Goal: Task Accomplishment & Management: Complete application form

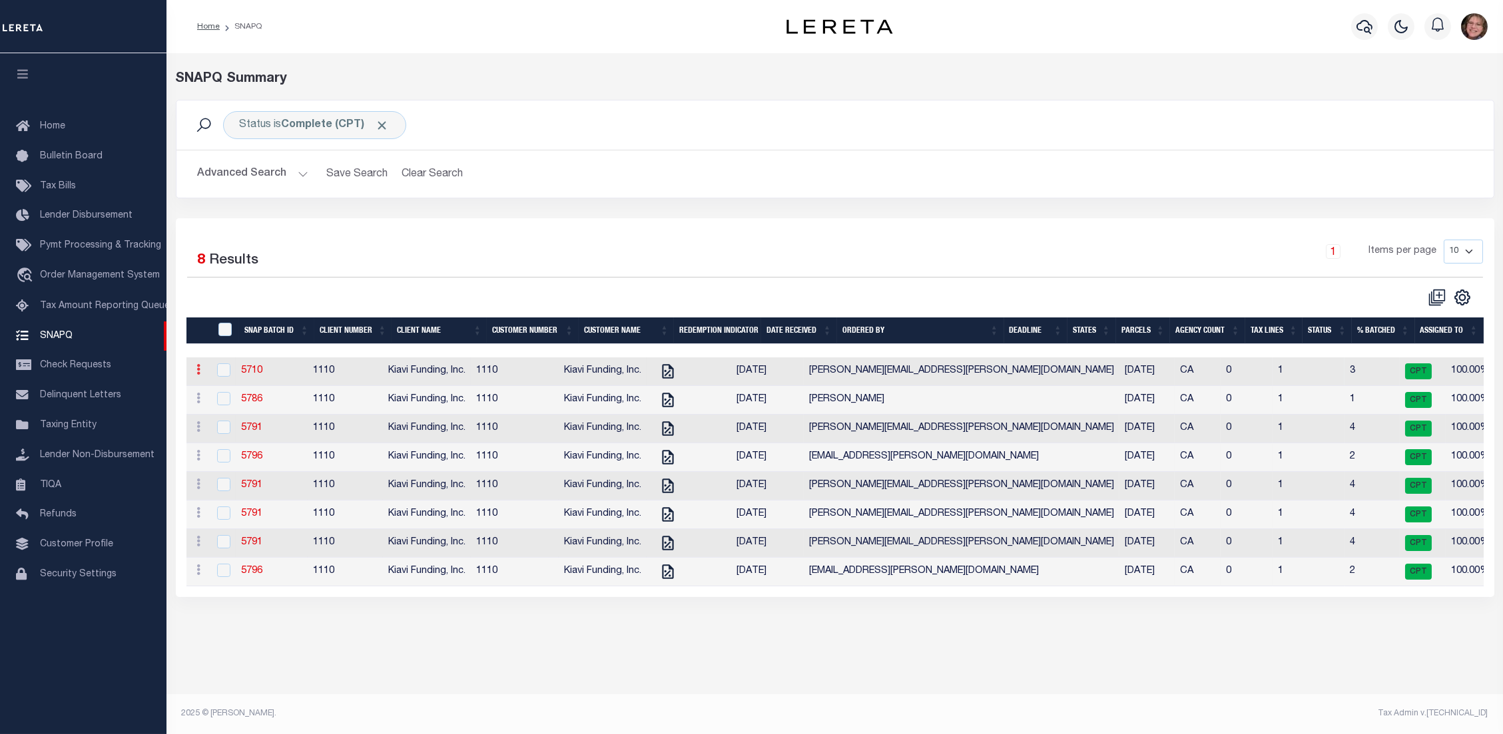
click at [202, 372] on link at bounding box center [199, 371] width 15 height 11
click at [262, 376] on link "5710" at bounding box center [251, 370] width 21 height 9
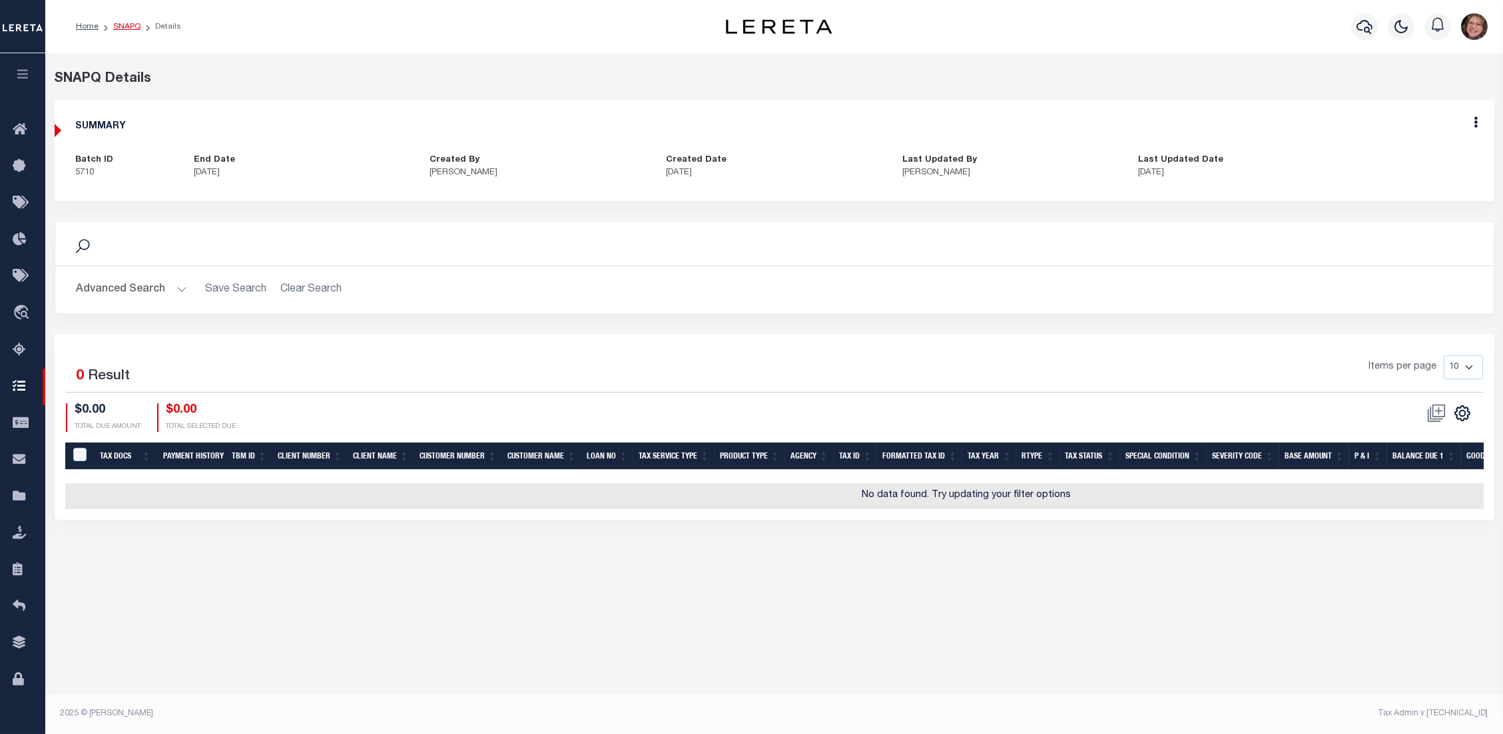
click at [119, 31] on link "SNAPQ" at bounding box center [126, 27] width 27 height 8
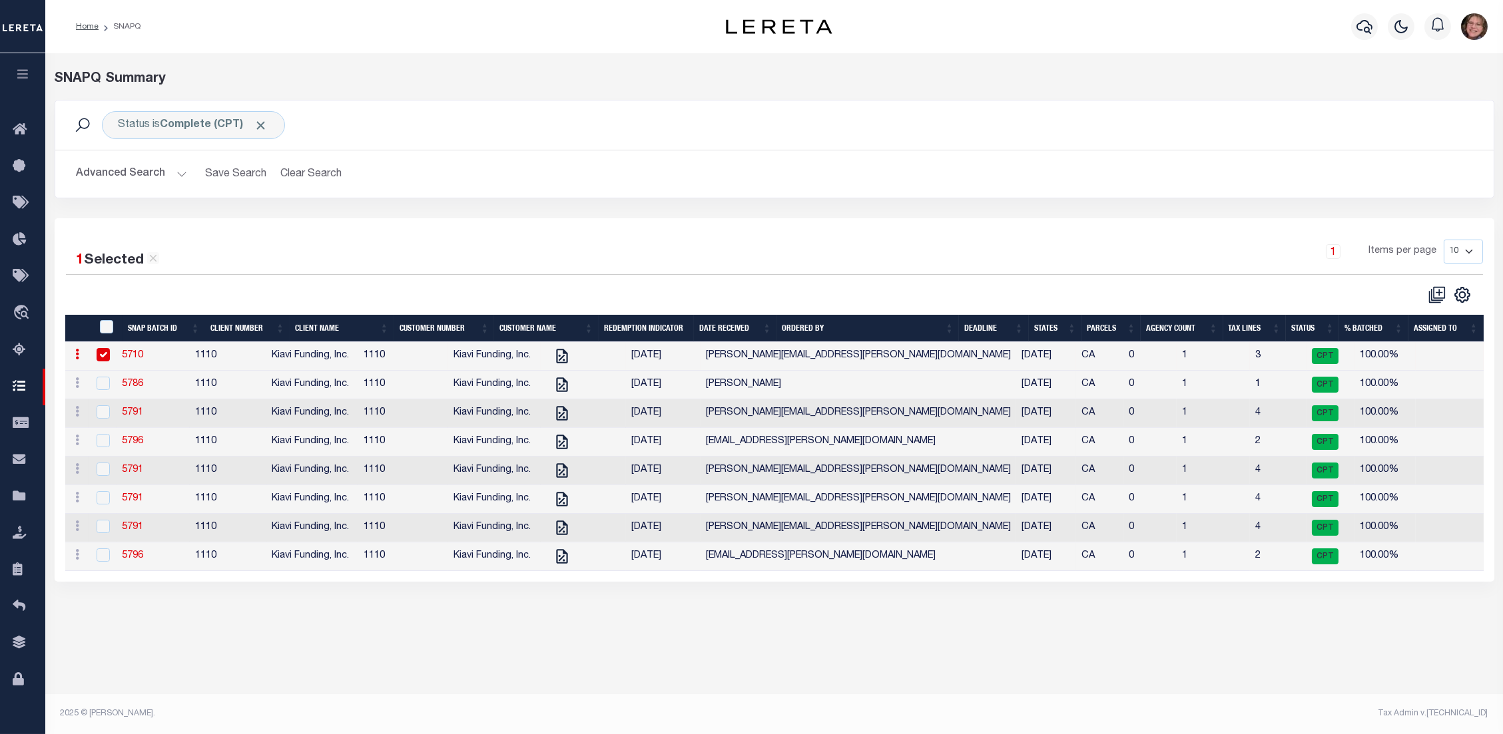
click at [110, 354] on input "checkbox" at bounding box center [103, 354] width 13 height 13
checkbox input "false"
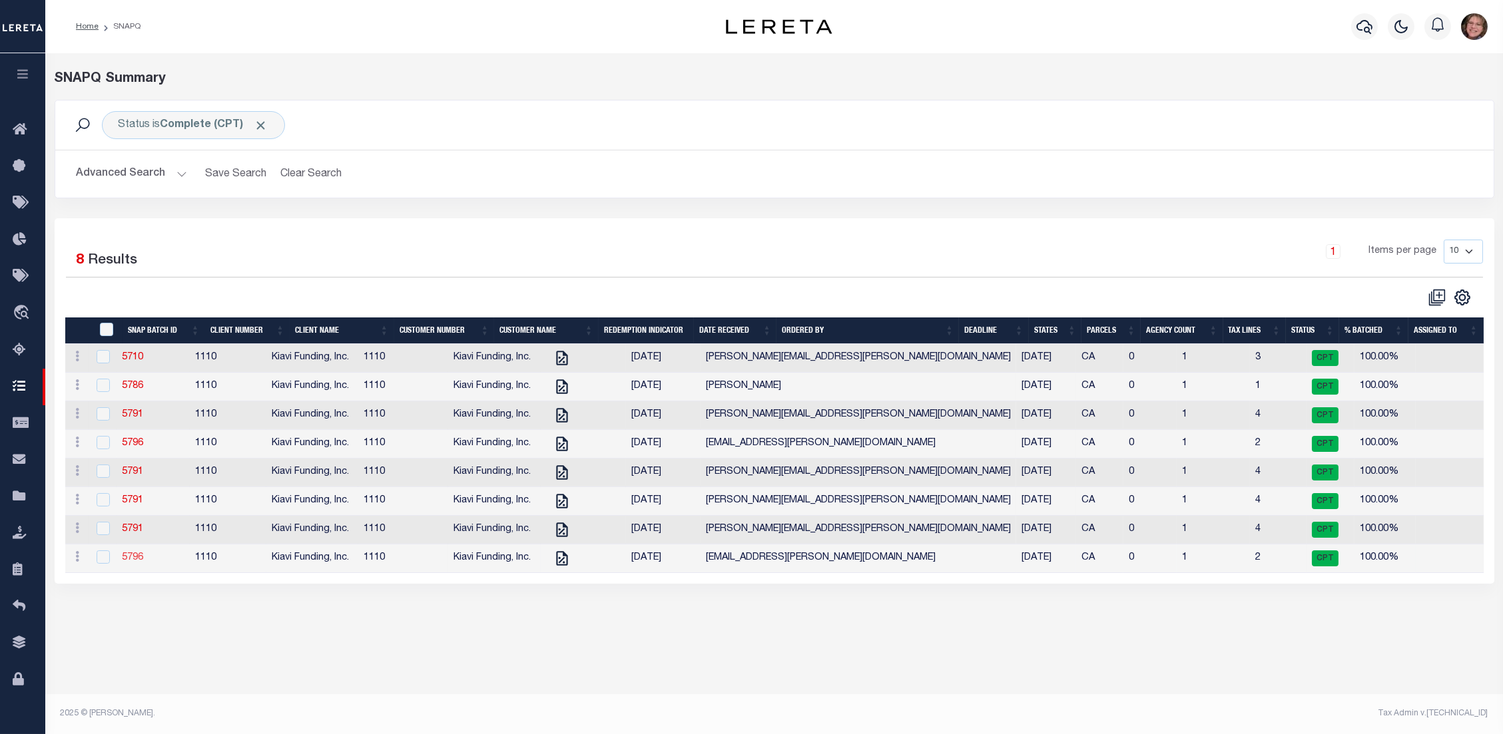
click at [142, 563] on link "5796" at bounding box center [132, 557] width 21 height 9
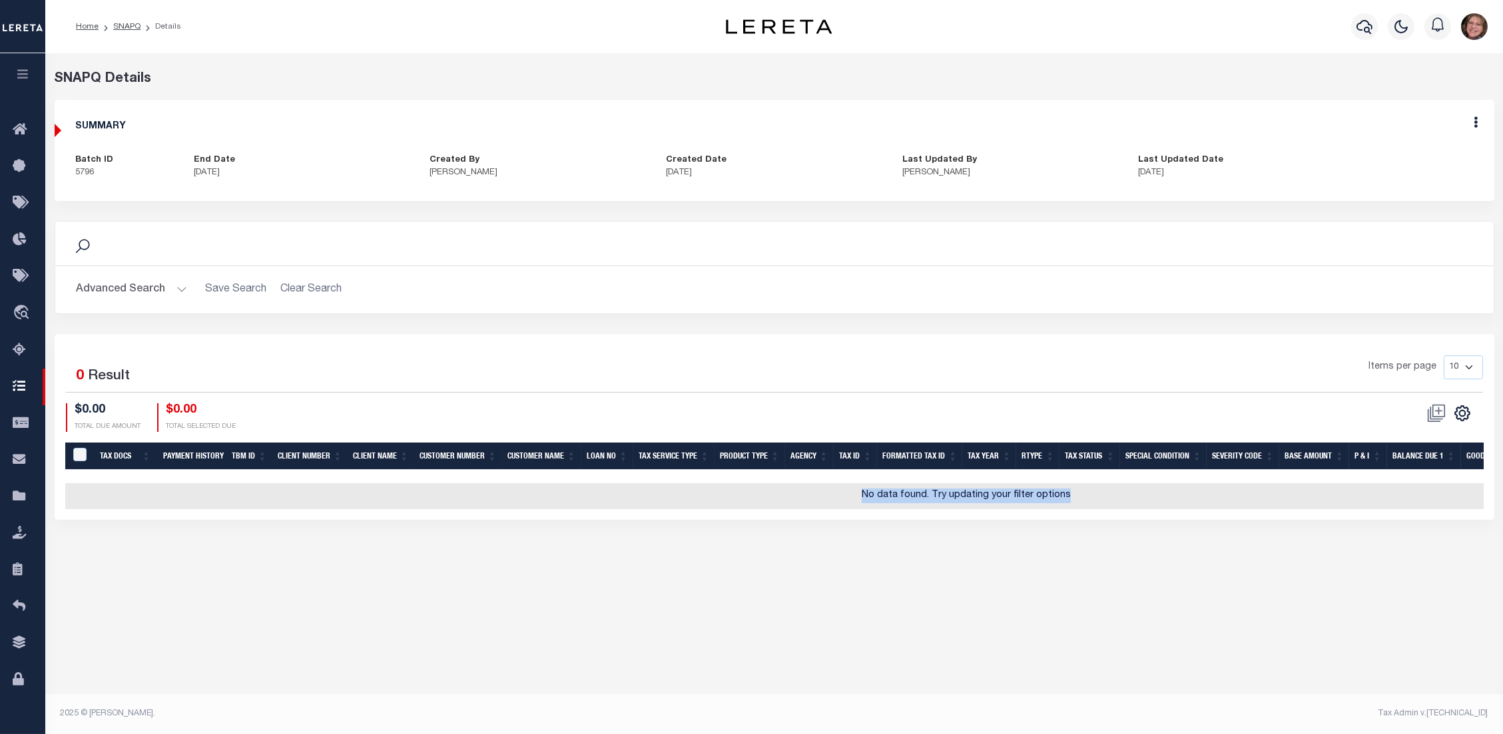
drag, startPoint x: 1048, startPoint y: 519, endPoint x: 741, endPoint y: 436, distance: 318.1
click at [1260, 507] on div "Selected 0 Result Items per page 10 25 50 100 $0.00 $0.00" at bounding box center [775, 427] width 1440 height 186
click at [127, 25] on link "SNAPQ" at bounding box center [126, 27] width 27 height 8
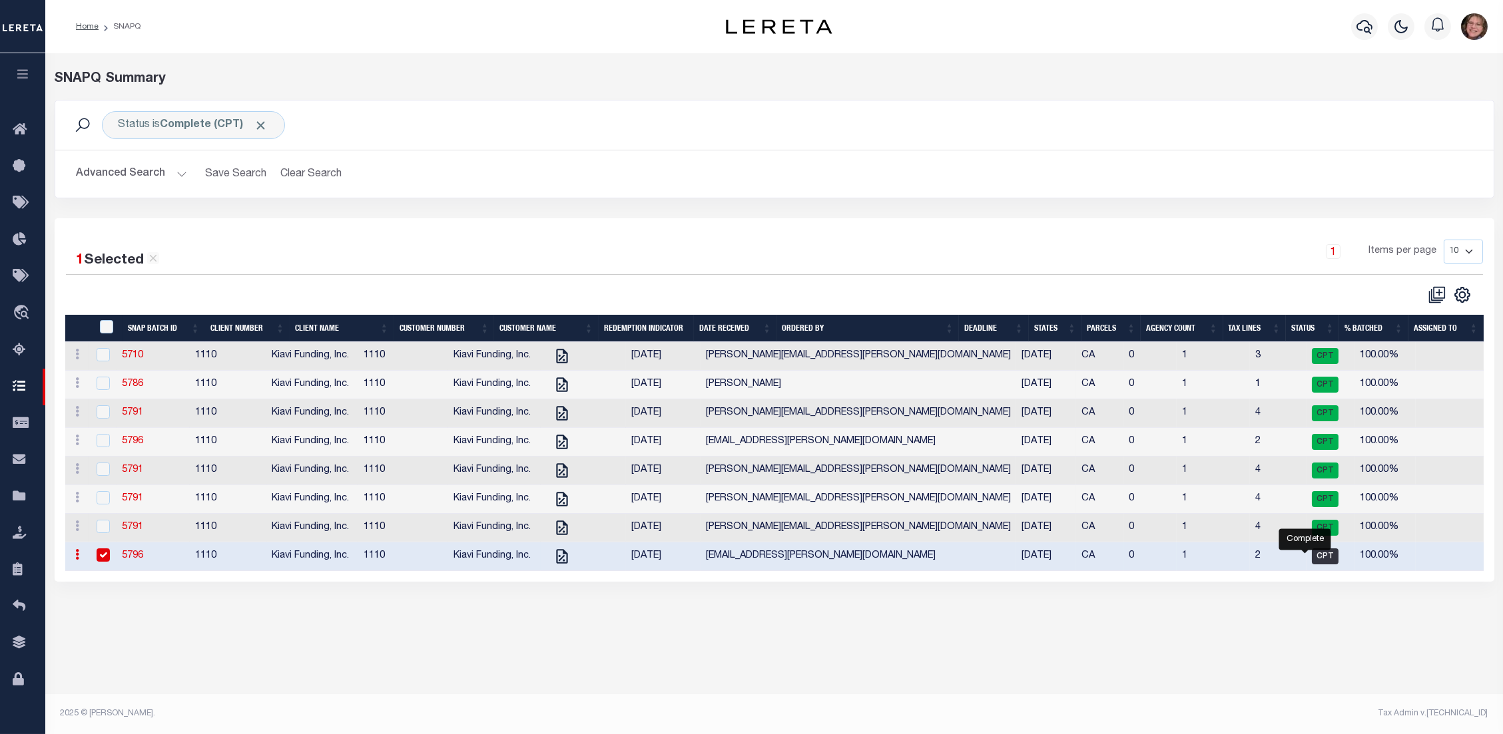
click at [1312, 561] on span "CPT" at bounding box center [1325, 557] width 27 height 16
checkbox input "false"
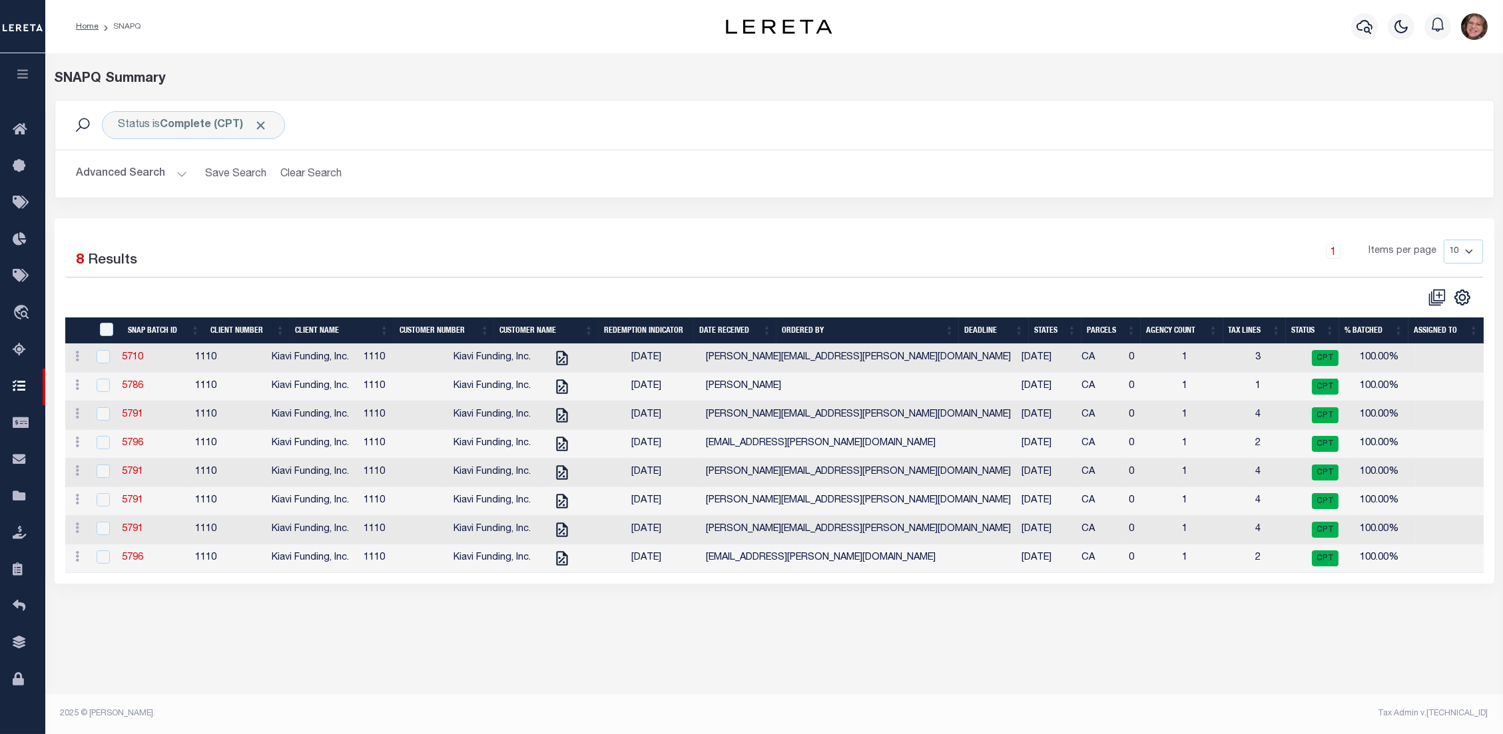
click at [176, 170] on button "Advanced Search" at bounding box center [132, 174] width 111 height 26
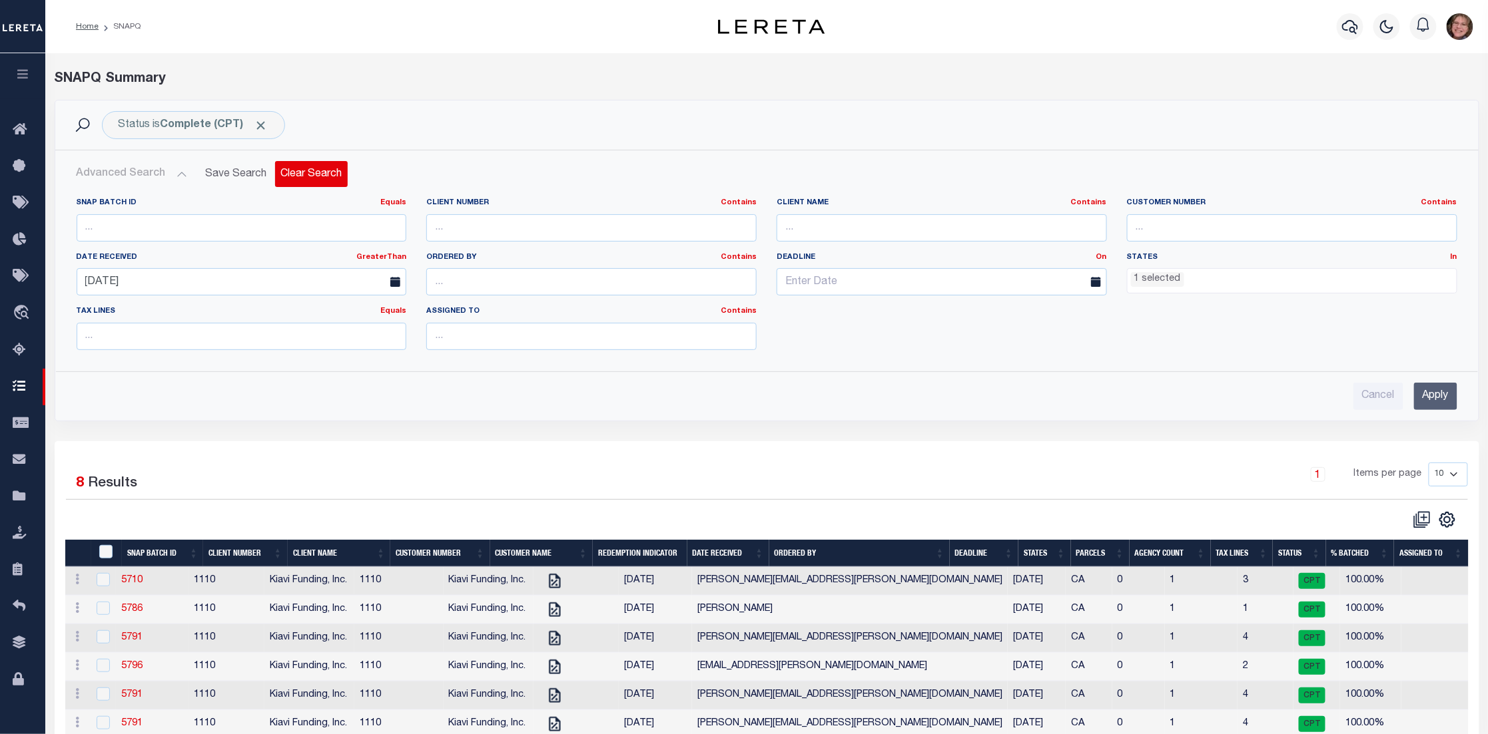
click at [325, 174] on button "Clear Search" at bounding box center [311, 174] width 73 height 26
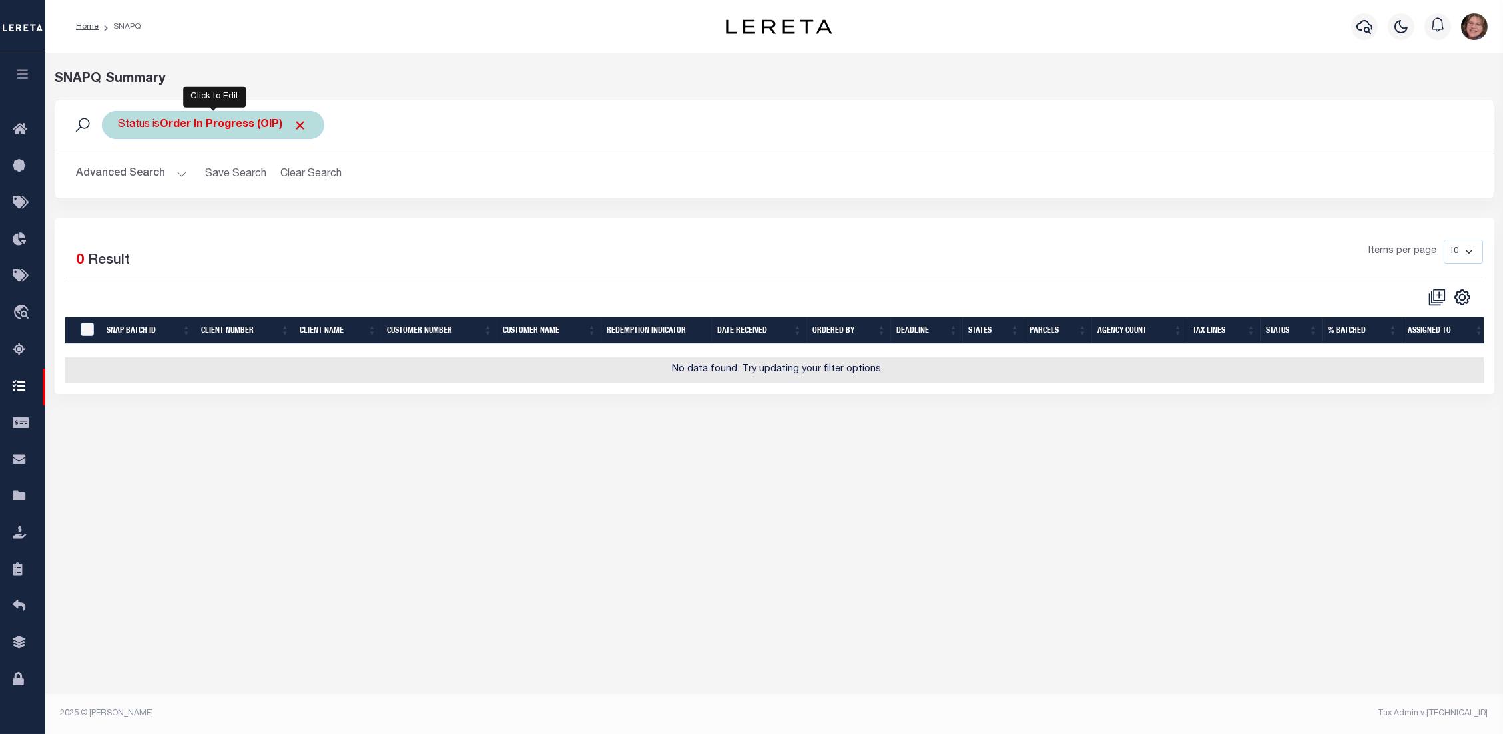
click at [218, 127] on b "Order In Progress (OIP)" at bounding box center [233, 125] width 147 height 11
select select "OIP"
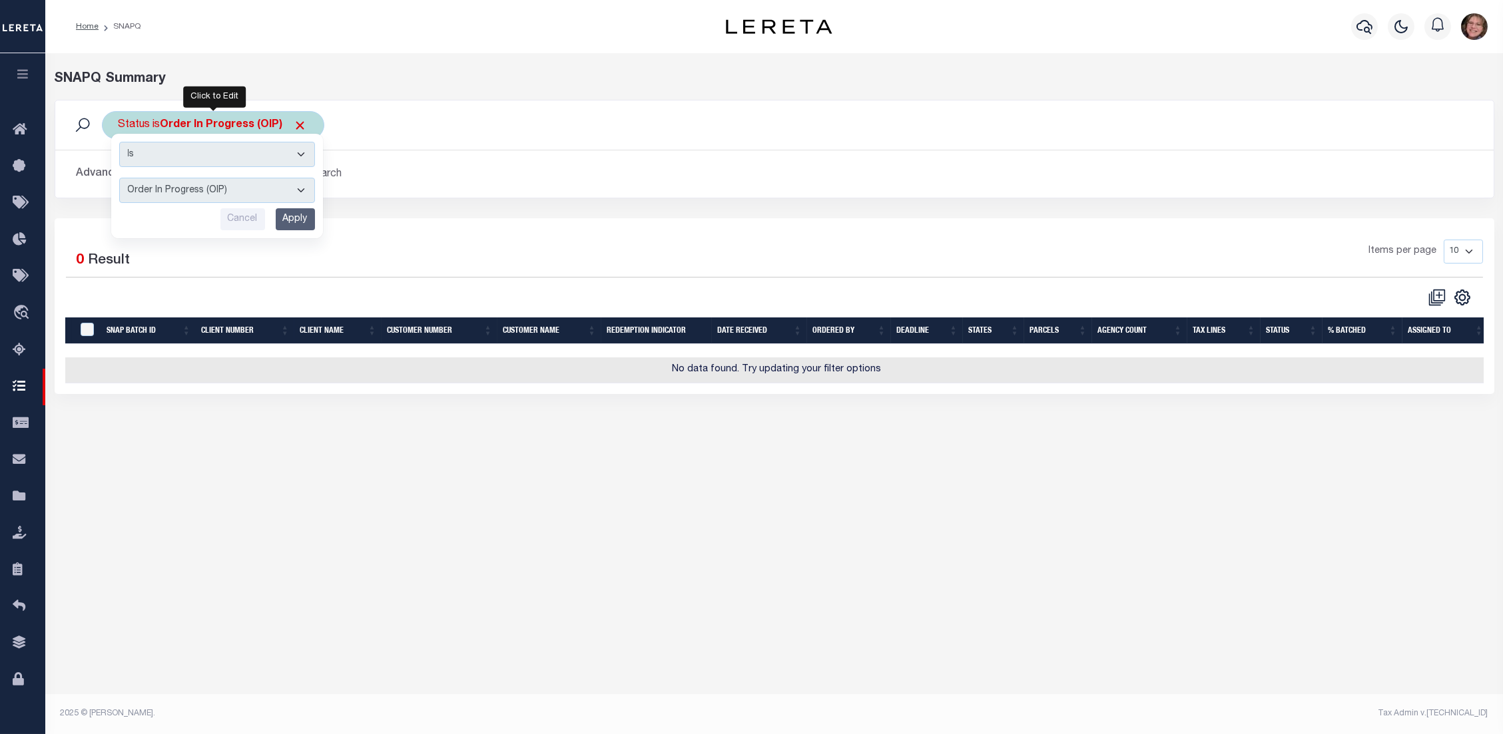
click at [310, 222] on input "Apply" at bounding box center [295, 219] width 39 height 22
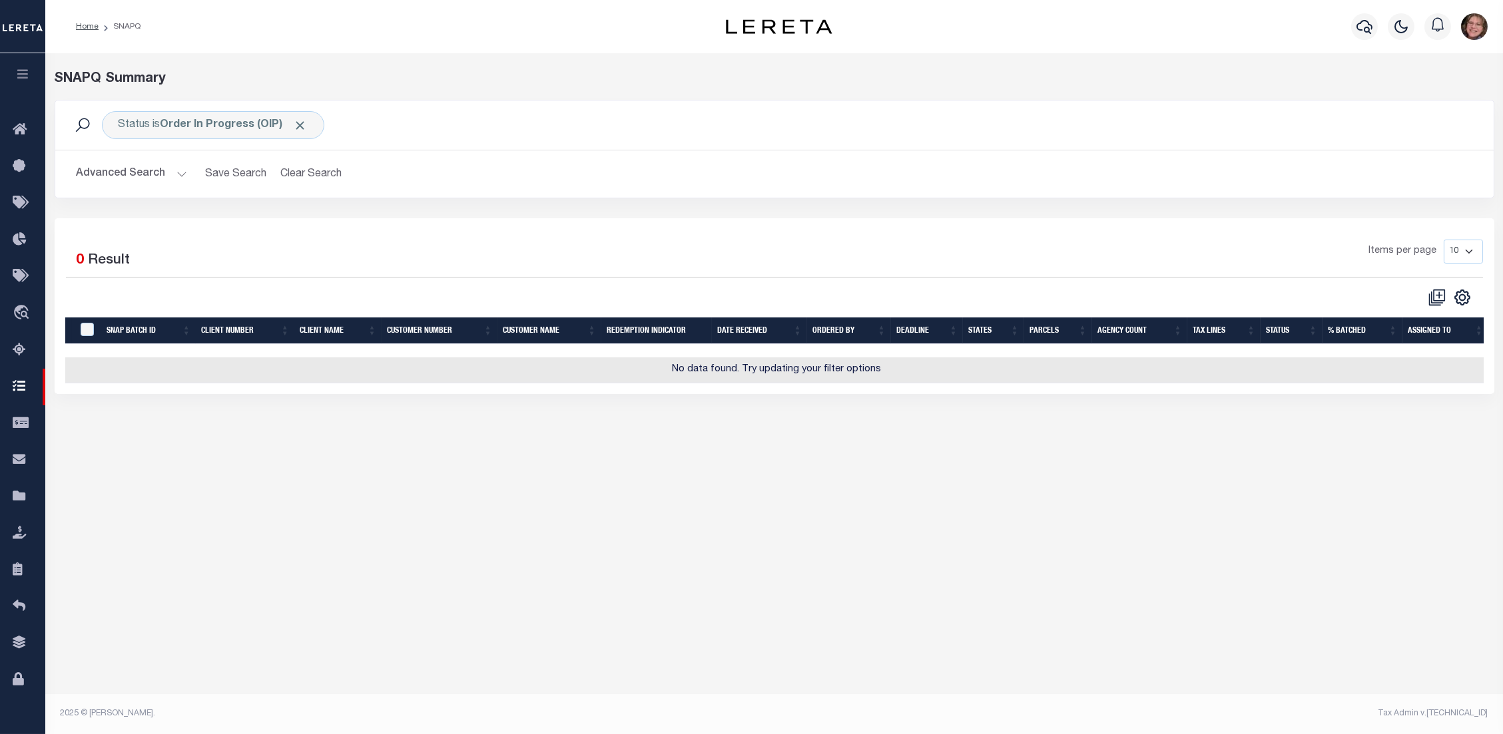
click at [226, 106] on div "Status is Order In Progress (OIP) Search" at bounding box center [774, 125] width 1438 height 49
click at [228, 125] on b "Order In Progress (OIP)" at bounding box center [233, 125] width 147 height 11
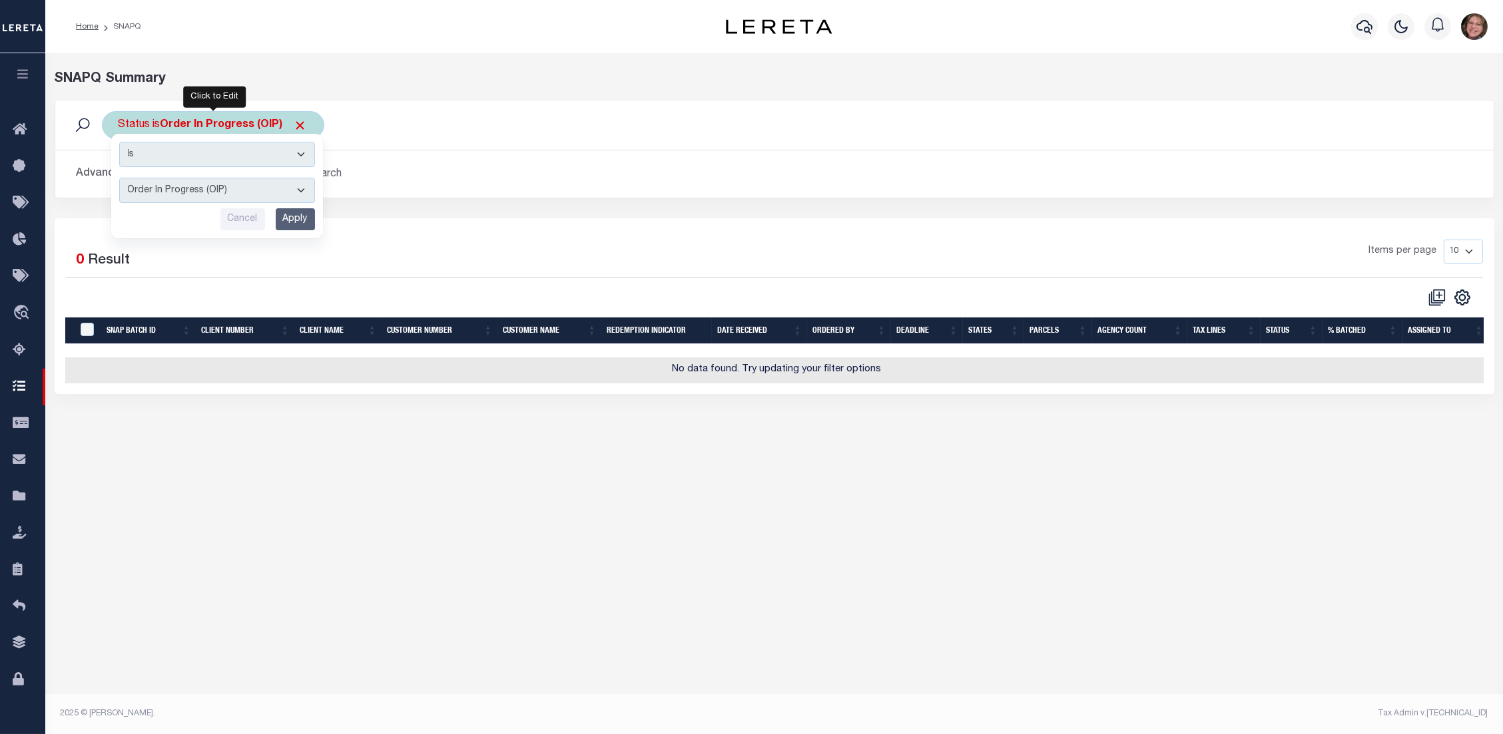
click at [242, 190] on select "Complete (CPT) Order In Progress (OIP)" at bounding box center [217, 190] width 196 height 25
select select "CPT"
click at [119, 178] on select "Complete (CPT) Order In Progress (OIP)" at bounding box center [217, 190] width 196 height 25
click at [289, 222] on input "Apply" at bounding box center [295, 219] width 39 height 22
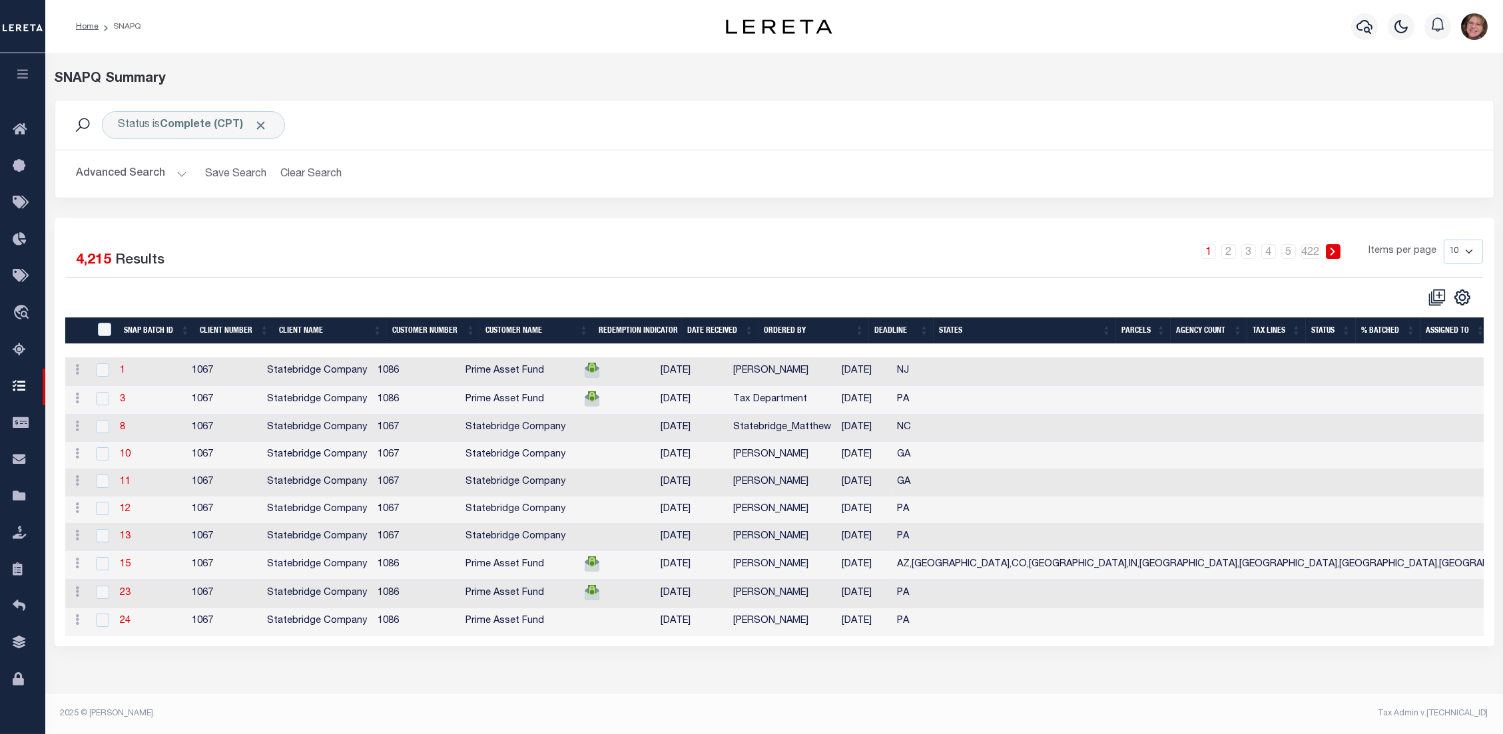
click at [897, 332] on th "Deadline" at bounding box center [901, 331] width 65 height 27
click at [882, 337] on th "Deadline" at bounding box center [901, 331] width 65 height 27
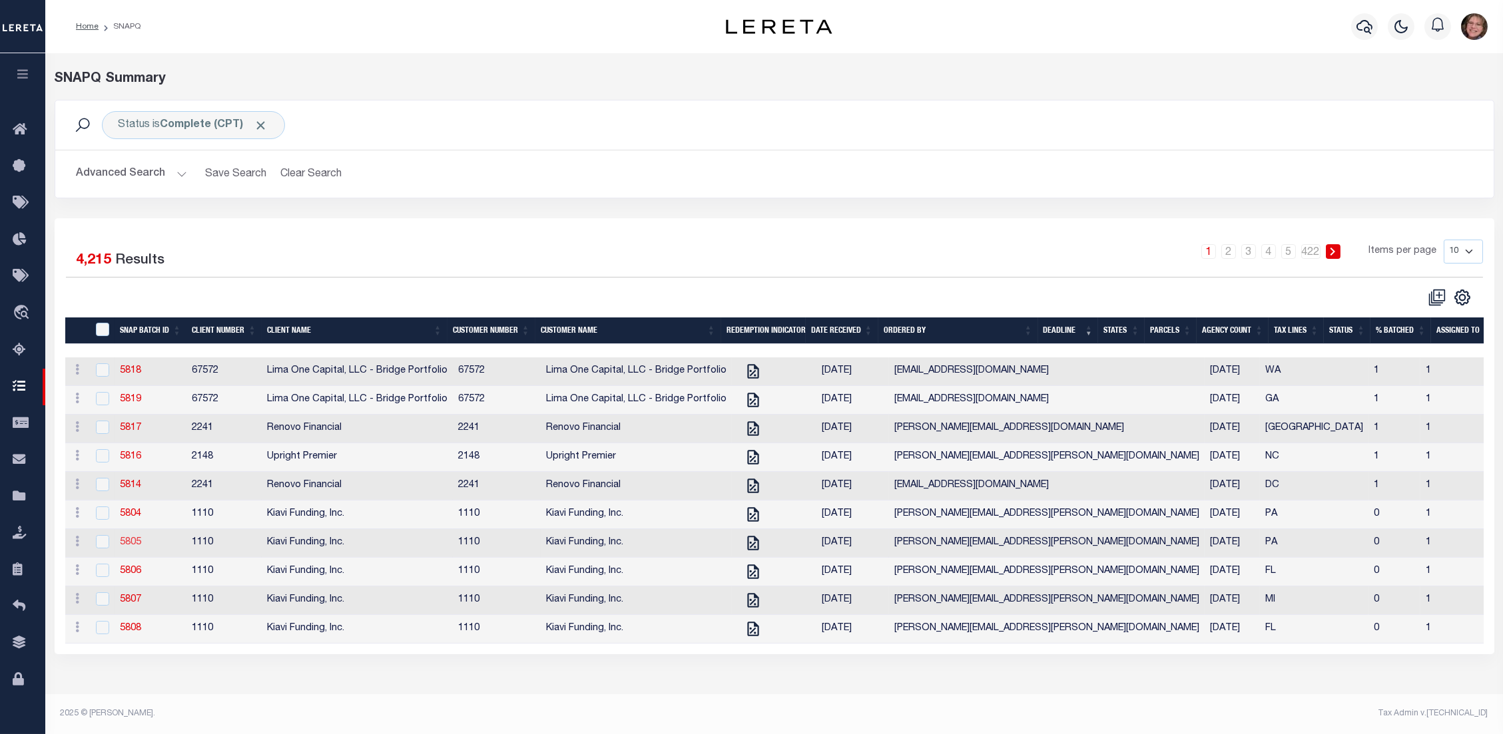
click at [129, 546] on link "5805" at bounding box center [130, 542] width 21 height 9
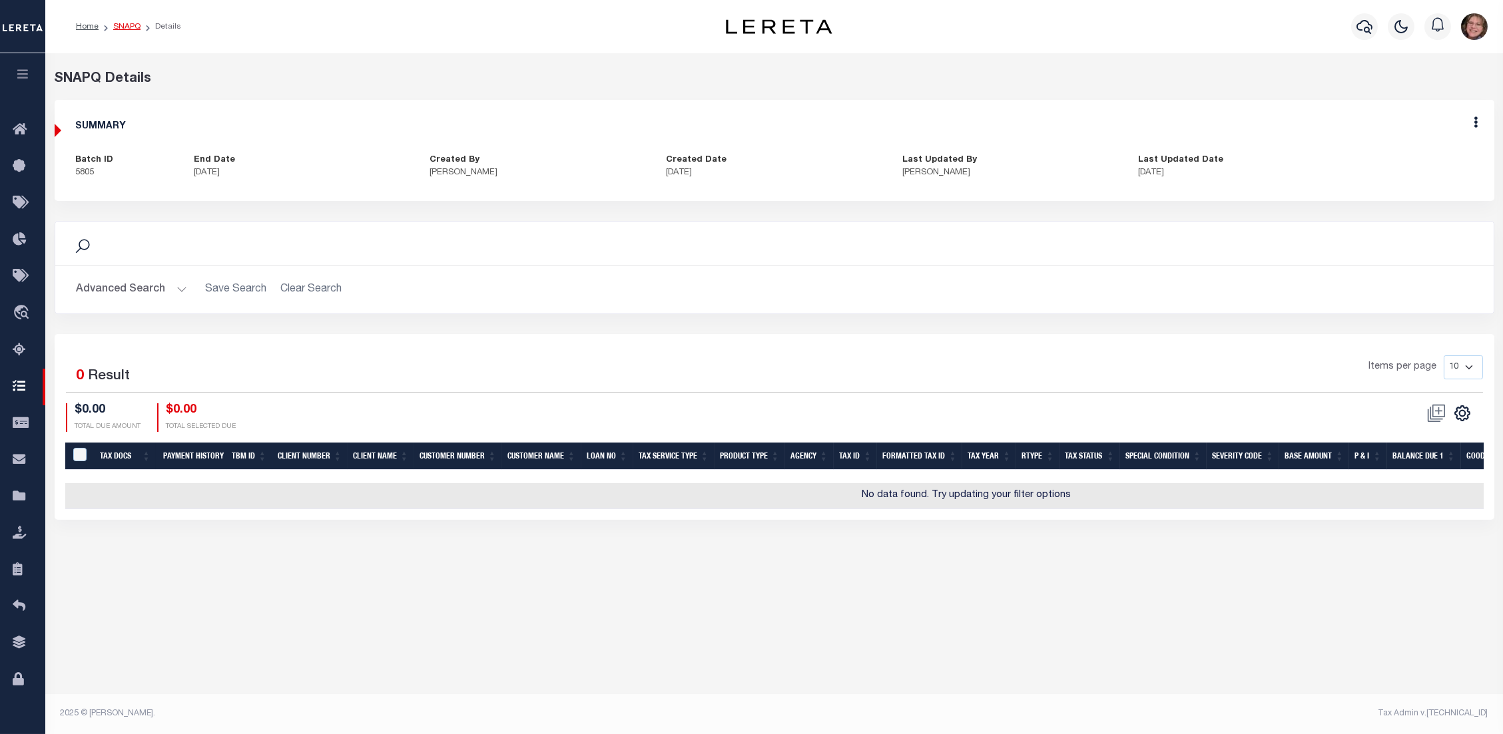
click at [132, 31] on link "SNAPQ" at bounding box center [126, 27] width 27 height 8
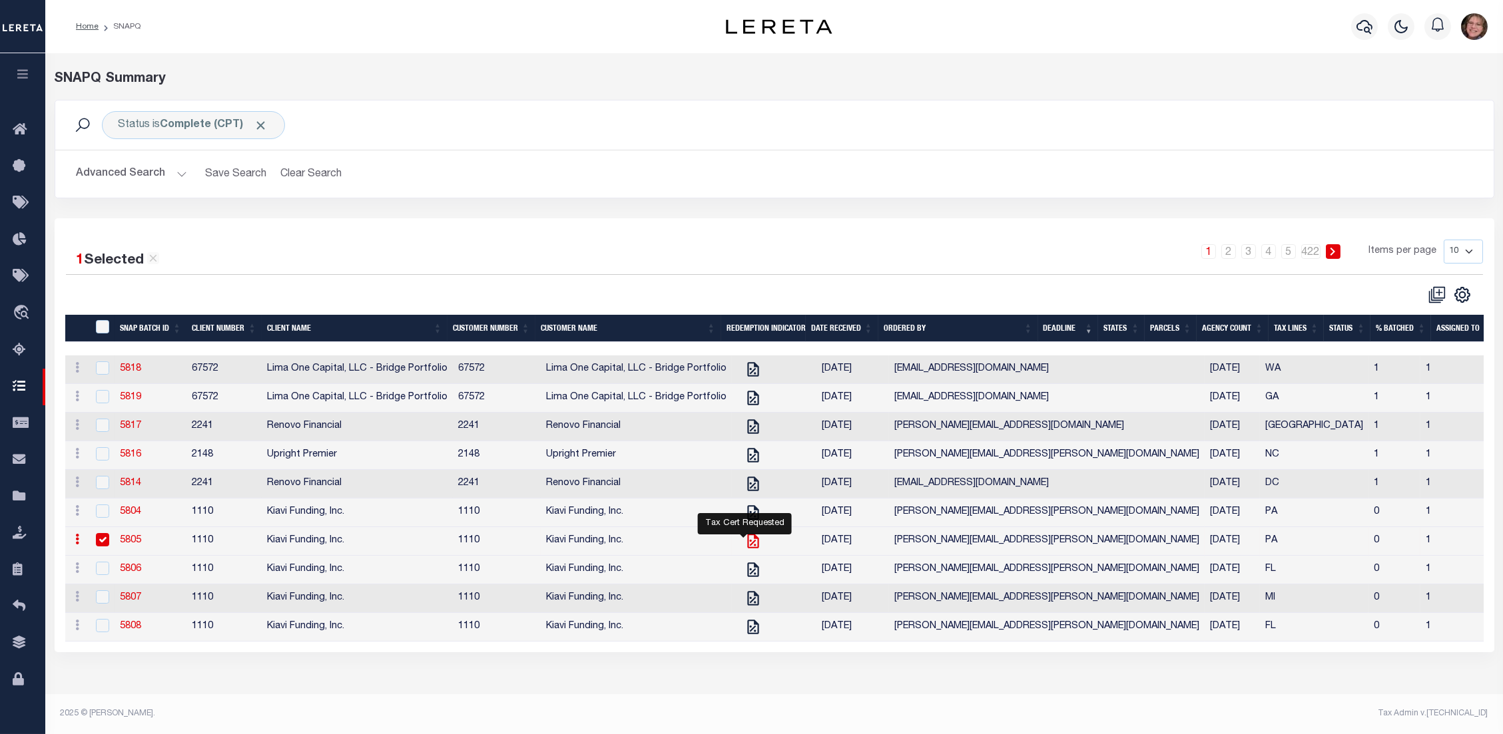
click at [744, 545] on icon "Tax Cert Requested" at bounding box center [752, 541] width 17 height 17
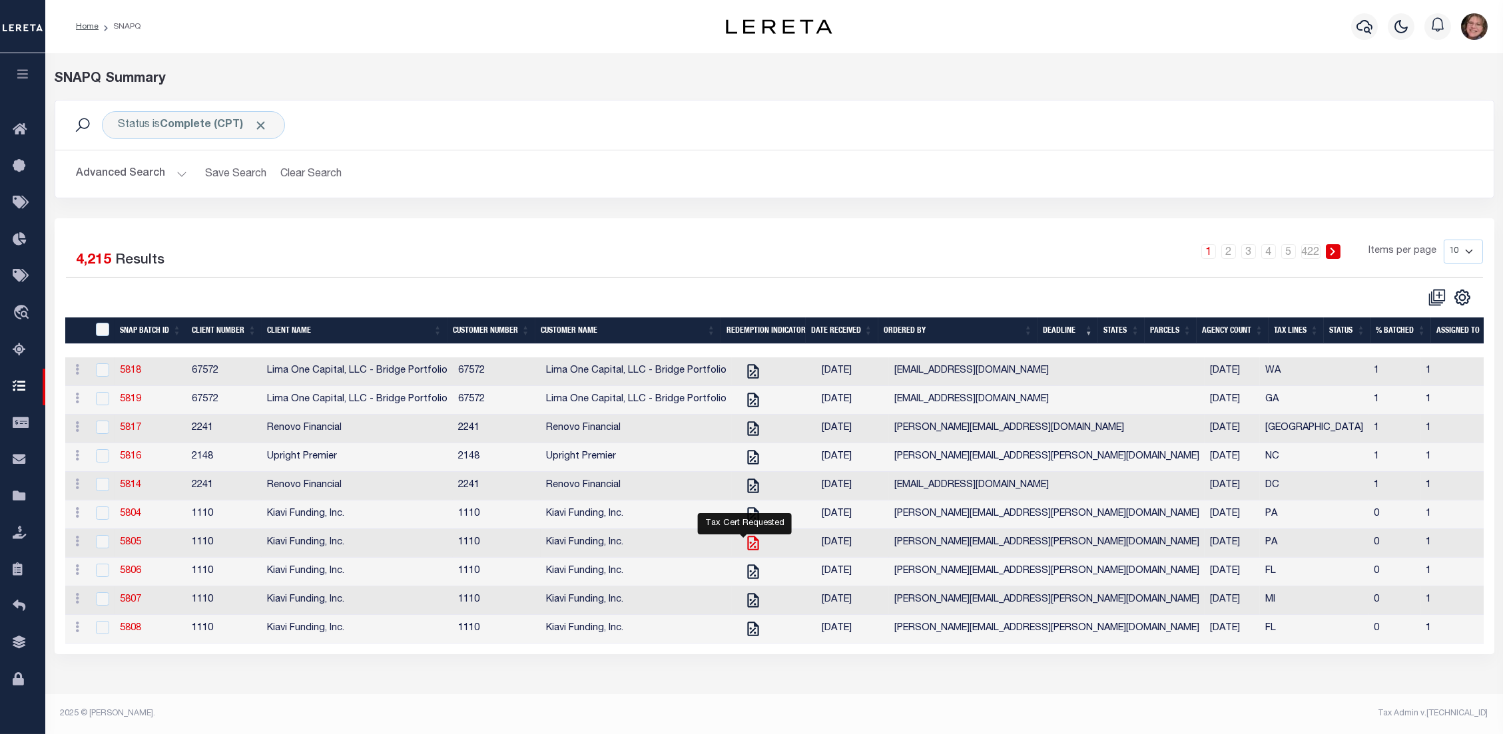
click at [744, 545] on icon "Tax Cert Requested" at bounding box center [752, 543] width 17 height 17
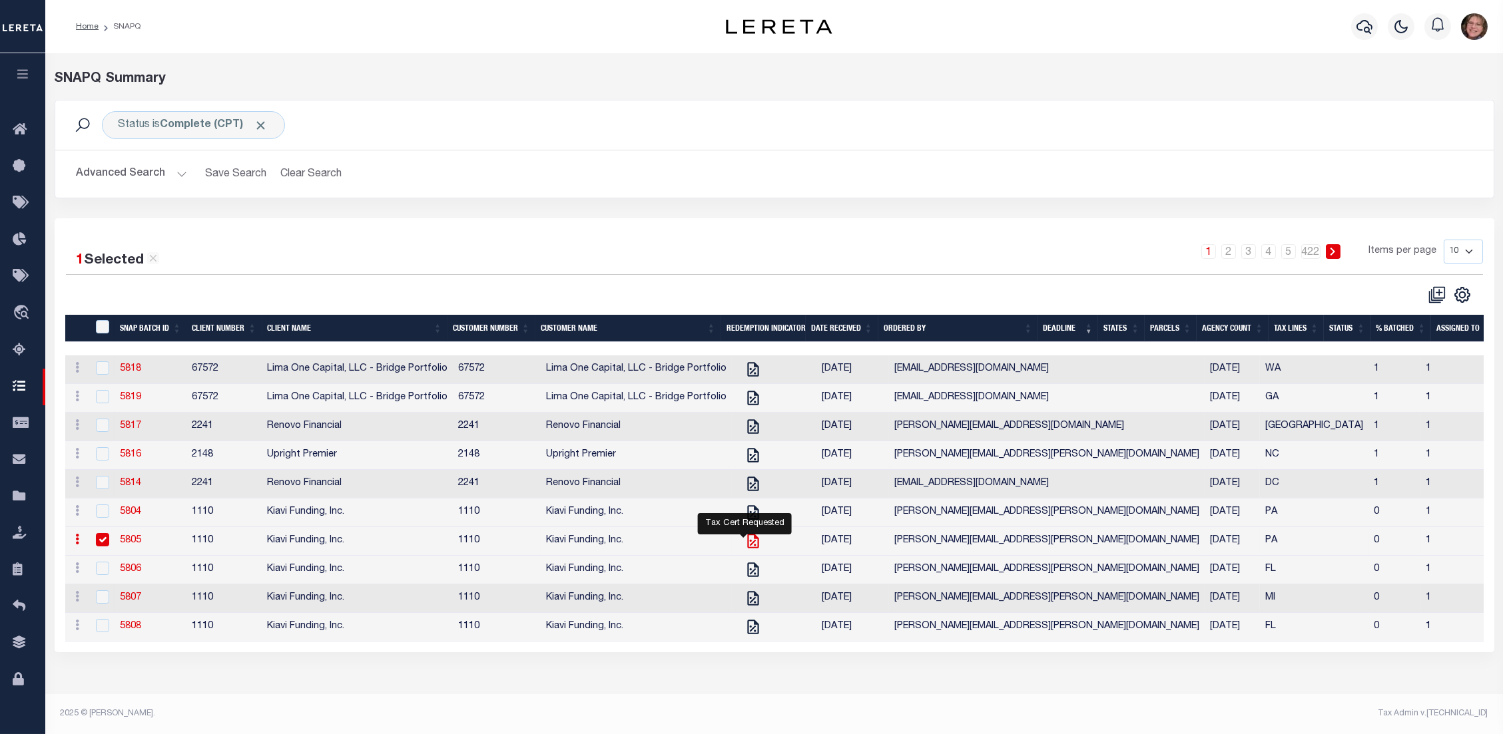
click at [744, 545] on icon "Tax Cert Requested" at bounding box center [752, 541] width 17 height 17
checkbox input "false"
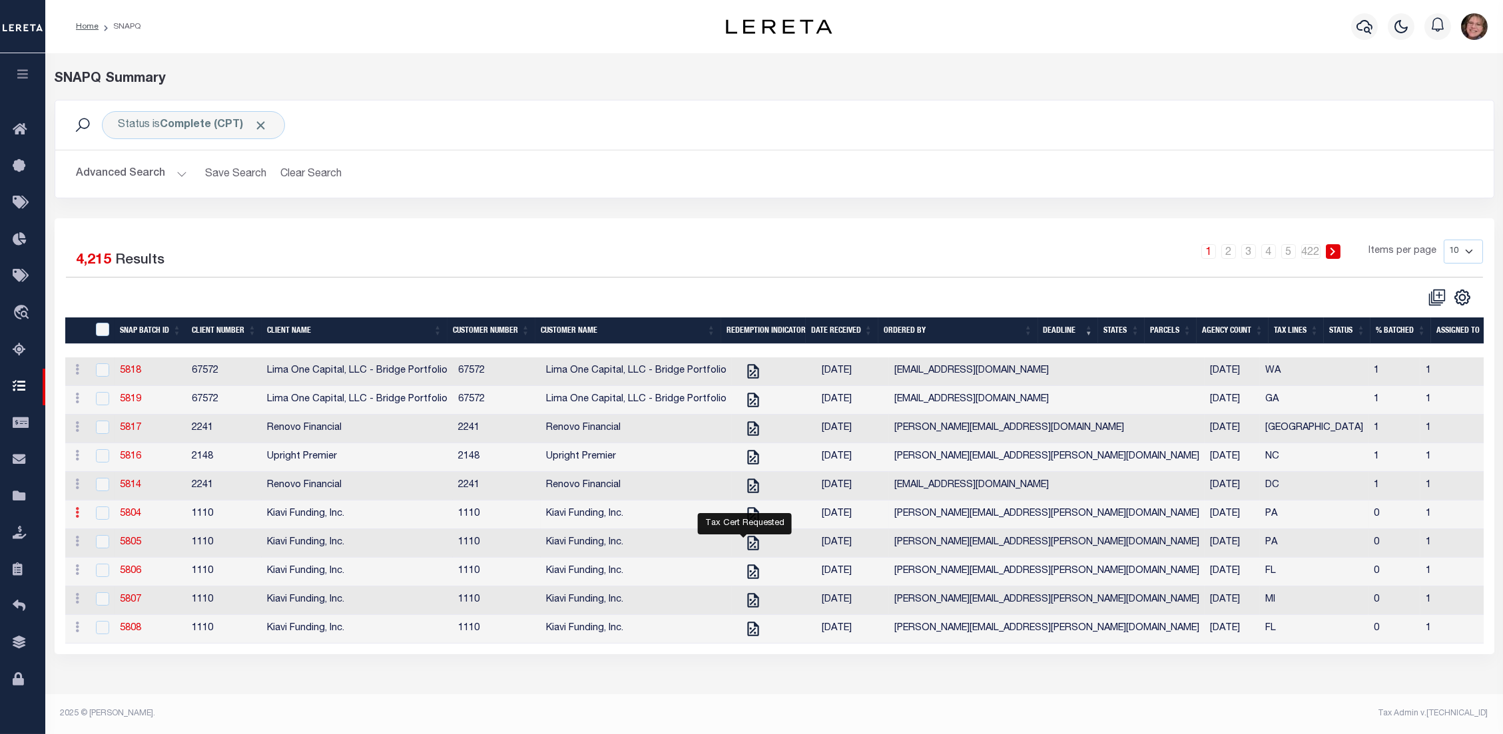
click at [79, 517] on icon at bounding box center [78, 512] width 4 height 11
click at [162, 518] on td "5804" at bounding box center [151, 515] width 72 height 29
checkbox input "true"
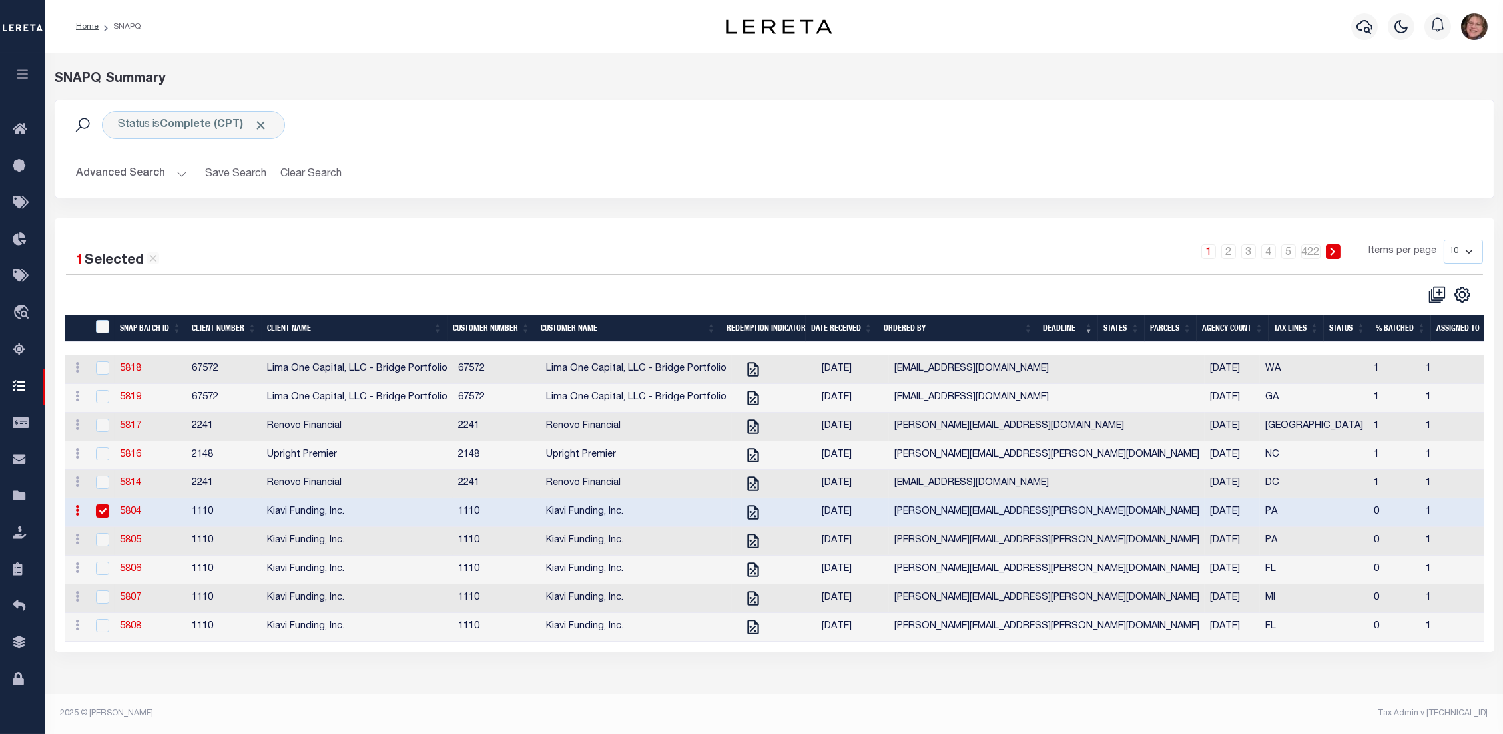
click at [140, 515] on link "5804" at bounding box center [130, 511] width 21 height 9
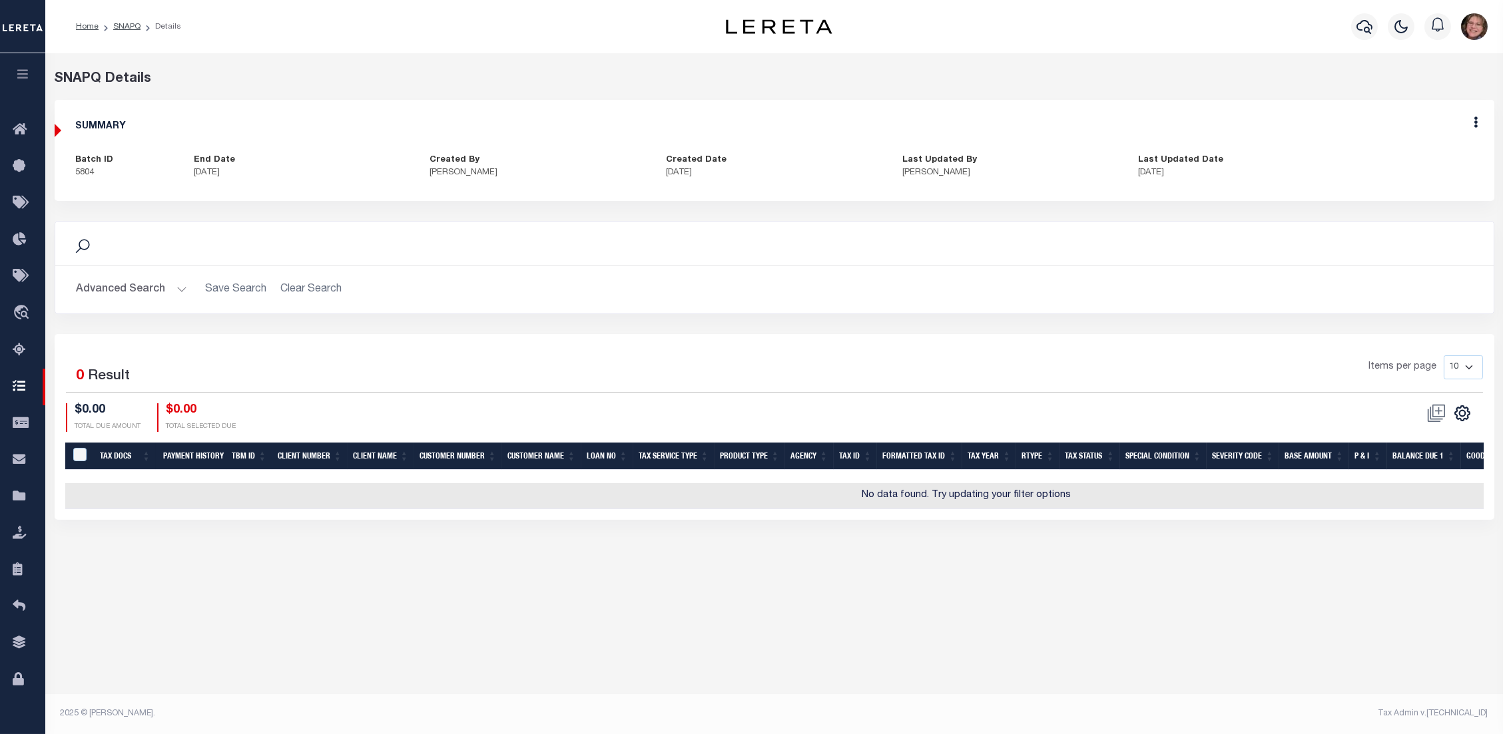
click at [326, 288] on h2 "Advanced Search Save Search Clear Search" at bounding box center [774, 290] width 1417 height 26
click at [309, 293] on h2 "Advanced Search Save Search Clear Search" at bounding box center [774, 290] width 1417 height 26
click at [309, 292] on h2 "Advanced Search Save Search Clear Search" at bounding box center [774, 290] width 1417 height 26
click at [173, 287] on button "Advanced Search" at bounding box center [132, 290] width 111 height 26
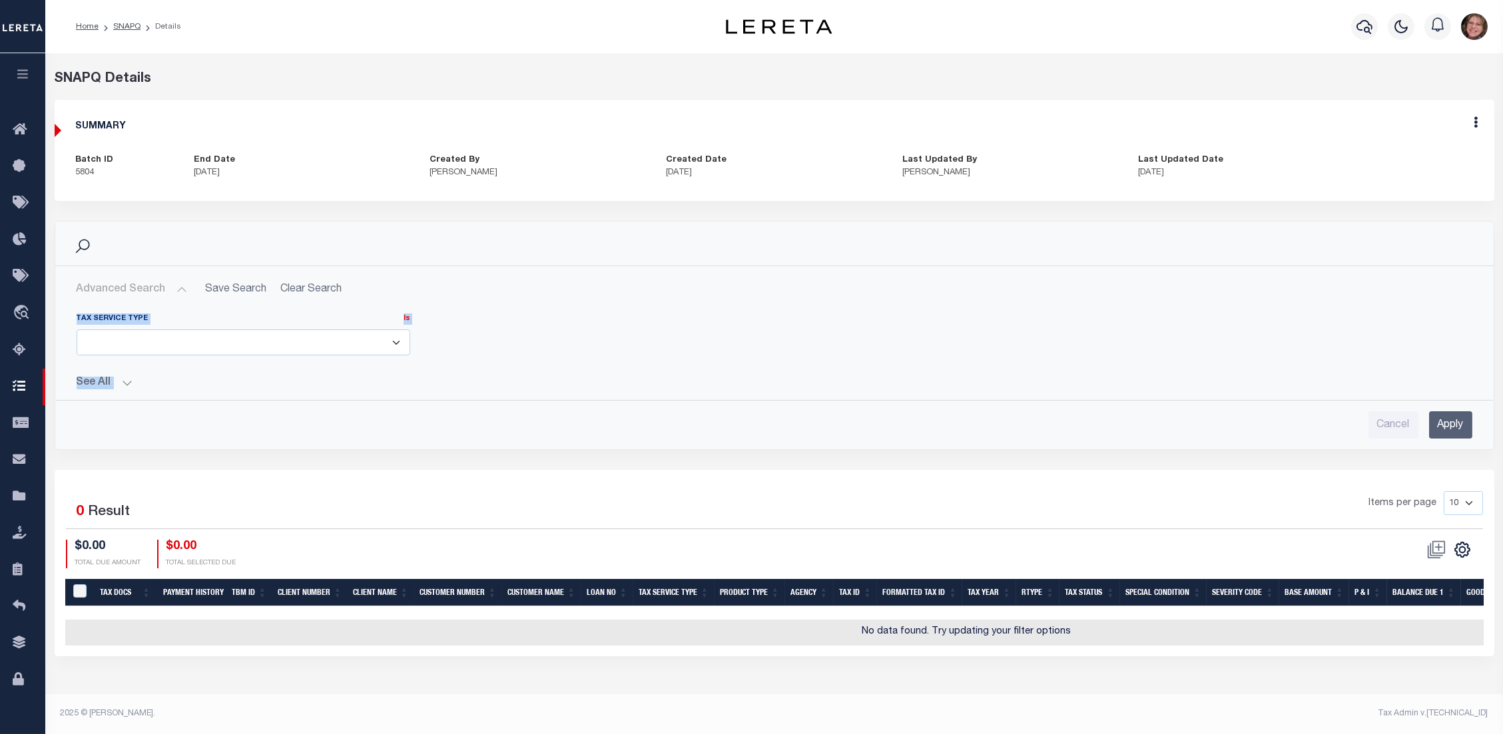
click at [304, 336] on select "ESCROW NonESCROW" at bounding box center [244, 343] width 334 height 26
click at [477, 316] on div "Tax Service Type Is Is Contains ESCROW NonESCROW" at bounding box center [775, 340] width 1416 height 53
click at [129, 384] on button "See All" at bounding box center [775, 383] width 1396 height 13
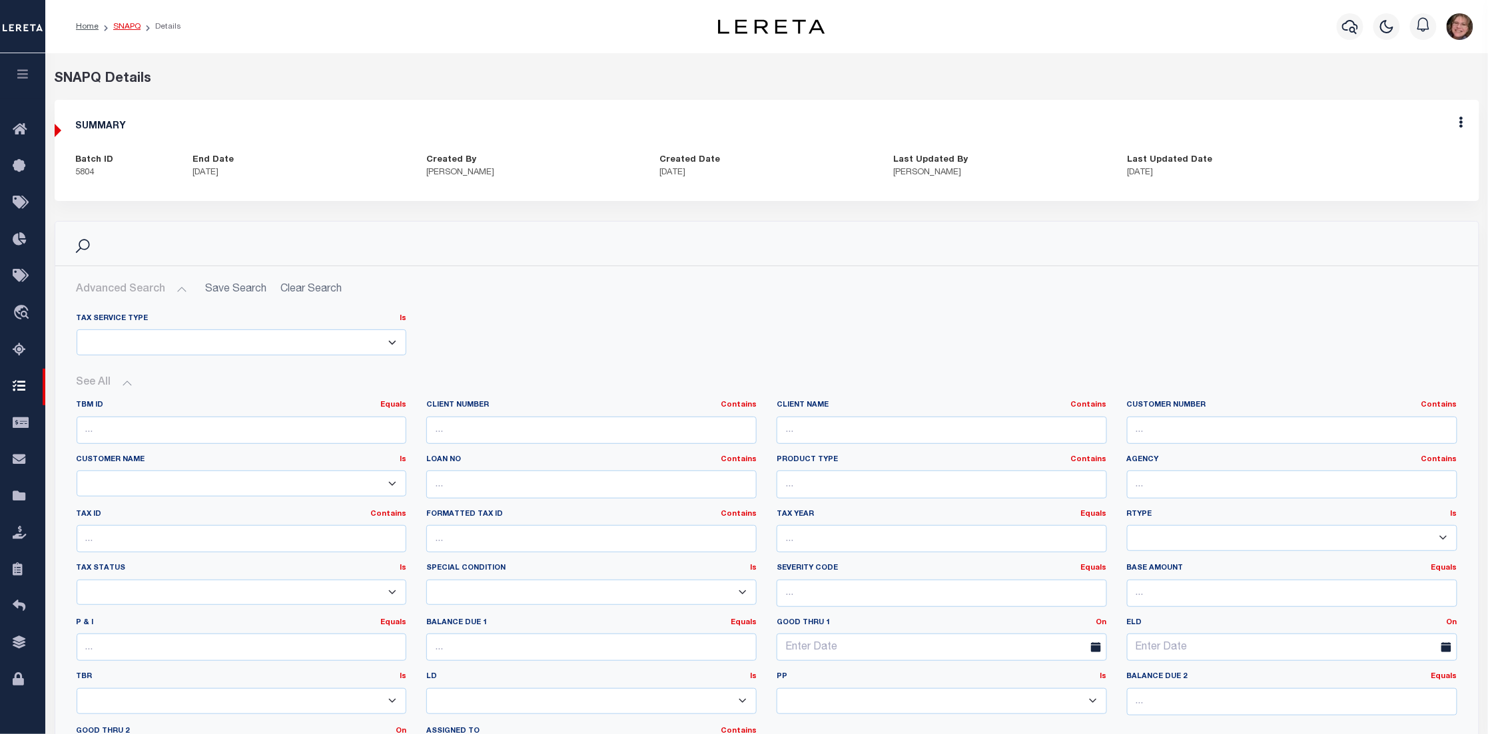
click at [137, 25] on link "SNAPQ" at bounding box center [126, 27] width 27 height 8
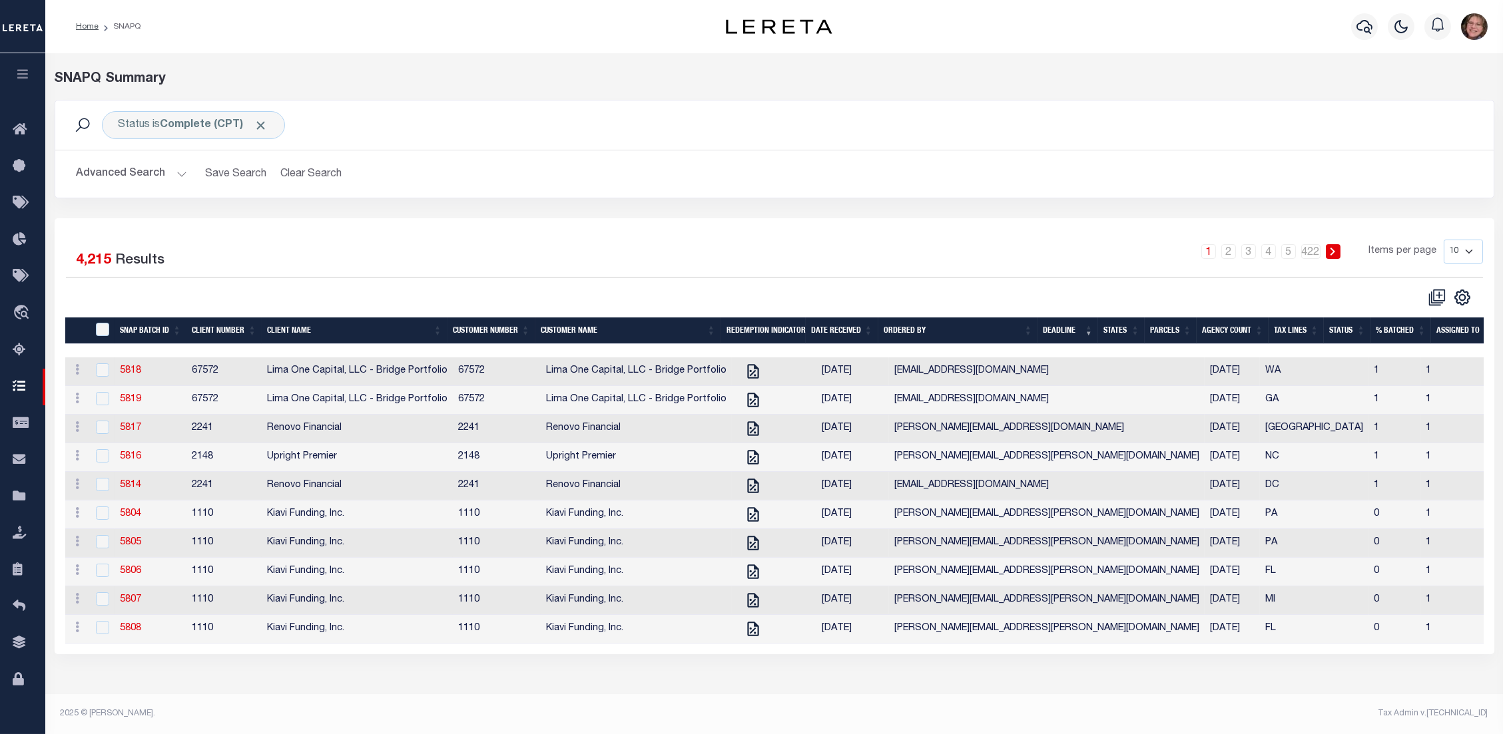
click at [1462, 251] on select "10 25 50 100" at bounding box center [1463, 252] width 39 height 24
click at [1444, 240] on select "10 25 50 100" at bounding box center [1463, 252] width 39 height 24
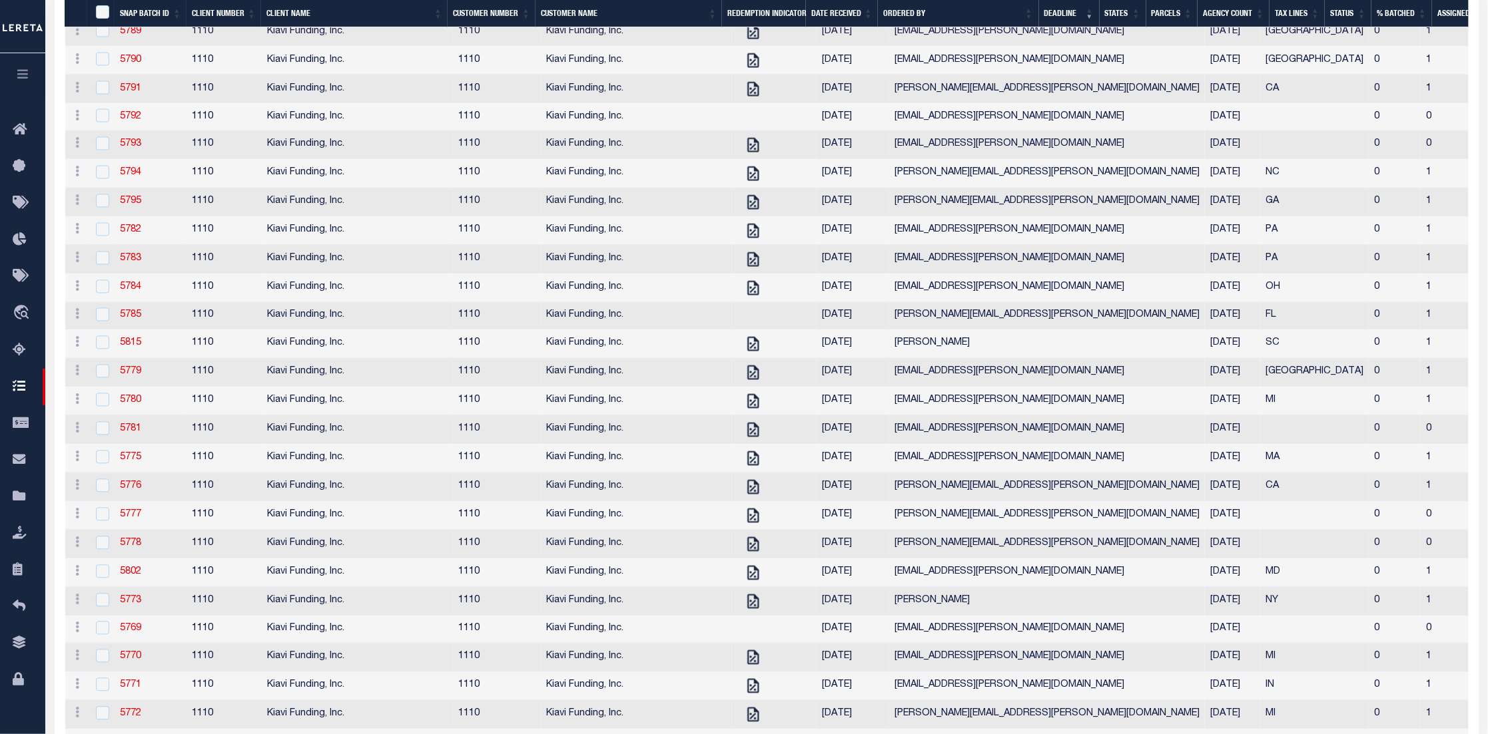
scroll to position [1121, 0]
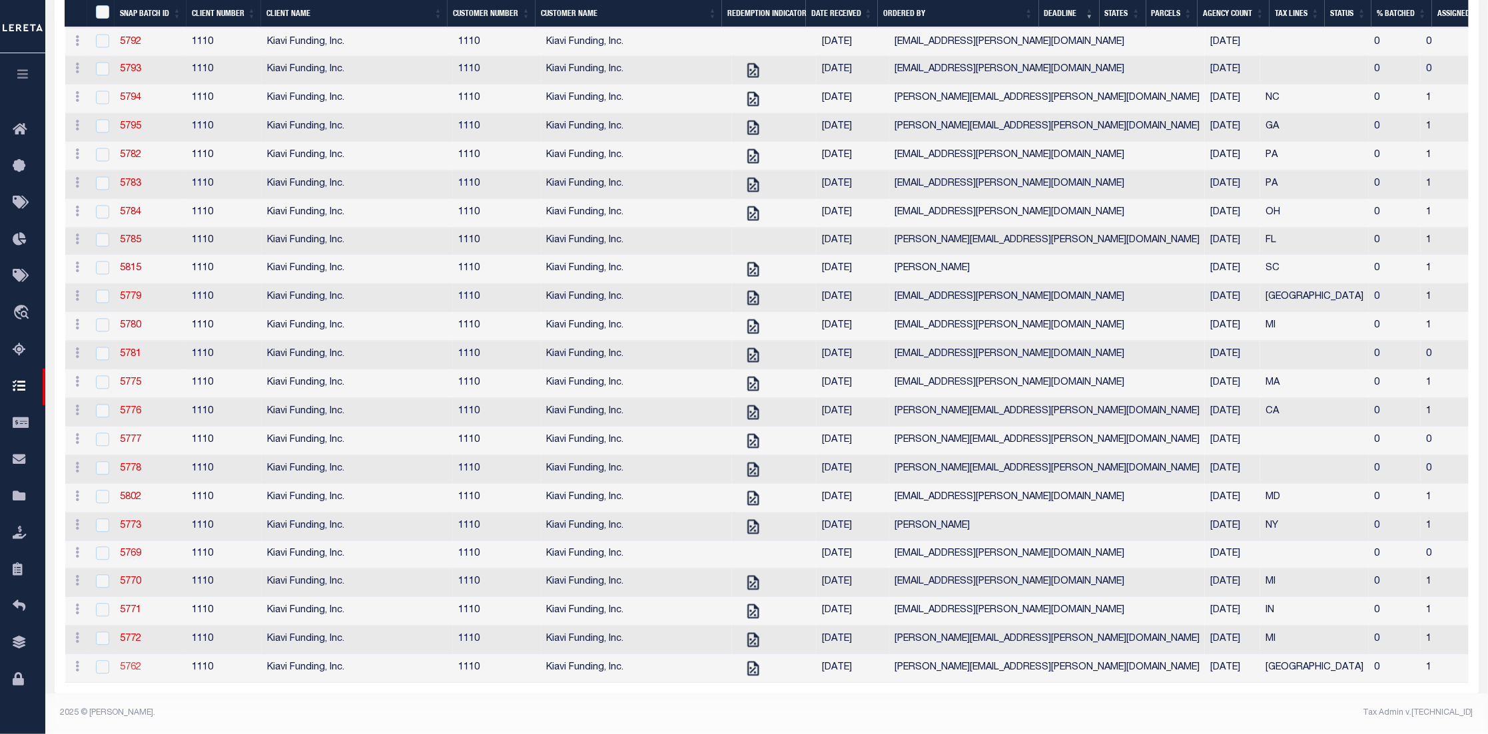
click at [123, 664] on link "5762" at bounding box center [130, 668] width 21 height 9
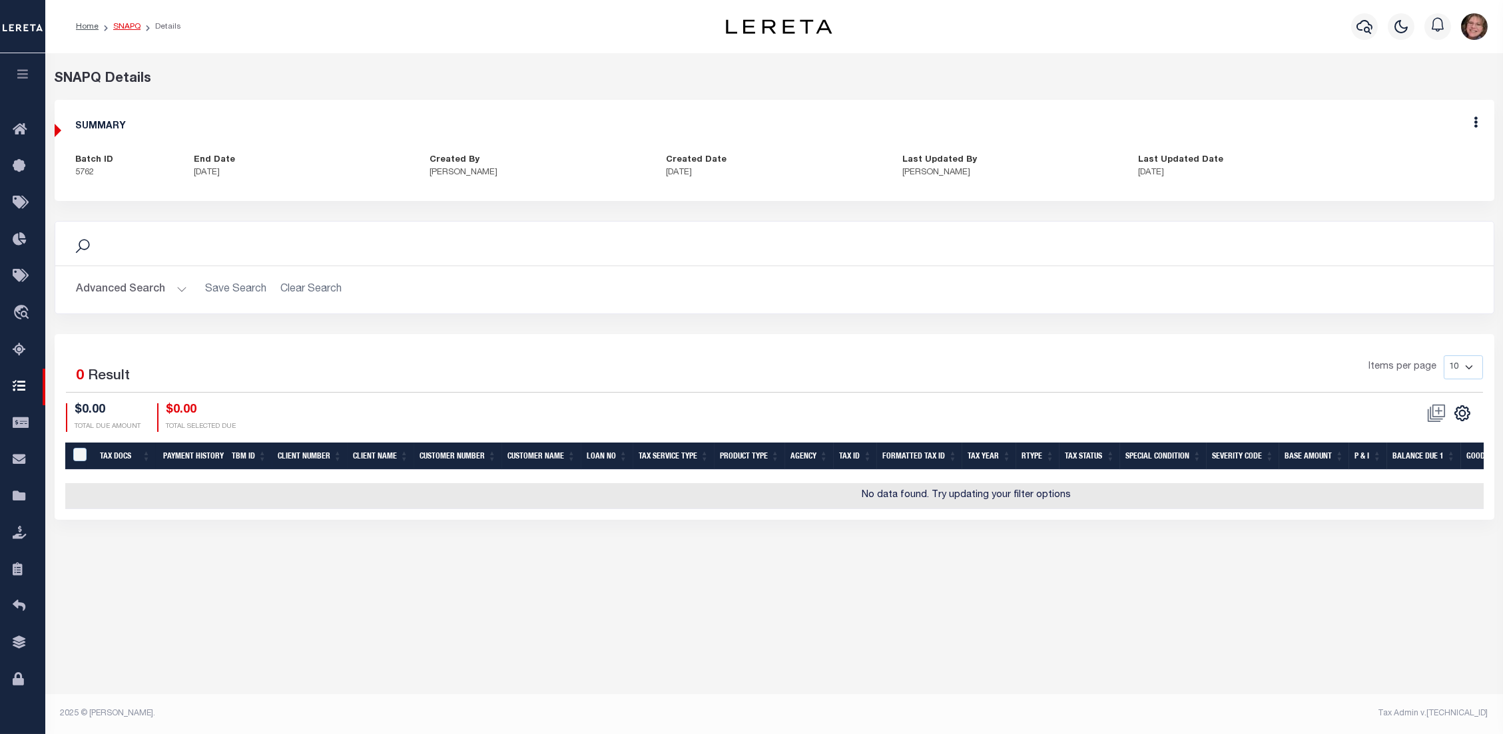
click at [133, 25] on link "SNAPQ" at bounding box center [126, 27] width 27 height 8
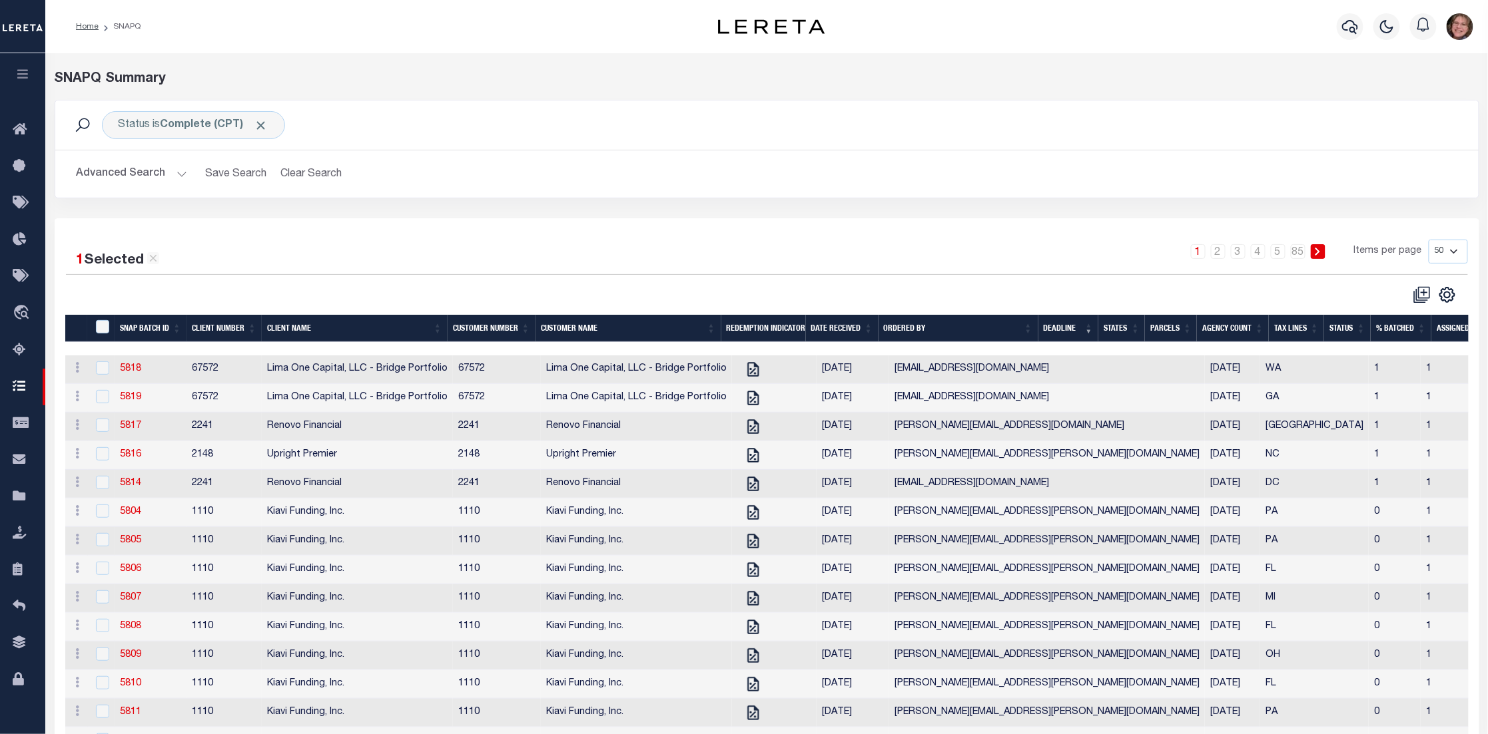
click at [1450, 256] on select "10 25 50 100" at bounding box center [1447, 252] width 39 height 24
select select "100"
click at [1428, 240] on select "10 25 50 100" at bounding box center [1447, 252] width 39 height 24
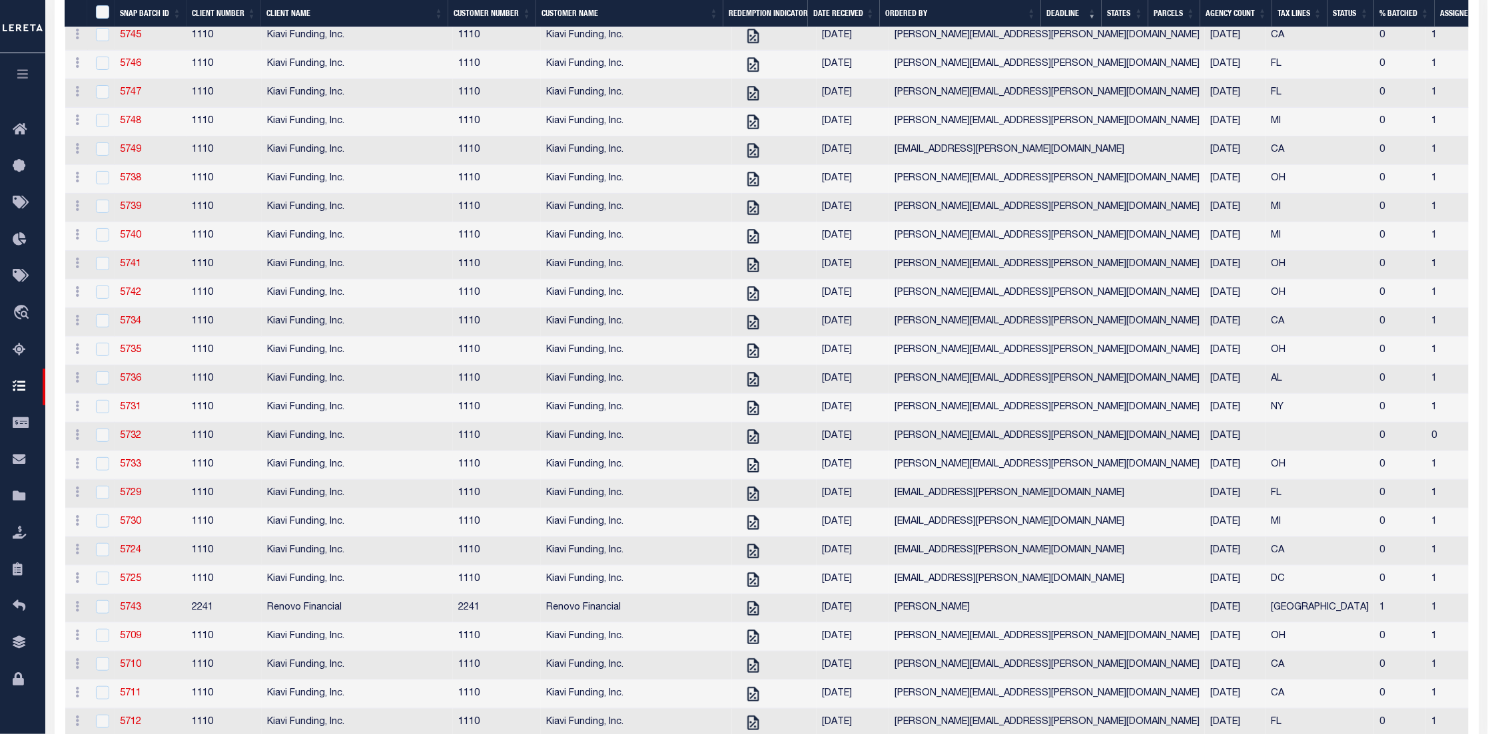
scroll to position [2572, 0]
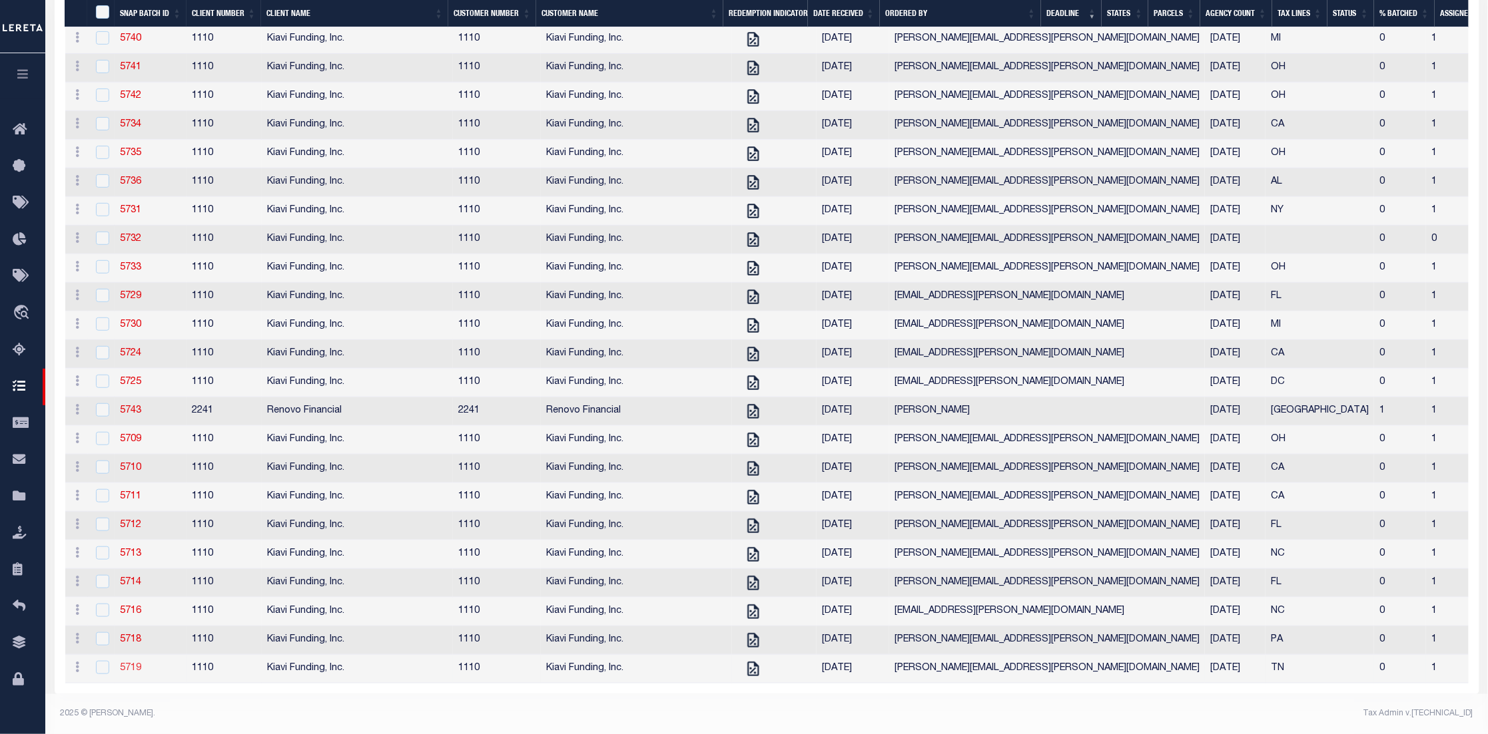
click at [140, 664] on link "5719" at bounding box center [130, 668] width 21 height 9
checkbox input "true"
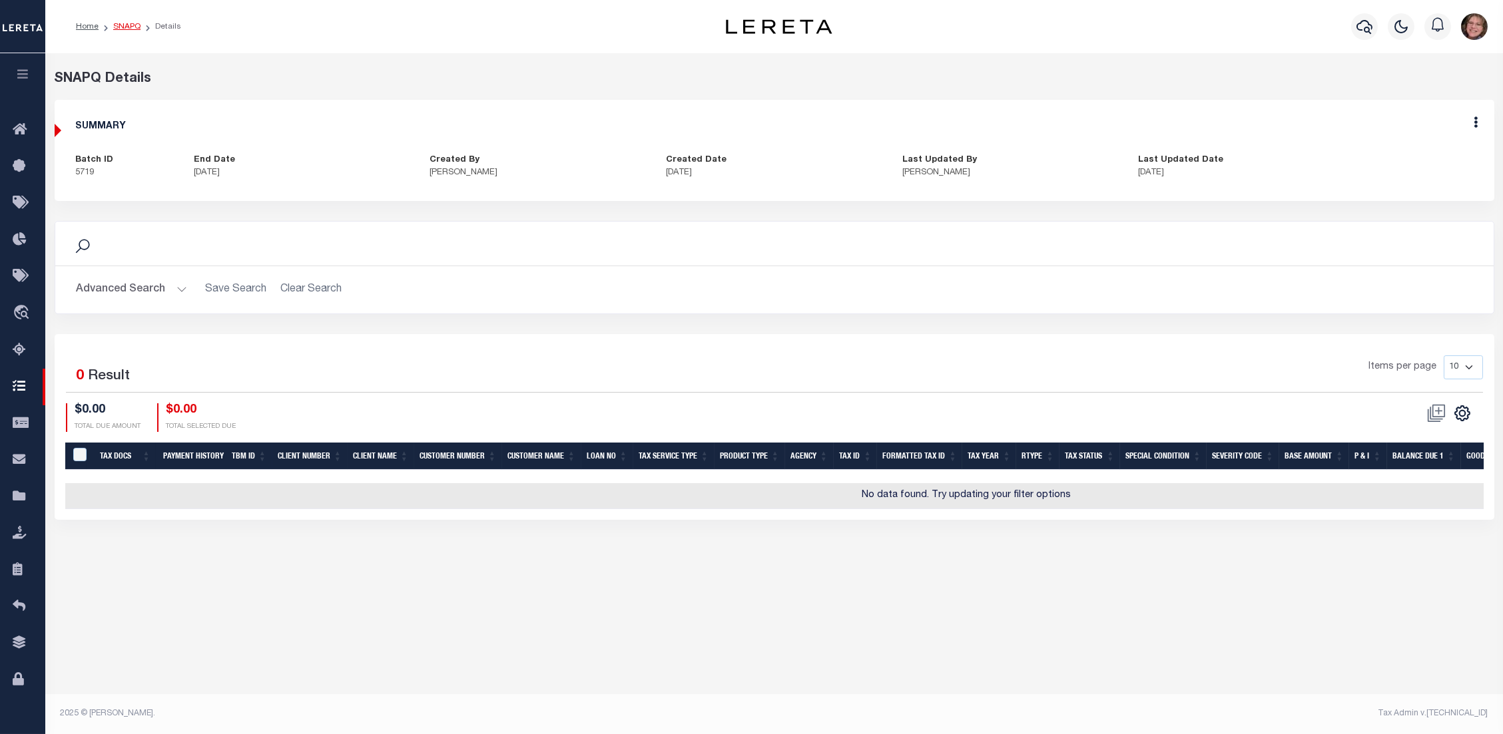
click at [121, 24] on link "SNAPQ" at bounding box center [126, 27] width 27 height 8
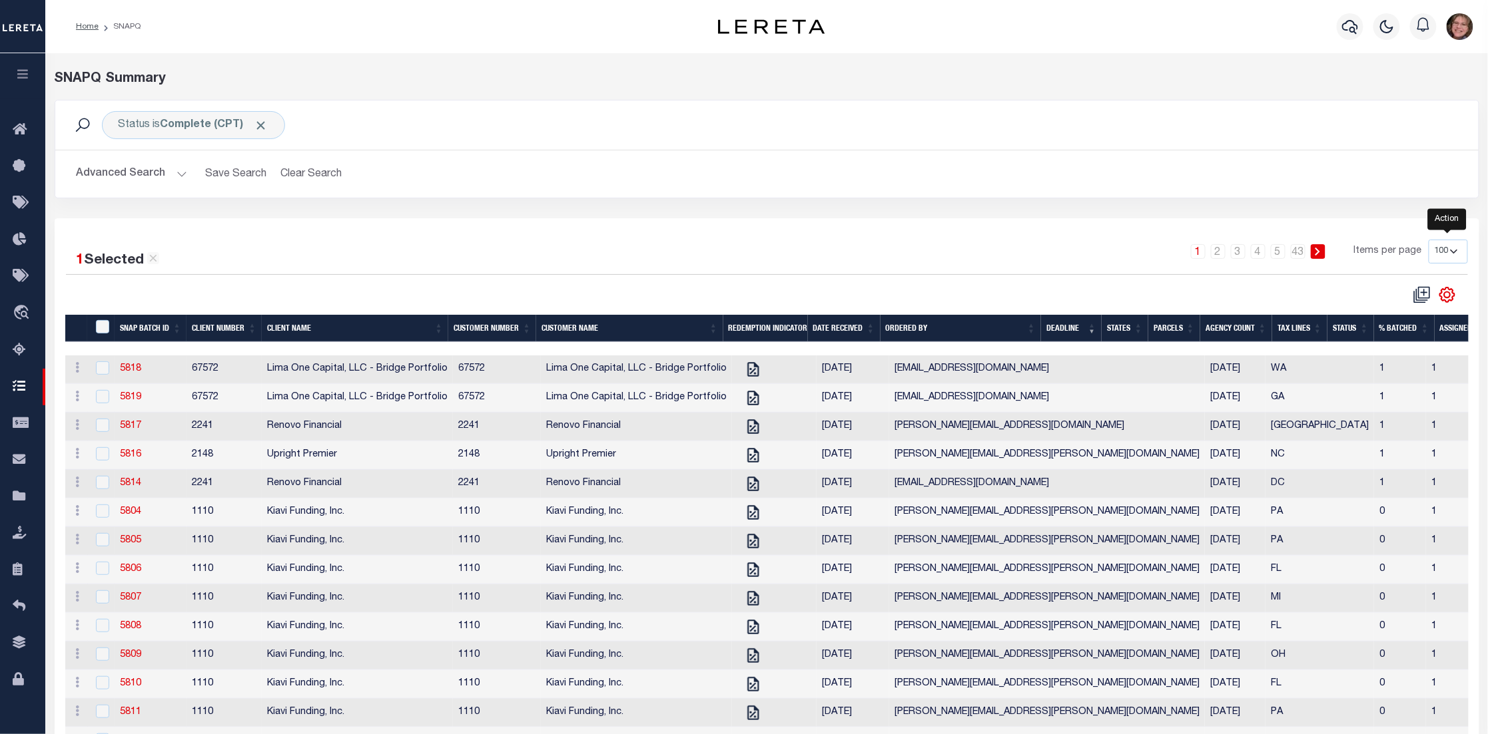
click at [1450, 294] on icon "" at bounding box center [1447, 295] width 6 height 6
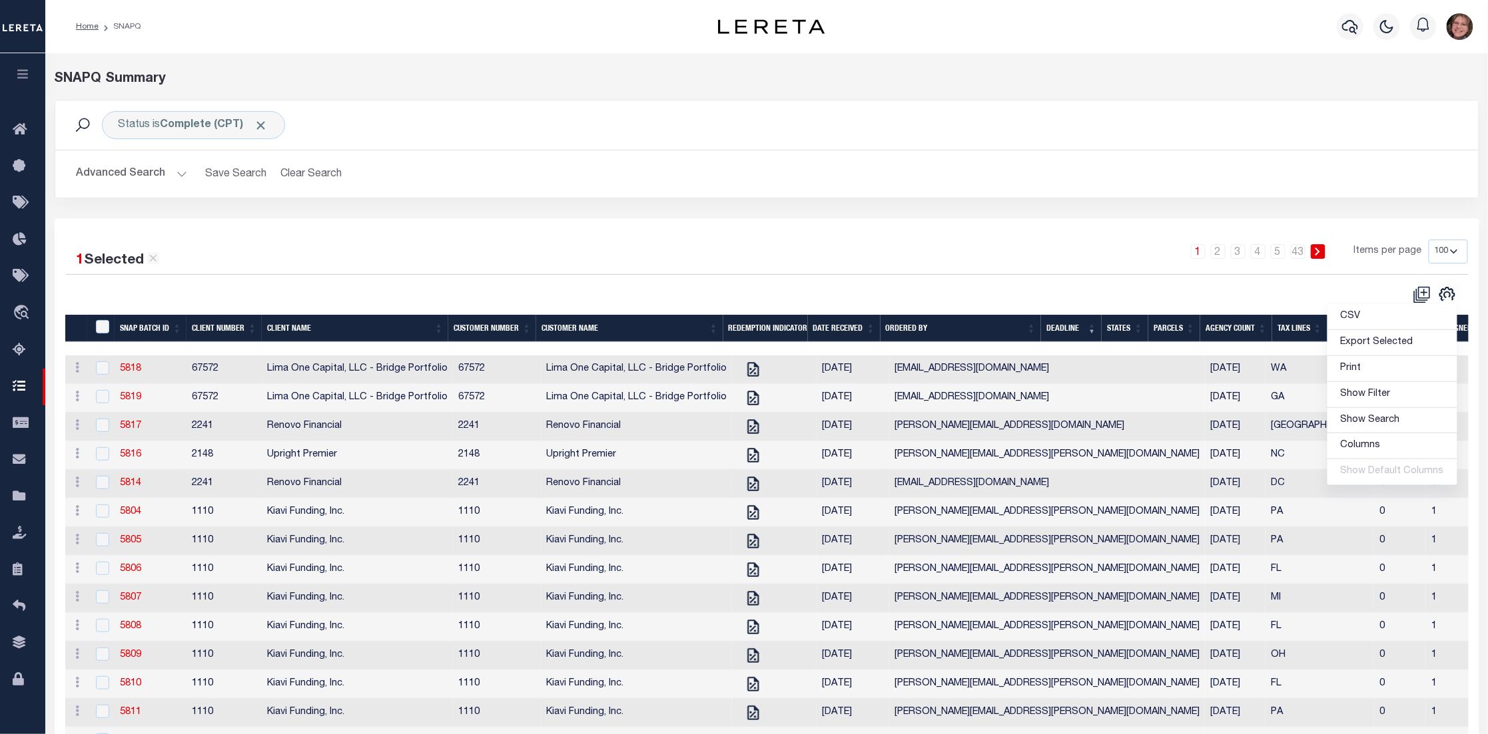
drag, startPoint x: 879, startPoint y: 254, endPoint x: 864, endPoint y: 245, distance: 17.9
click at [874, 254] on div "1 2 3 4 5 … 43 Items per page 10 25 50 100" at bounding box center [944, 257] width 1046 height 35
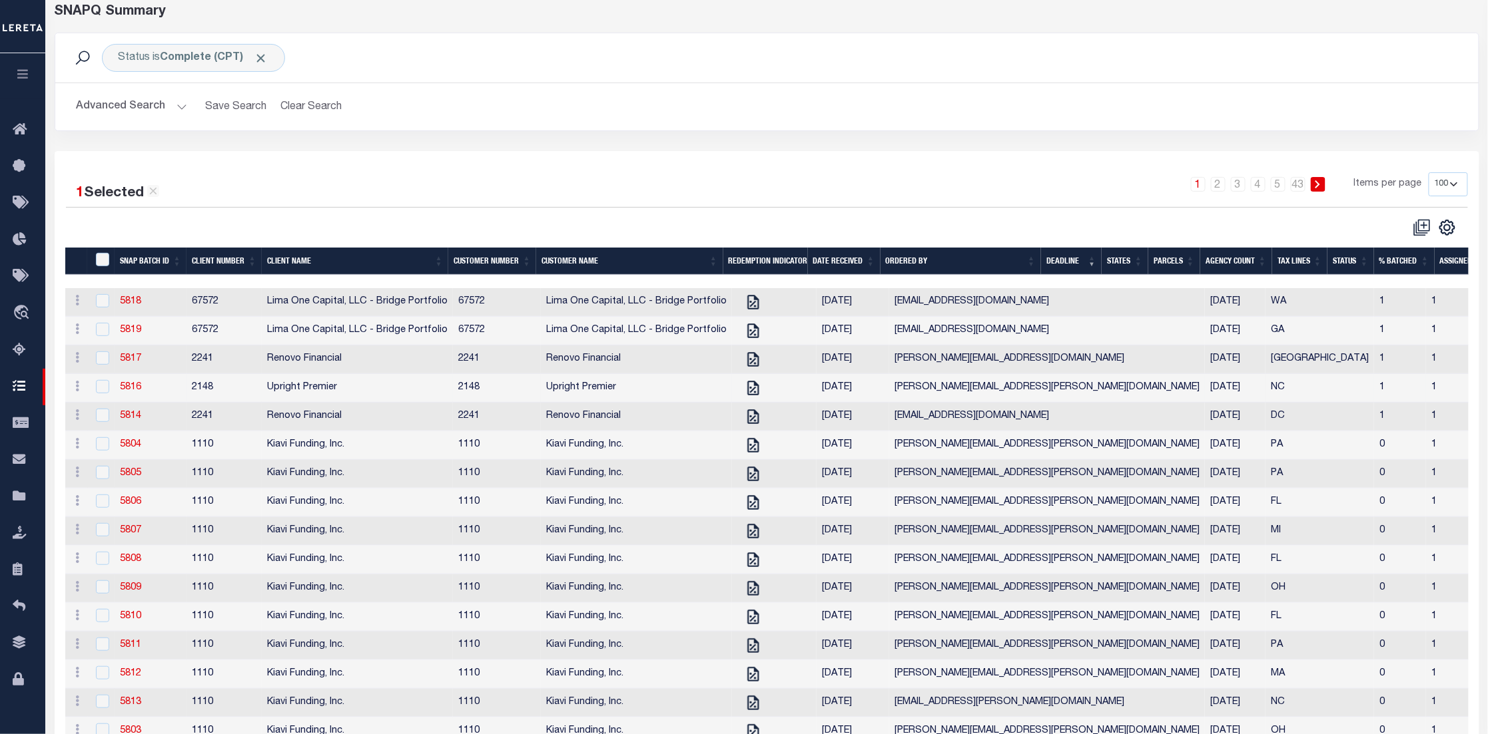
scroll to position [100, 0]
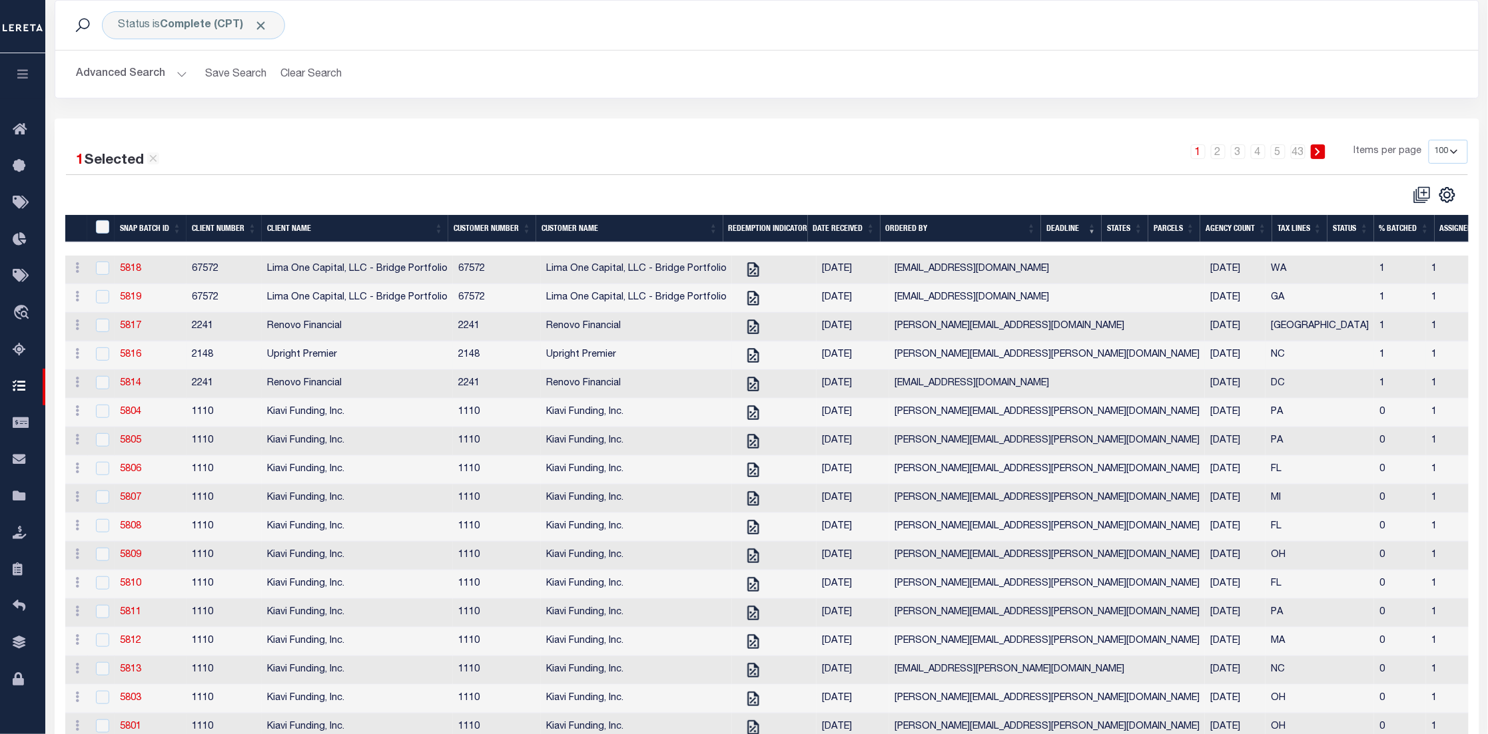
checkbox input "true"
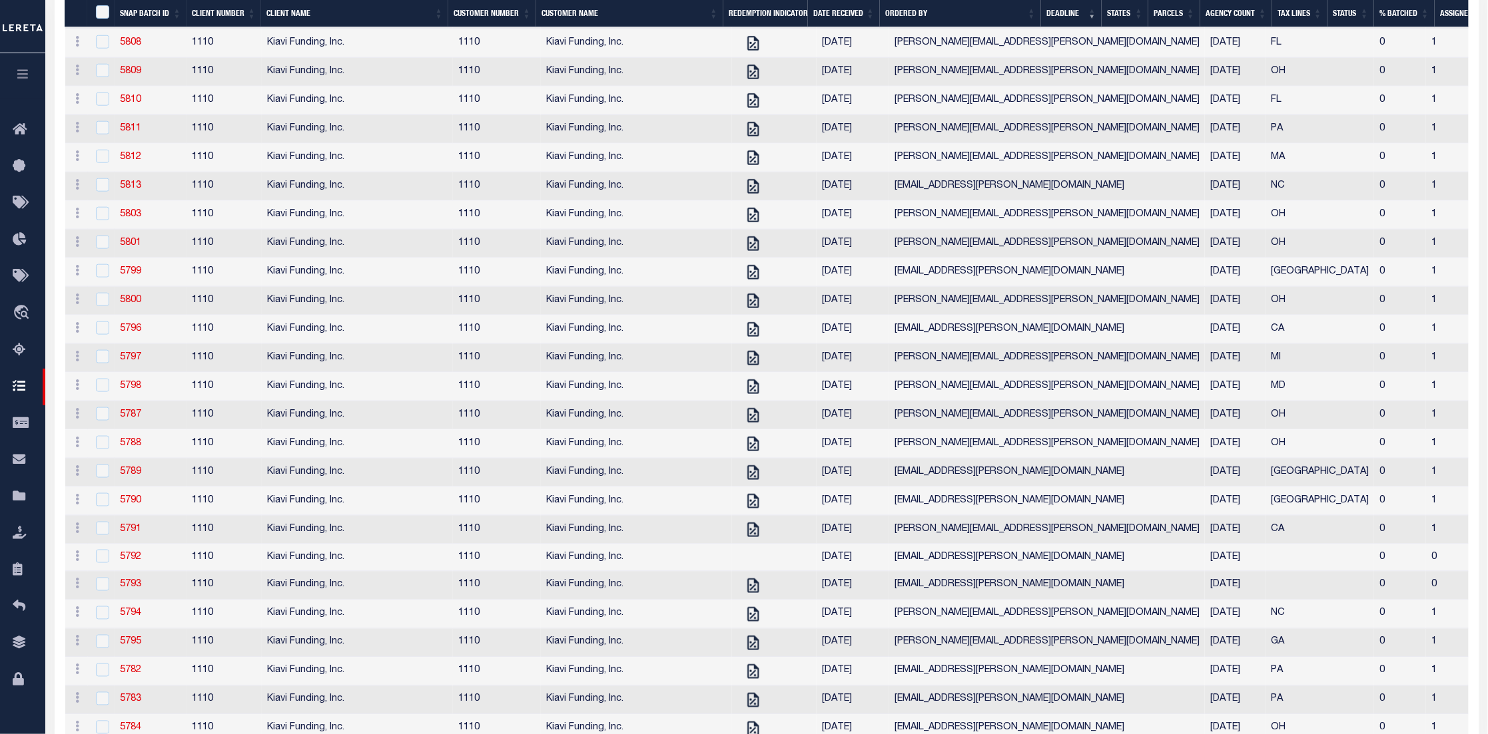
scroll to position [599, 0]
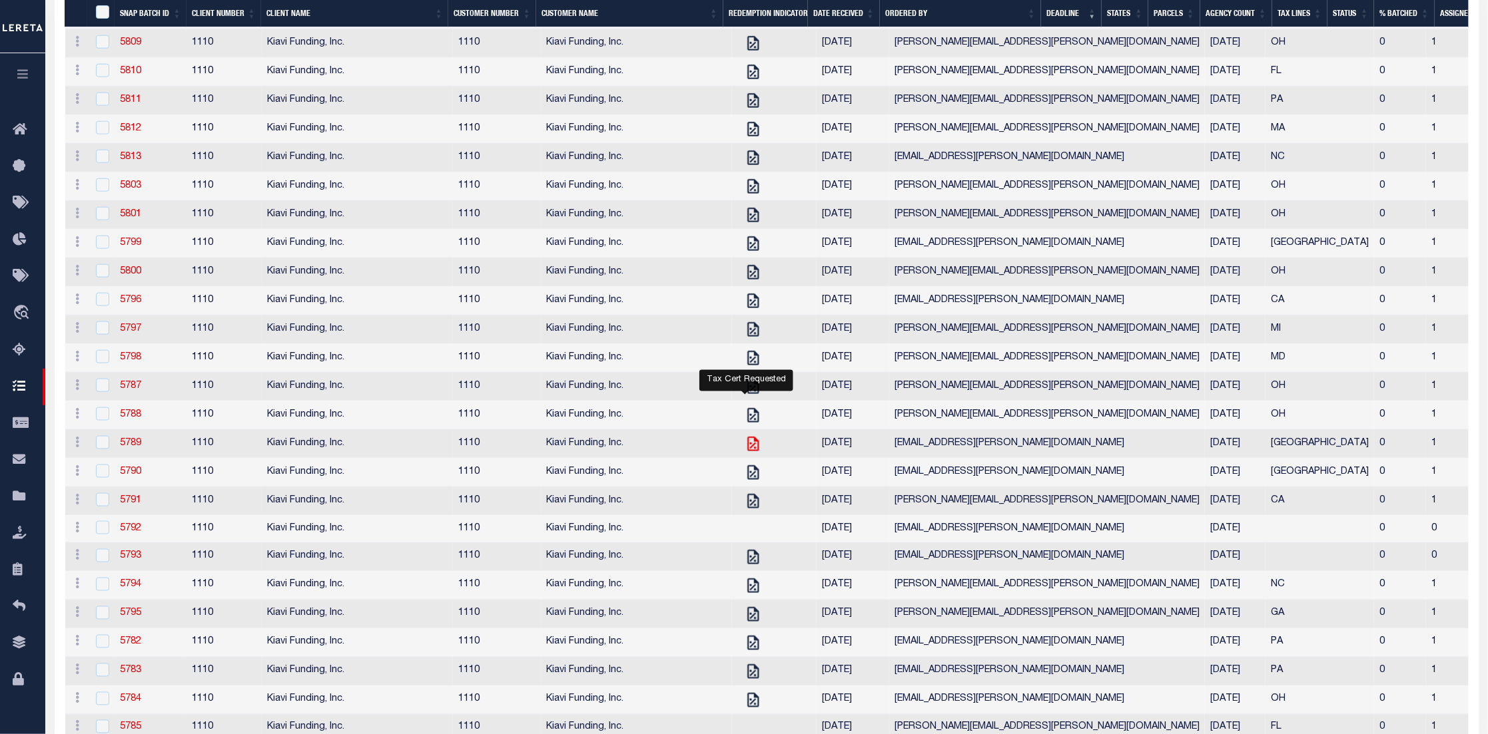
click at [748, 451] on icon "Tax Cert Requested" at bounding box center [753, 444] width 11 height 15
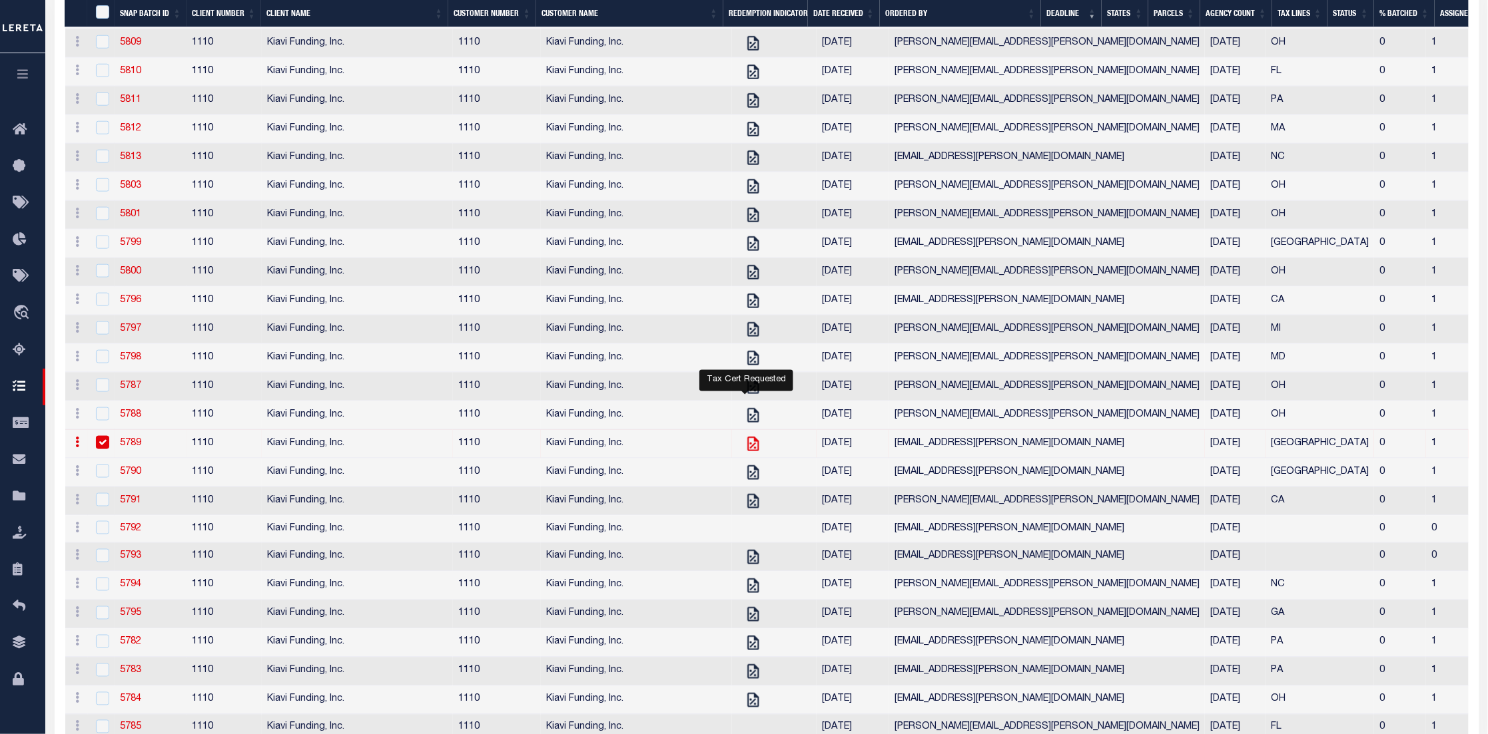
click at [748, 451] on icon "Tax Cert Requested" at bounding box center [753, 444] width 11 height 15
checkbox input "false"
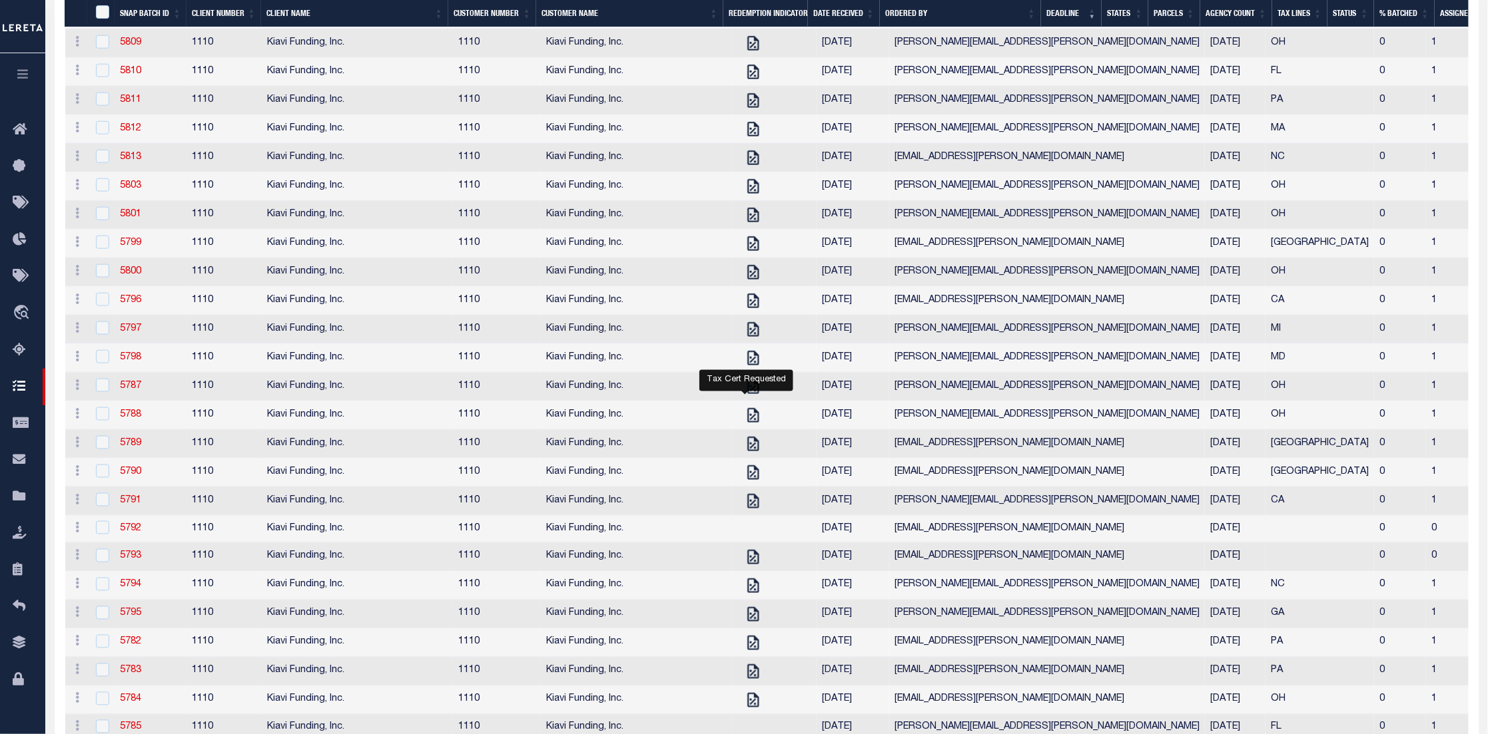
click at [737, 543] on td at bounding box center [774, 529] width 85 height 27
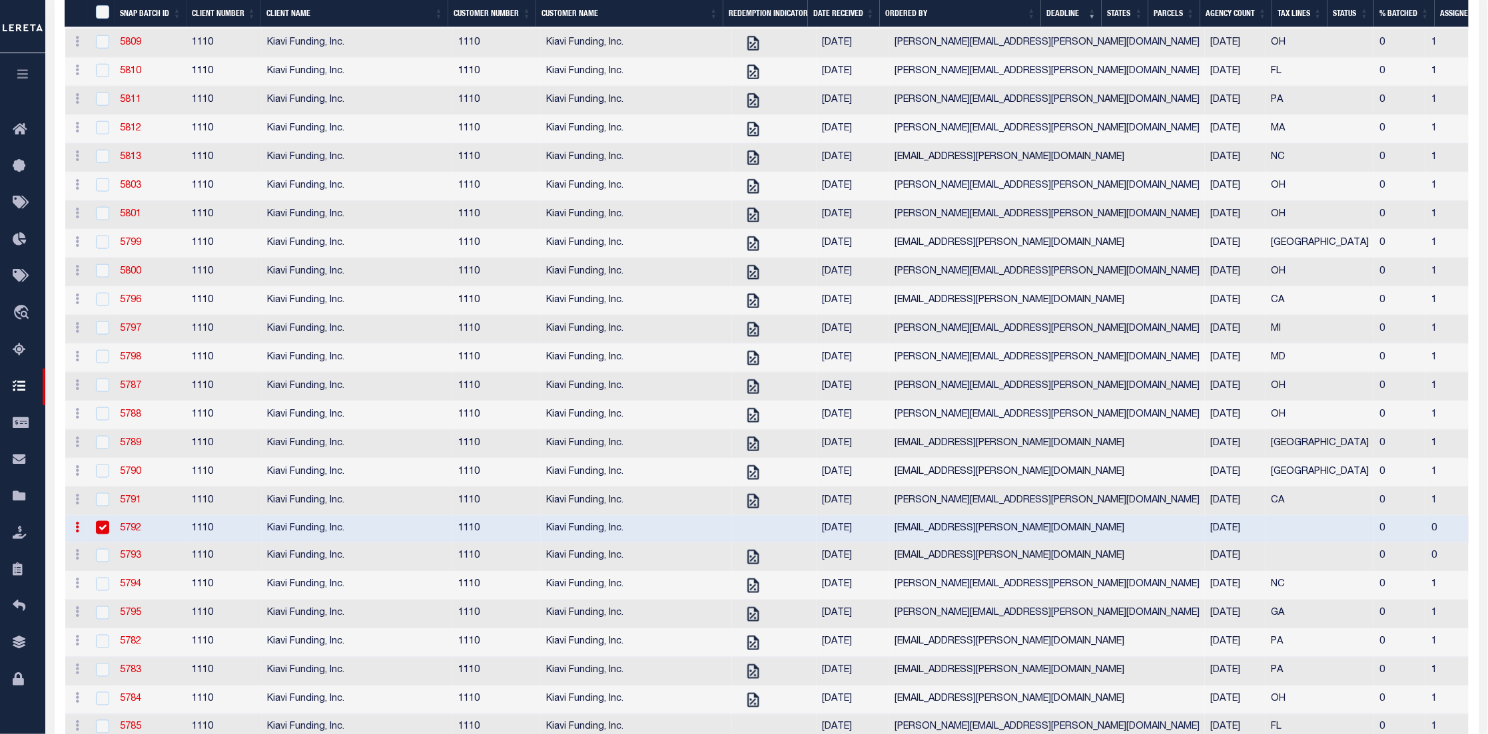
click at [737, 543] on td at bounding box center [774, 529] width 85 height 27
checkbox input "false"
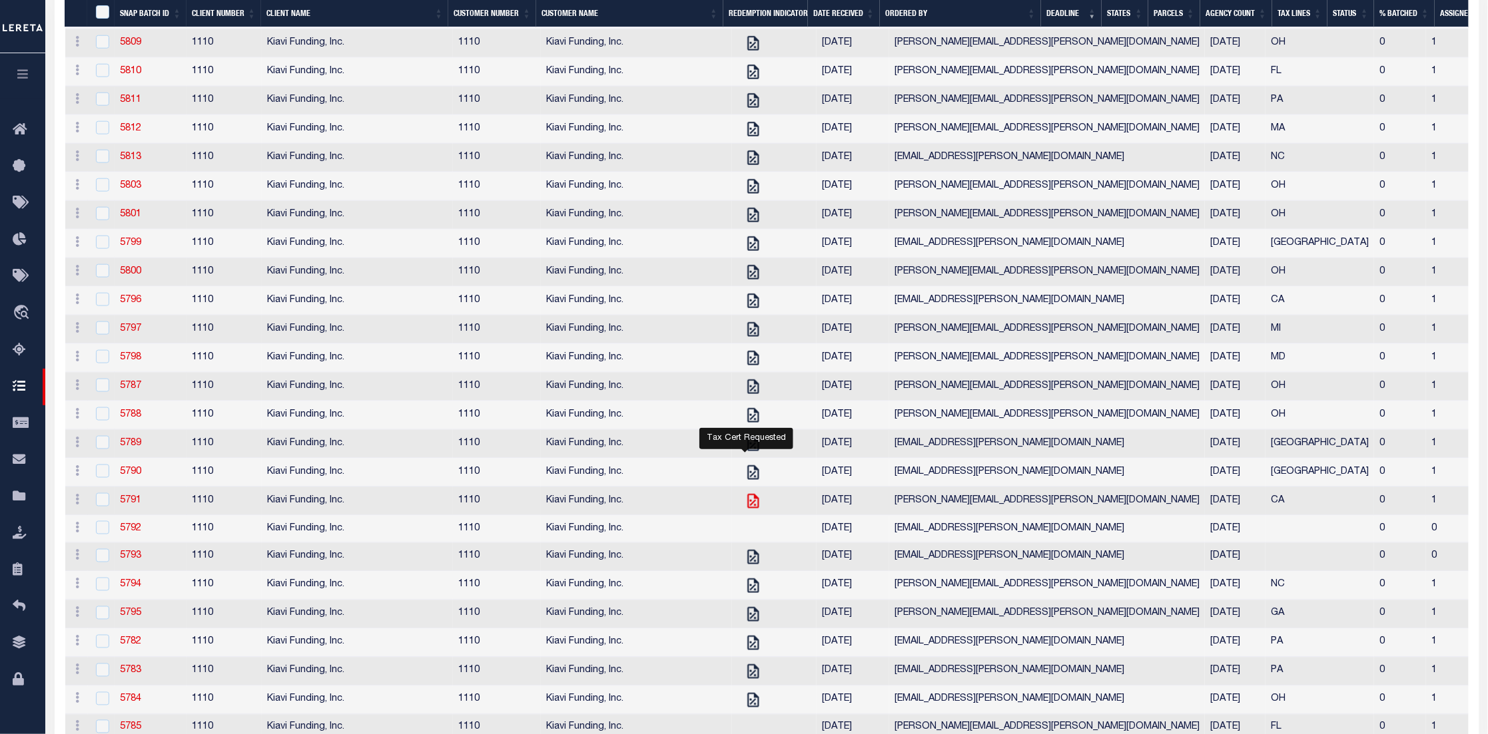
click at [744, 510] on icon "Tax Cert Requested" at bounding box center [752, 501] width 17 height 17
checkbox input "true"
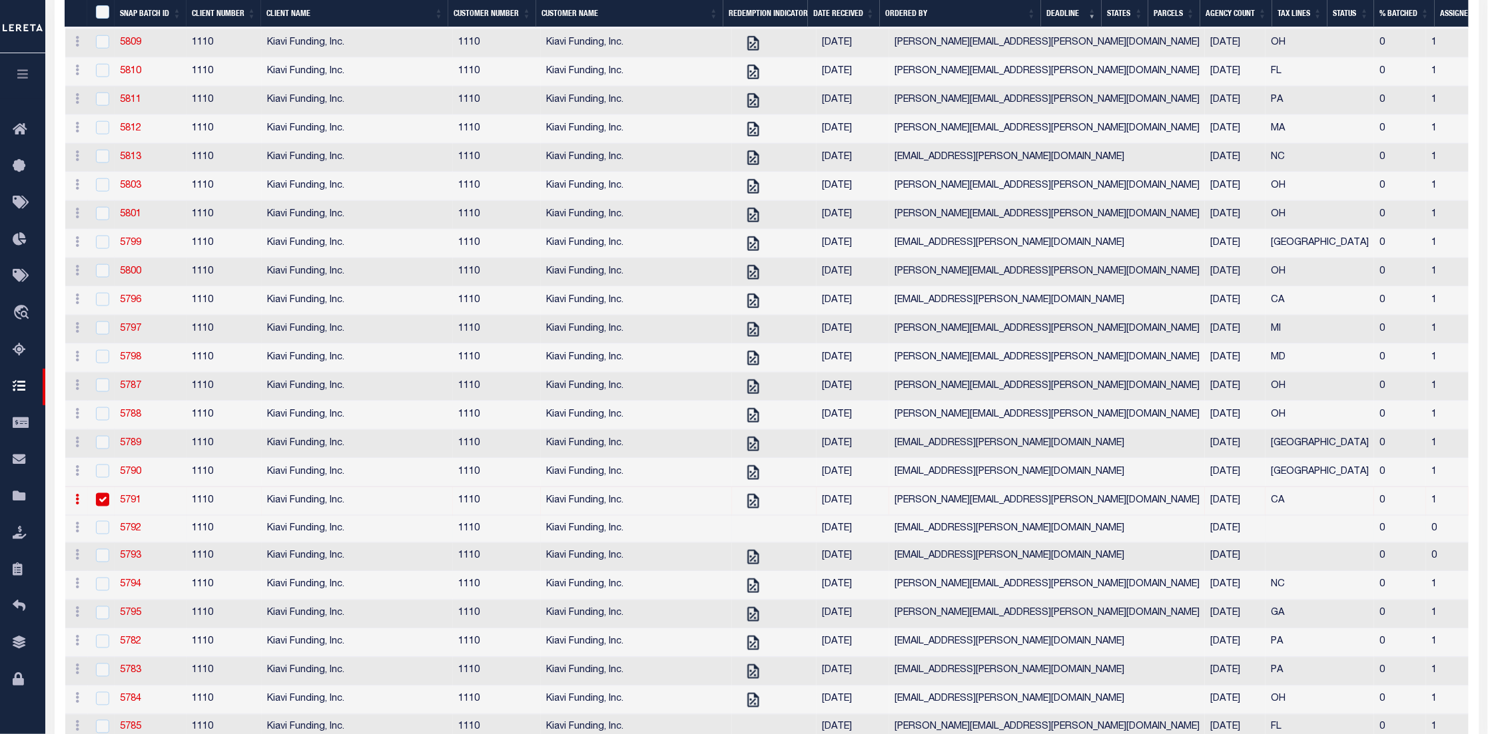
drag, startPoint x: 101, startPoint y: 517, endPoint x: 107, endPoint y: 552, distance: 35.8
click at [104, 535] on input "checkbox" at bounding box center [102, 527] width 13 height 13
checkbox input "true"
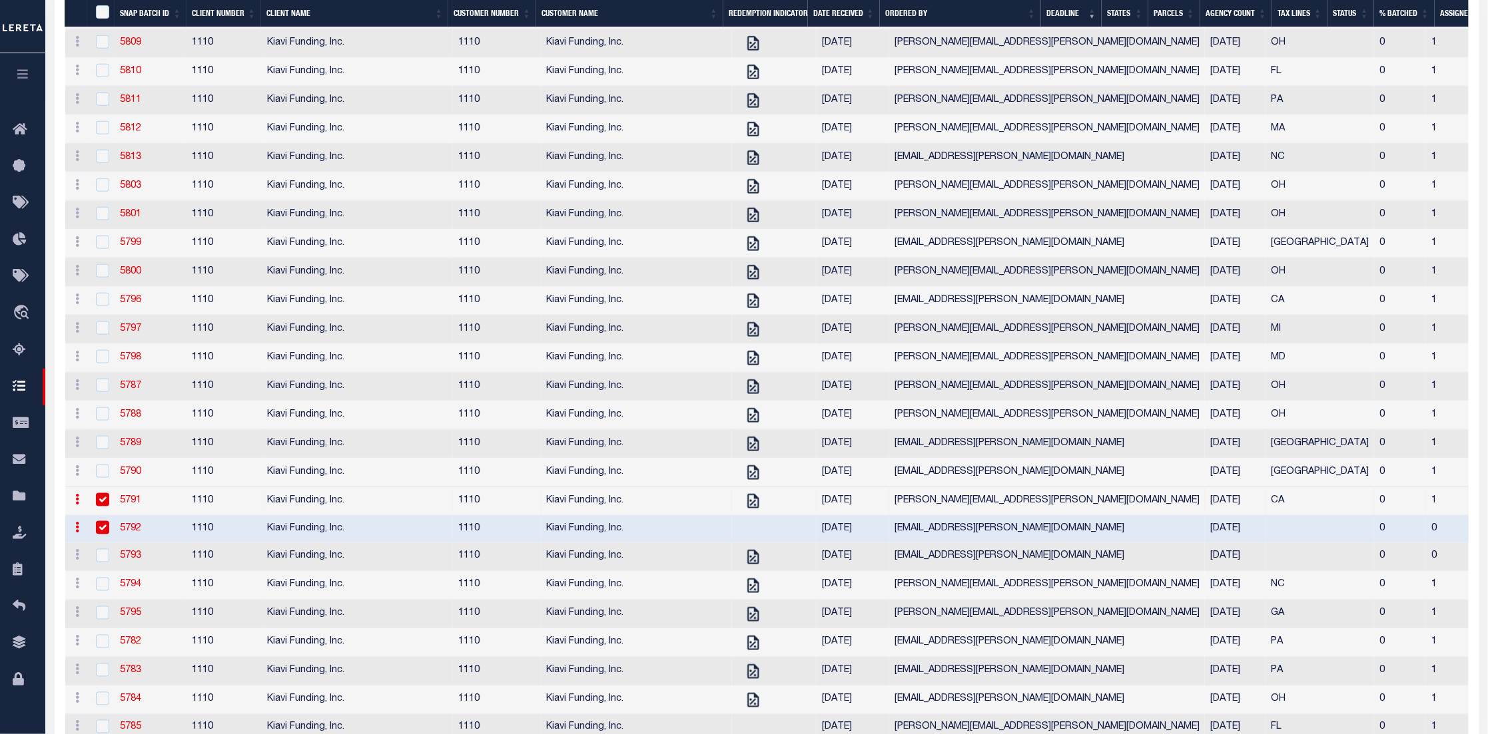
click at [107, 507] on input "checkbox" at bounding box center [102, 499] width 13 height 13
checkbox input "false"
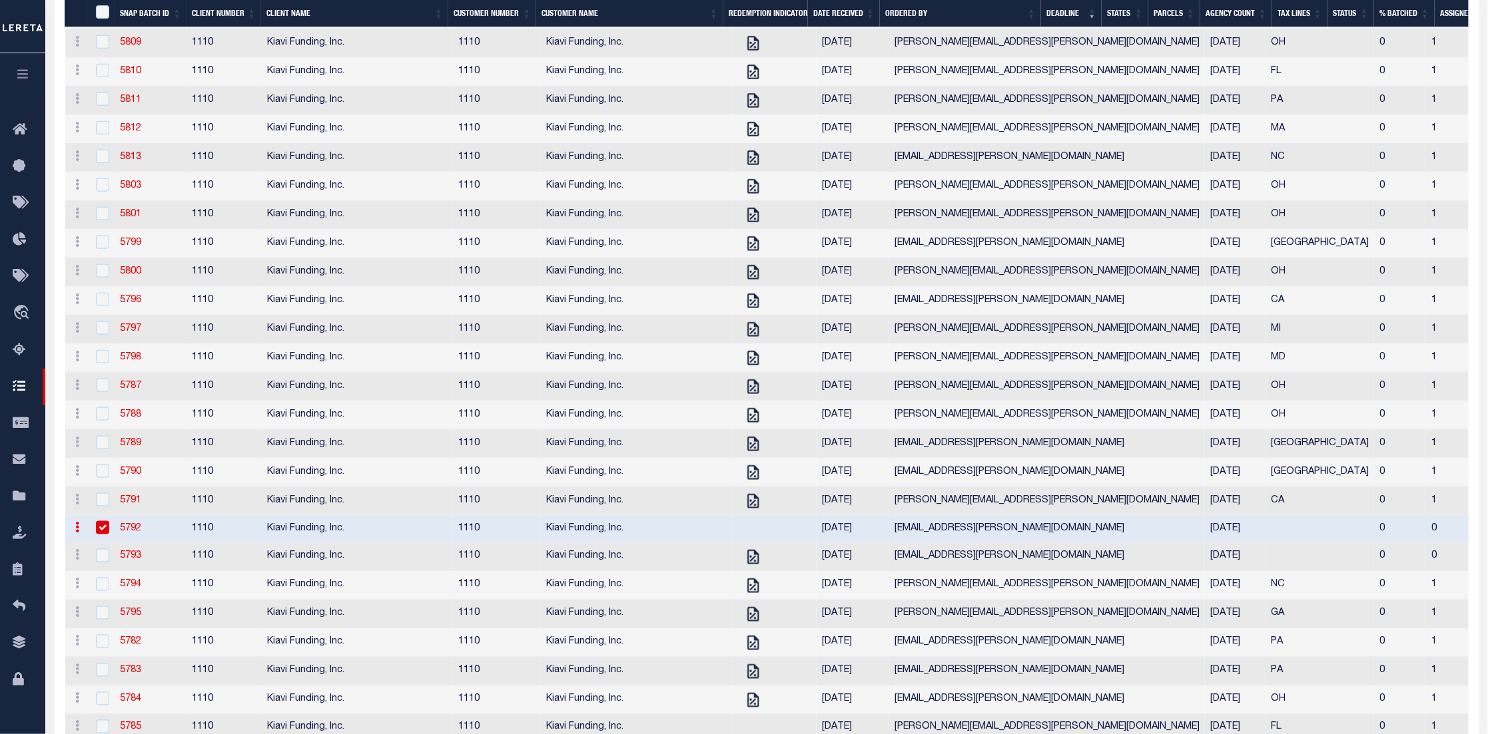
click at [124, 533] on link "5792" at bounding box center [130, 528] width 21 height 9
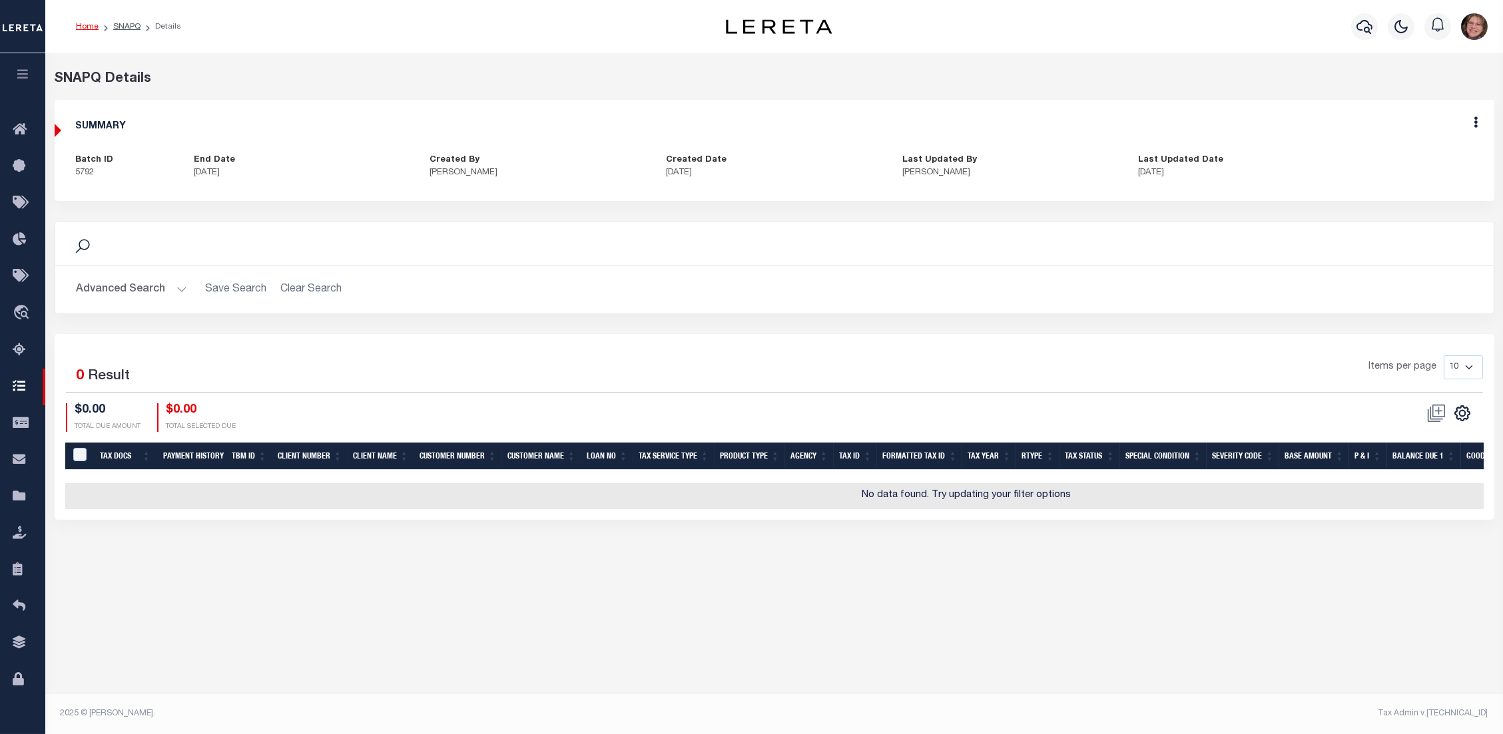
click at [89, 25] on link "Home" at bounding box center [87, 27] width 23 height 8
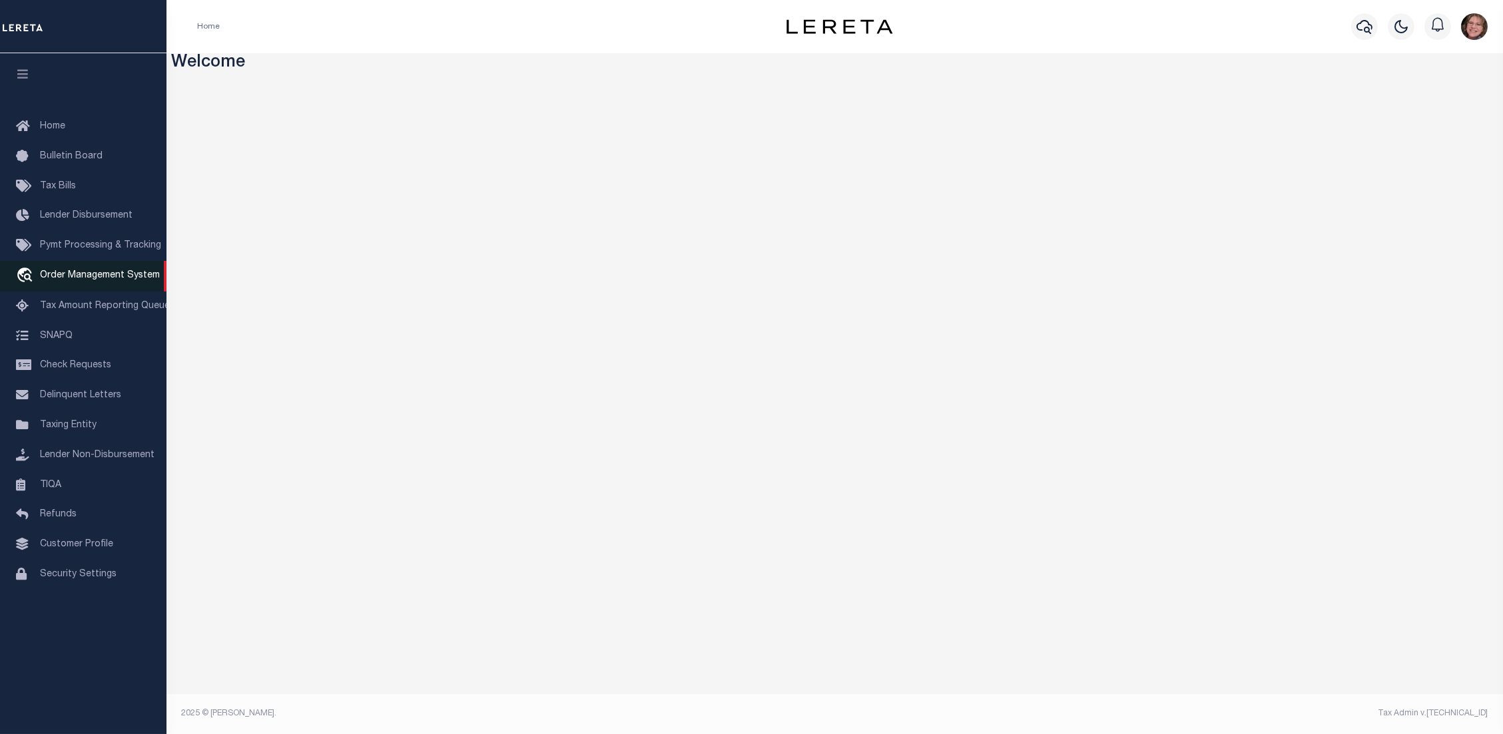
click at [80, 271] on span "Order Management System" at bounding box center [100, 275] width 120 height 9
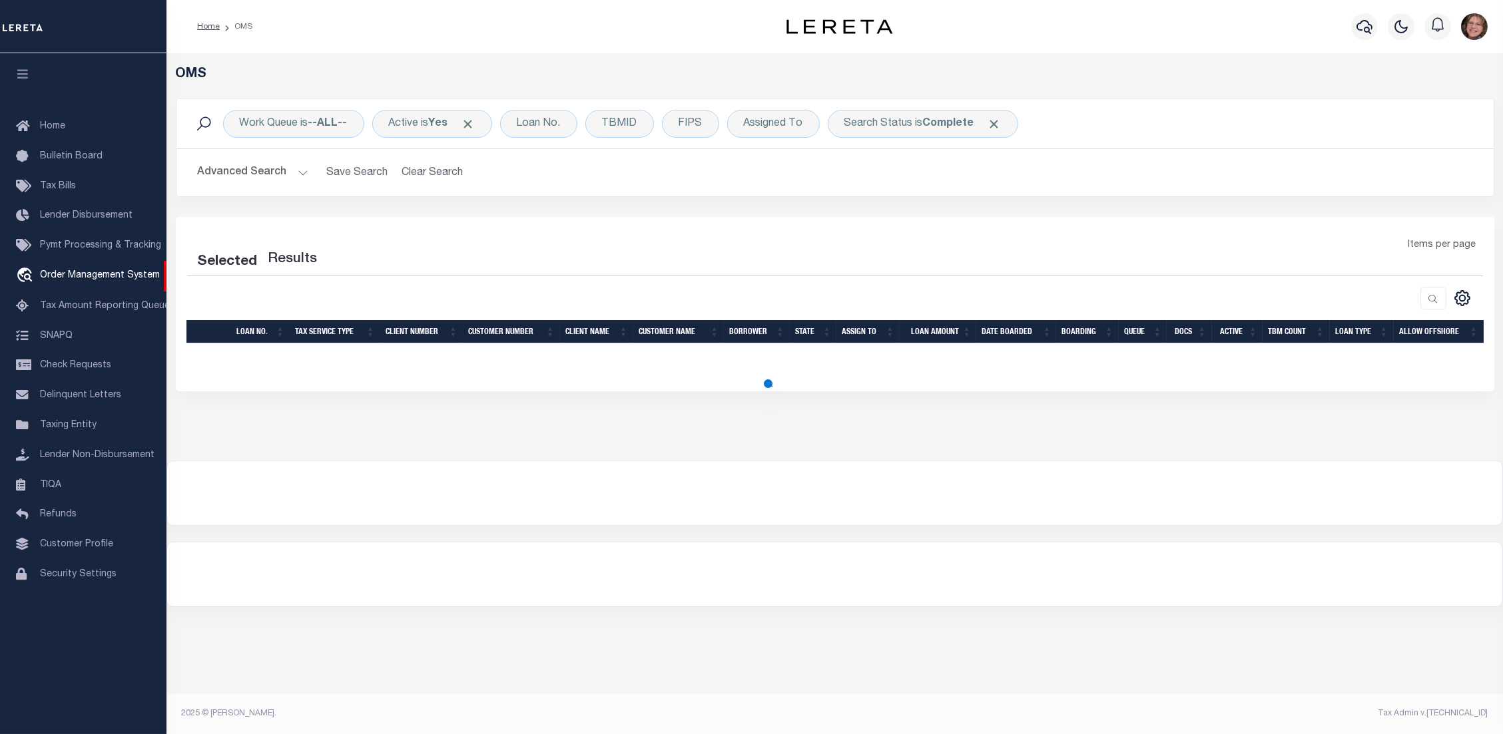
click at [298, 168] on button "Advanced Search" at bounding box center [253, 173] width 111 height 26
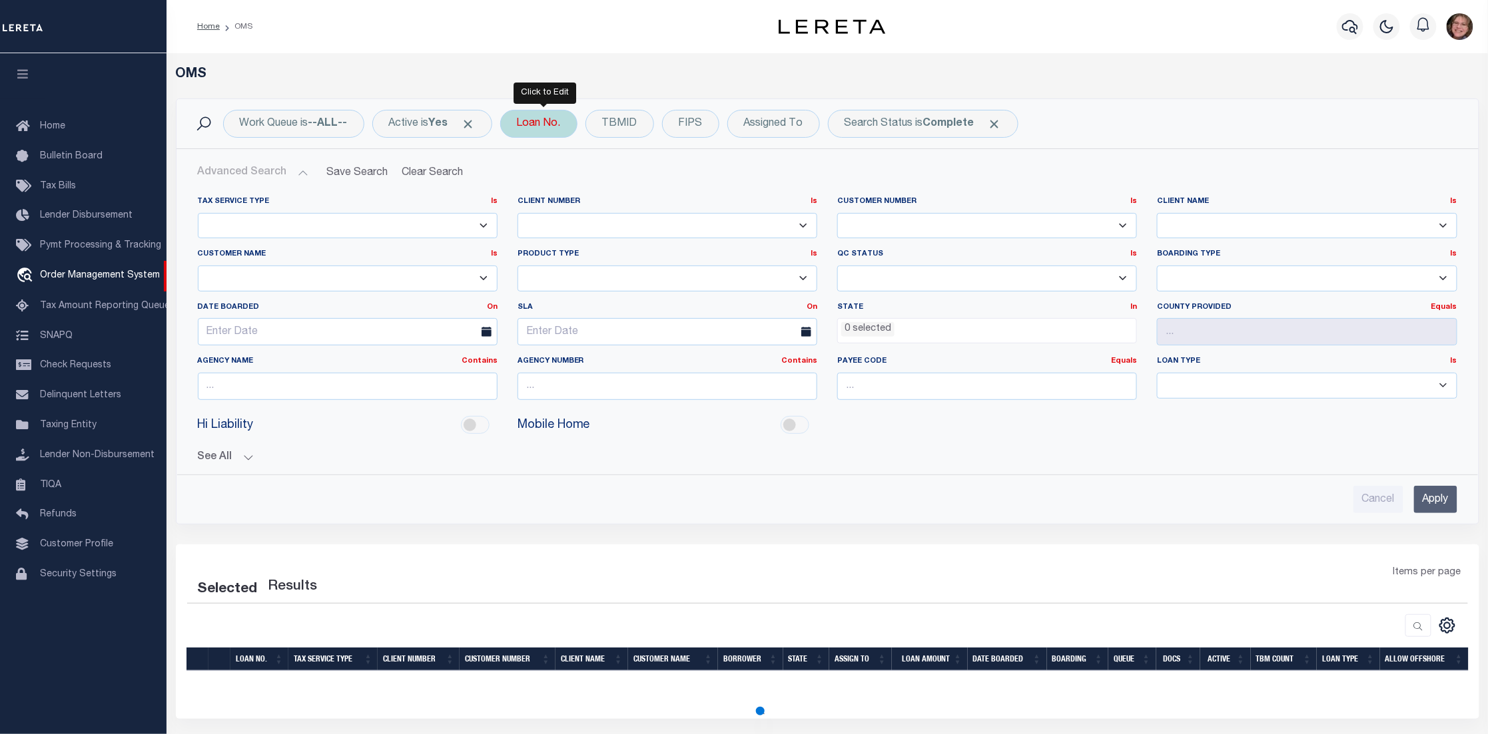
click at [545, 122] on div "Loan No." at bounding box center [538, 124] width 77 height 28
type input "103921901"
click at [709, 210] on input "Apply" at bounding box center [693, 218] width 39 height 22
select select "200"
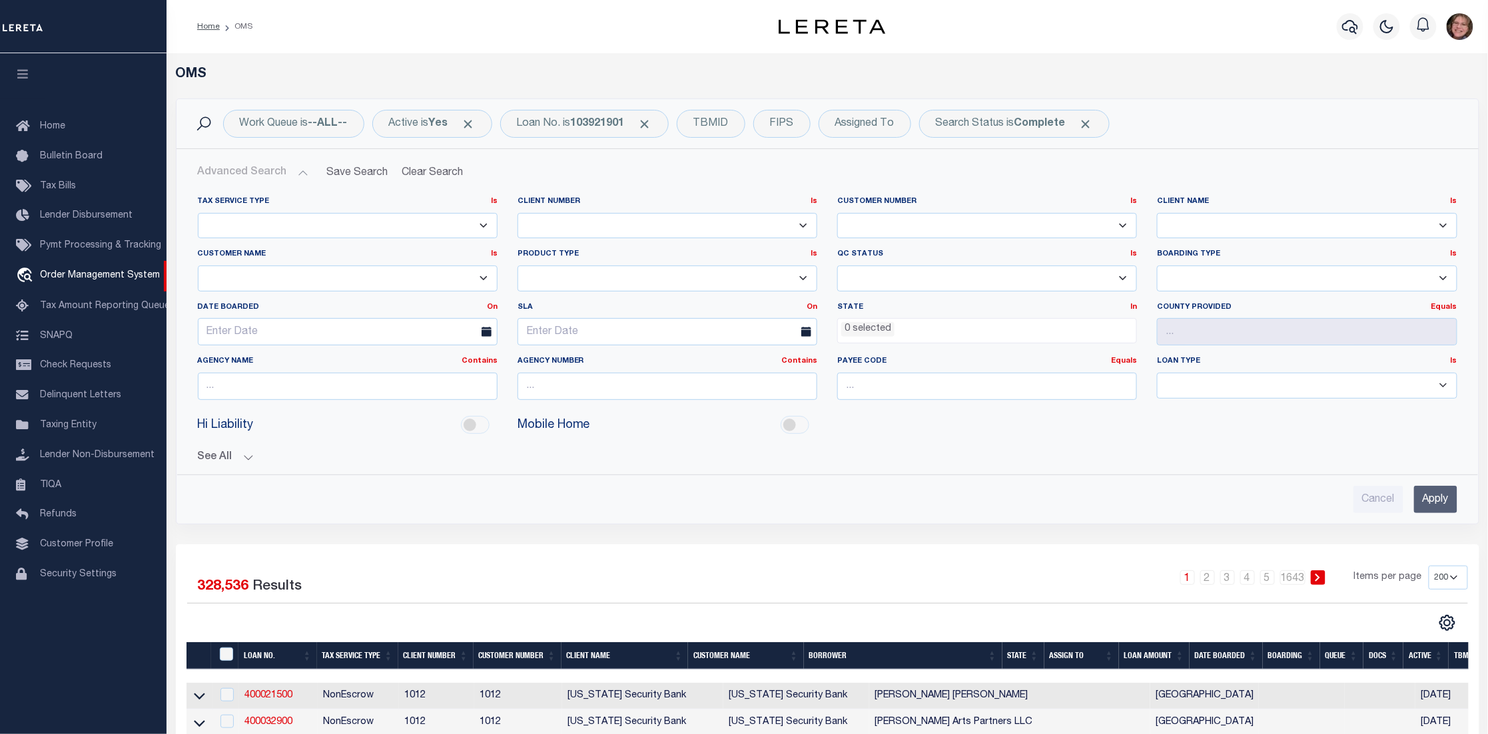
click at [300, 171] on button "Advanced Search" at bounding box center [253, 173] width 111 height 26
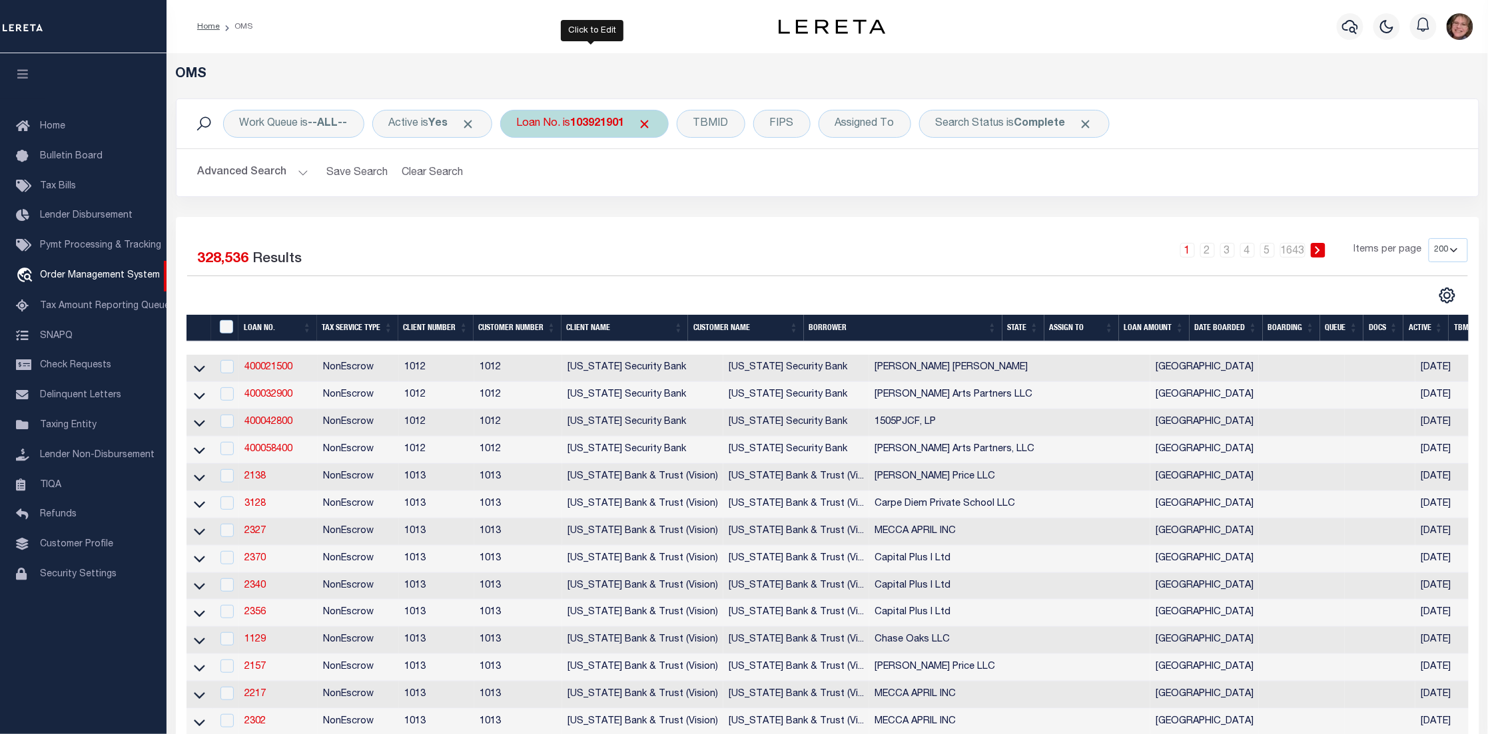
click at [637, 125] on div "Loan No. is 103921901" at bounding box center [584, 124] width 168 height 28
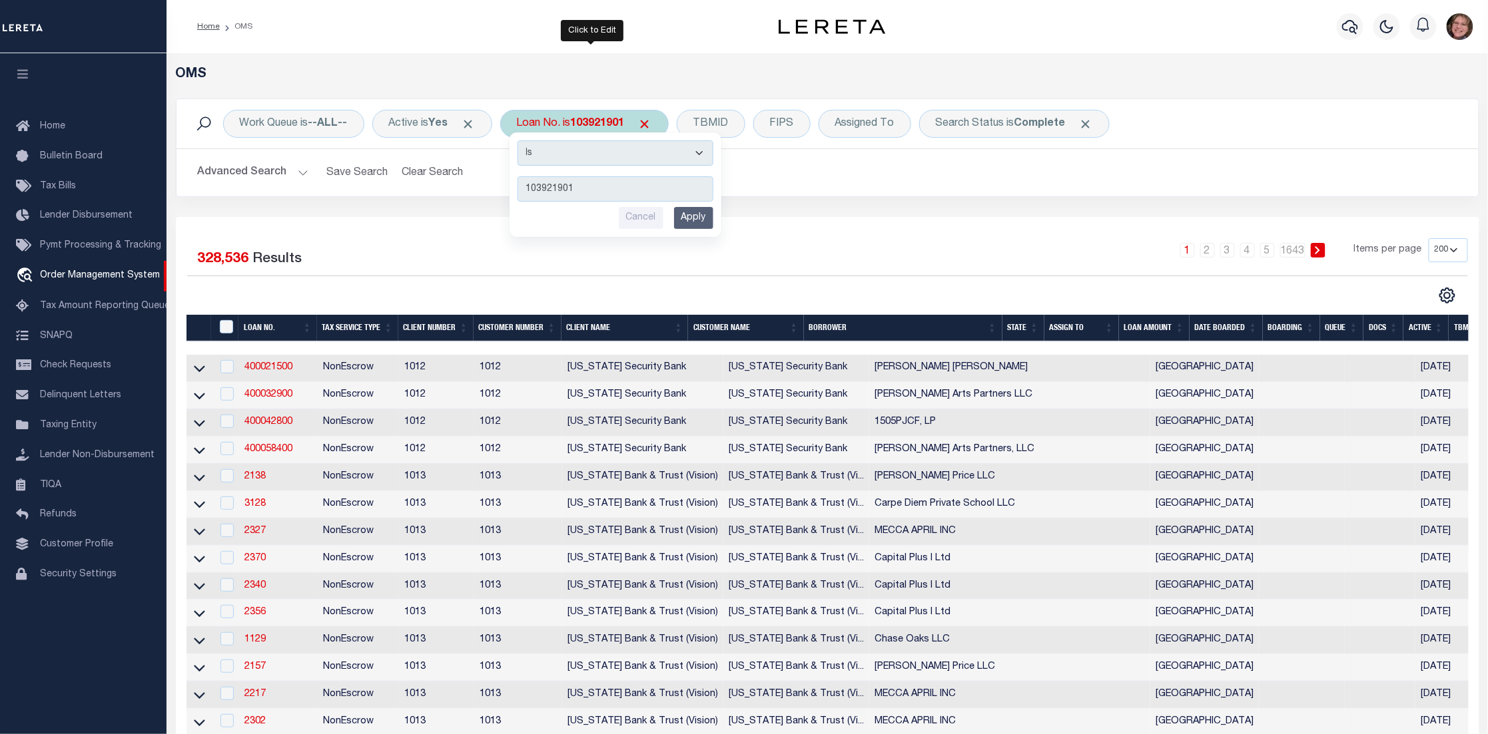
click at [693, 220] on input "Apply" at bounding box center [693, 218] width 39 height 22
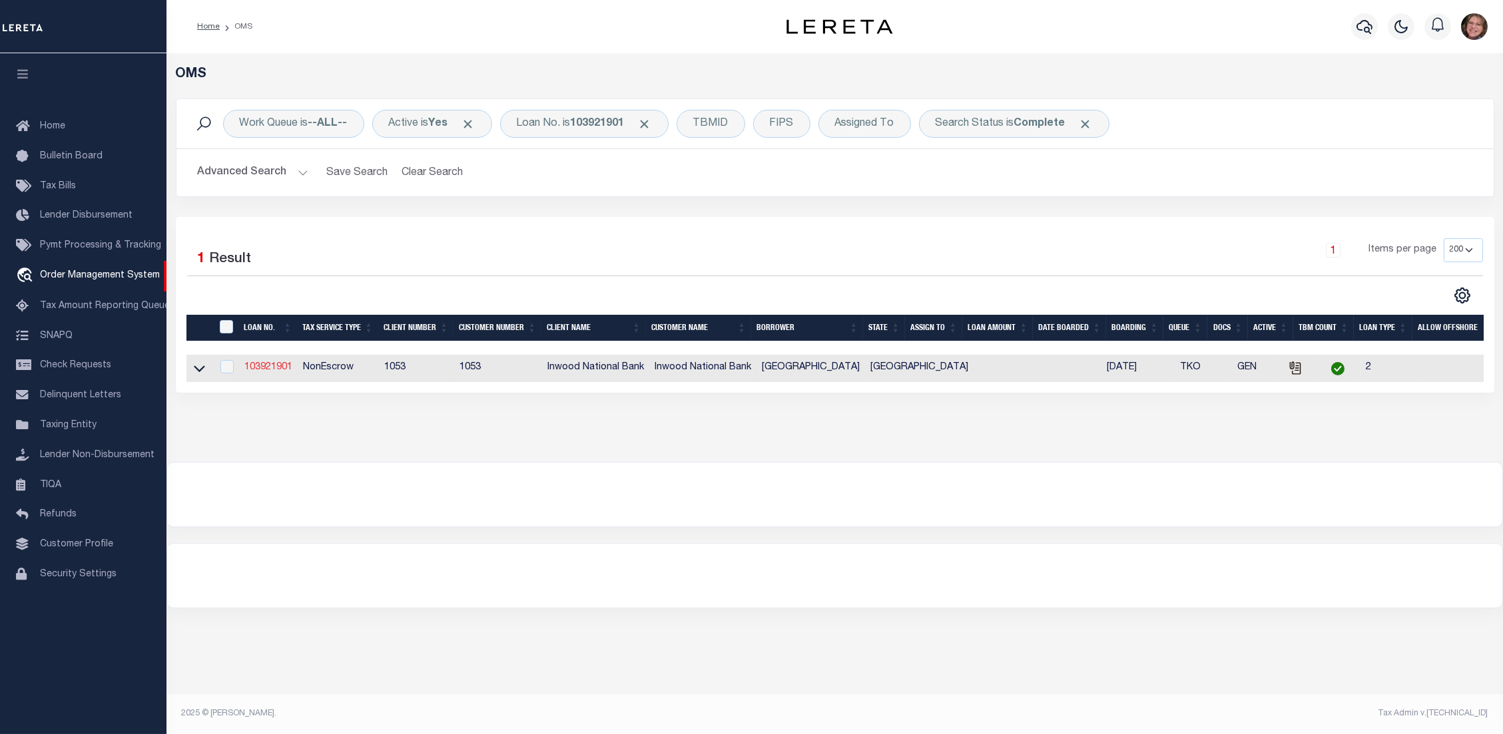
click at [267, 370] on link "103921901" at bounding box center [268, 367] width 48 height 9
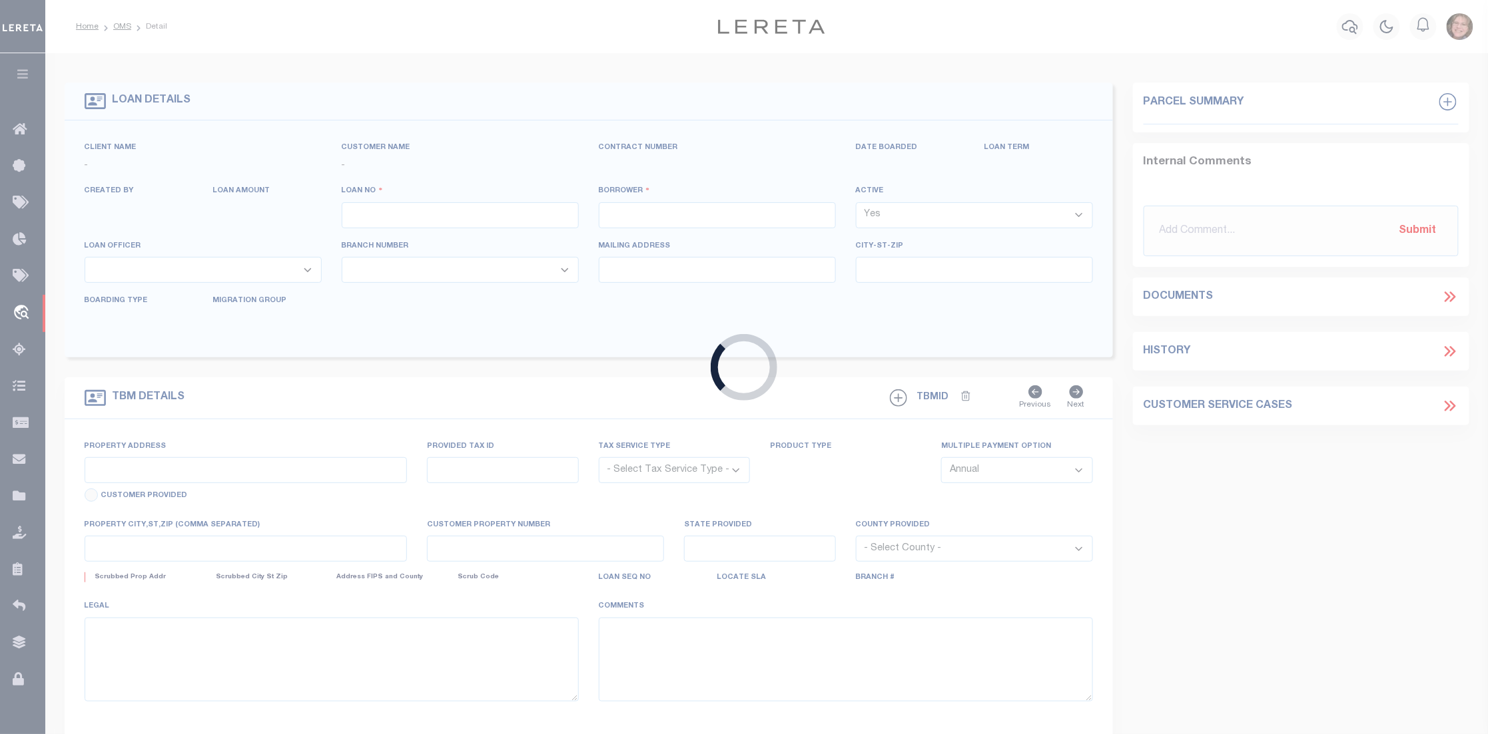
type input "103921901"
type input "[GEOGRAPHIC_DATA]"
select select
select select "NonEscrow"
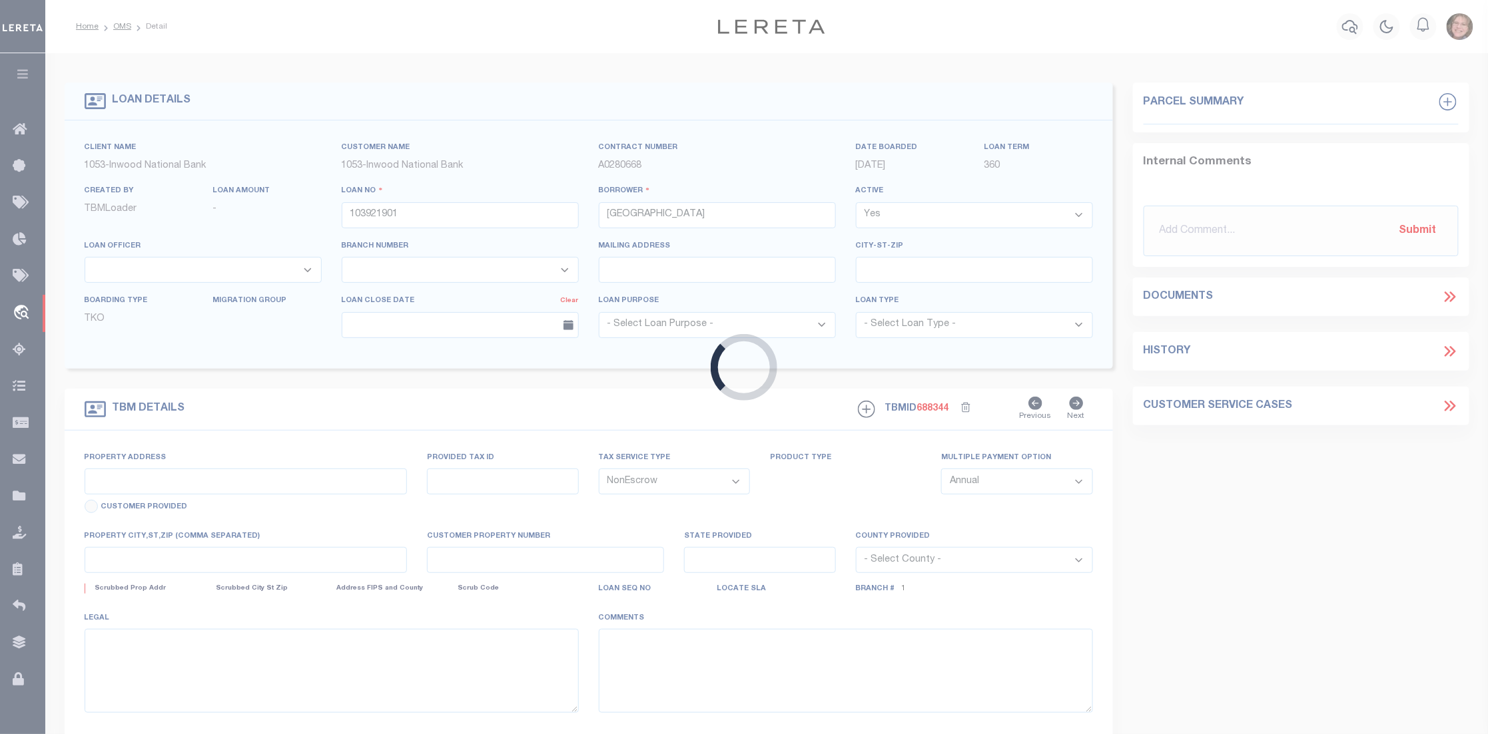
type input "[STREET_ADDRESS]"
type input "[US_VEHICLE_IDENTIFICATION_NUMBER]"
select select
type input "Mesquite, TX 75150"
type input "[GEOGRAPHIC_DATA]"
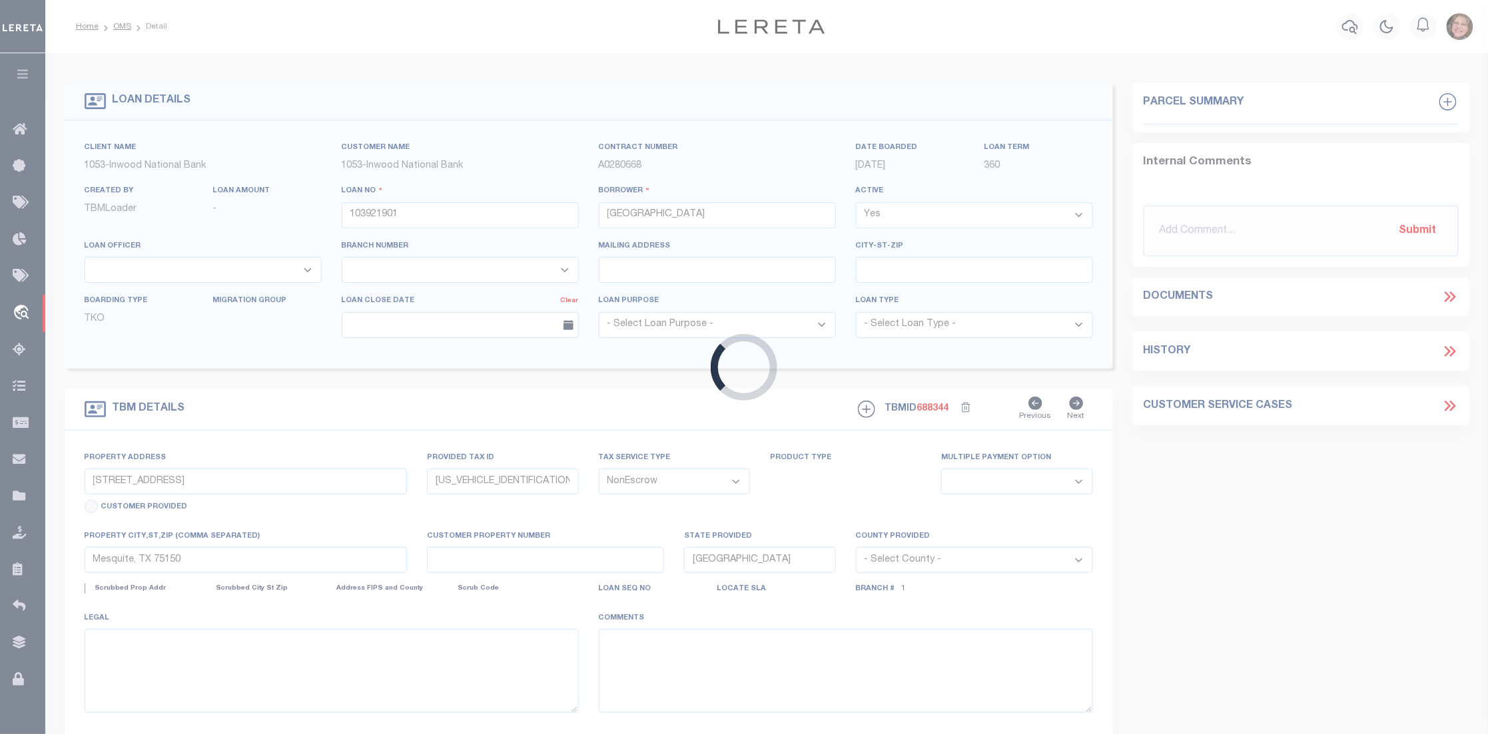
select select "[GEOGRAPHIC_DATA]"
type textarea "EXEMPT"
select select "260"
select select "91"
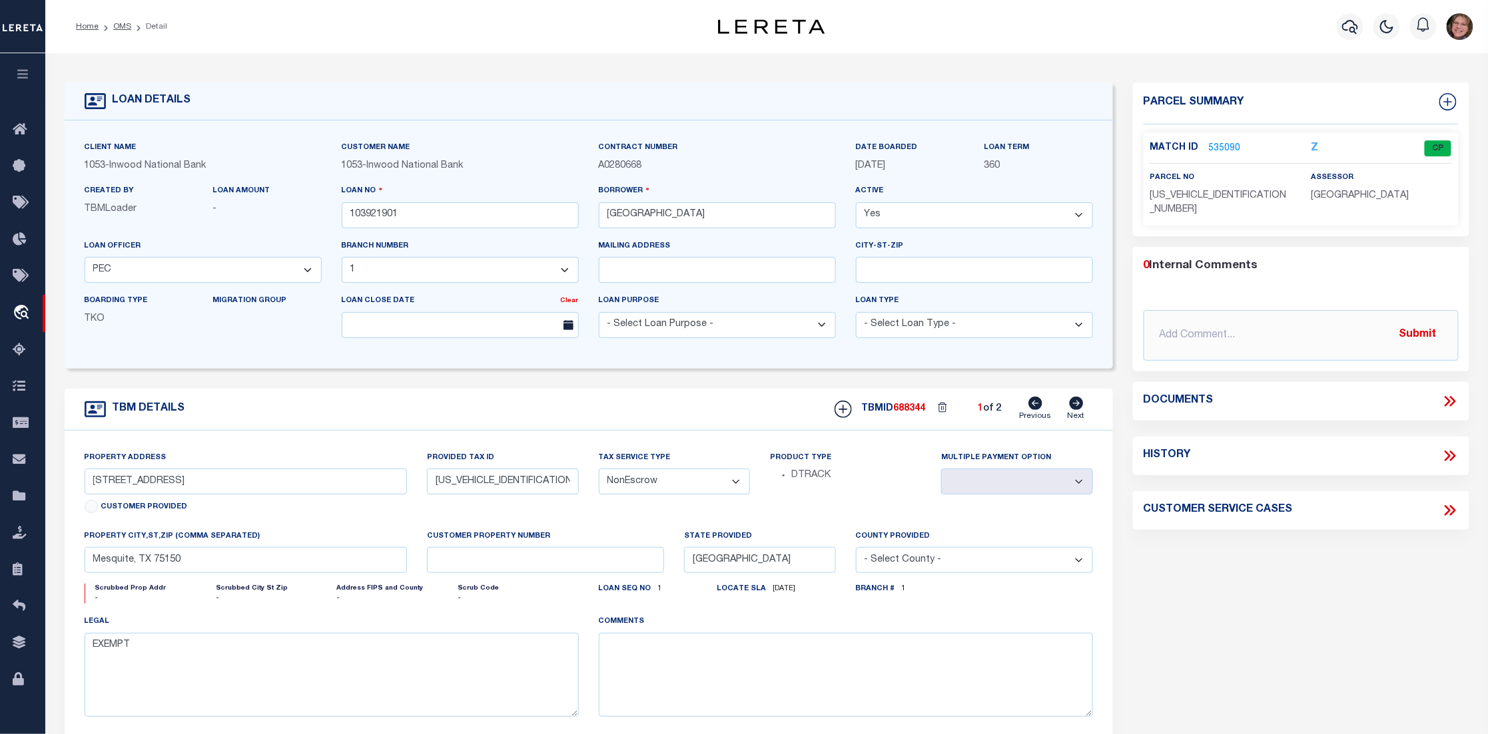
click at [1231, 142] on link "535090" at bounding box center [1225, 149] width 32 height 14
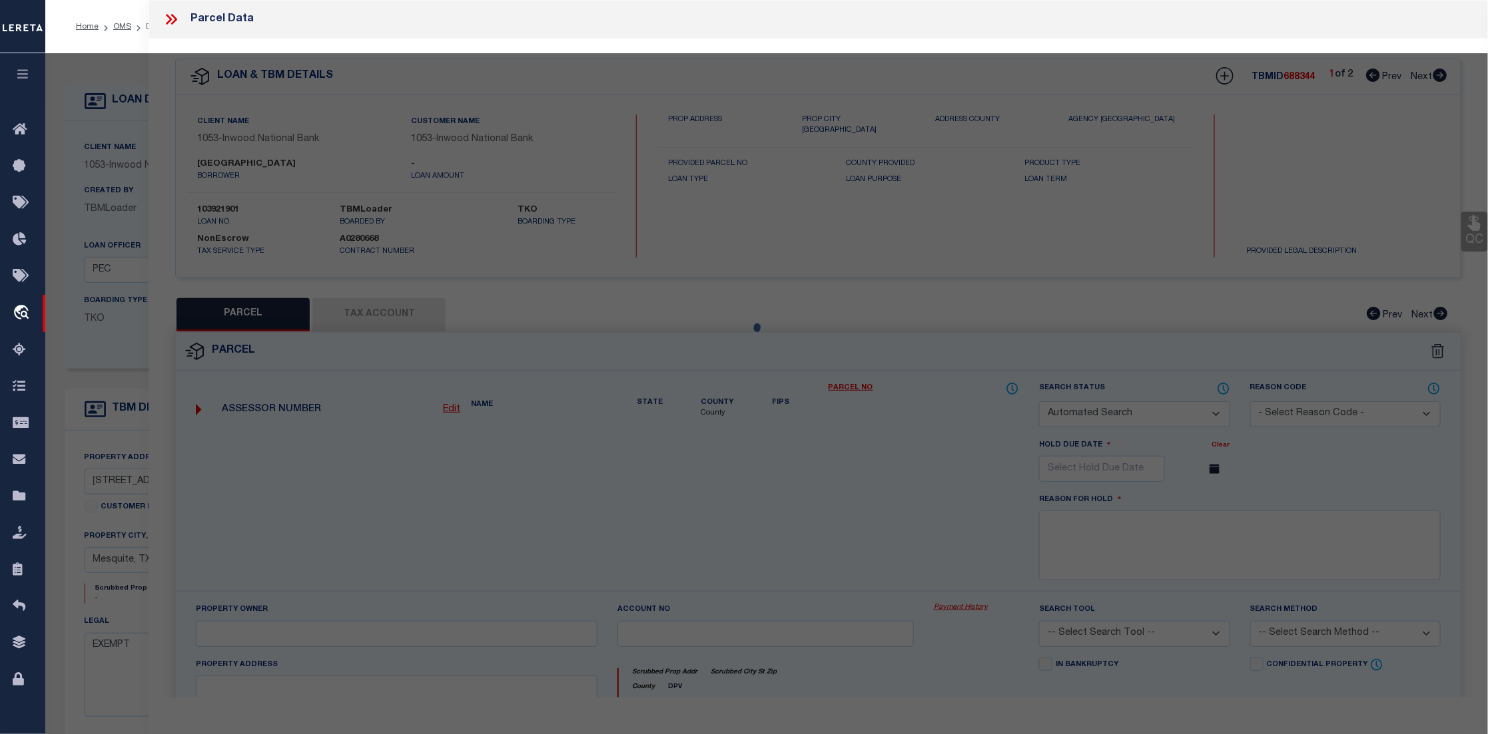
checkbox input "false"
select select "CP"
type input "[DEMOGRAPHIC_DATA] % [PERSON_NAME]"
type input "[STREET_ADDRESS]"
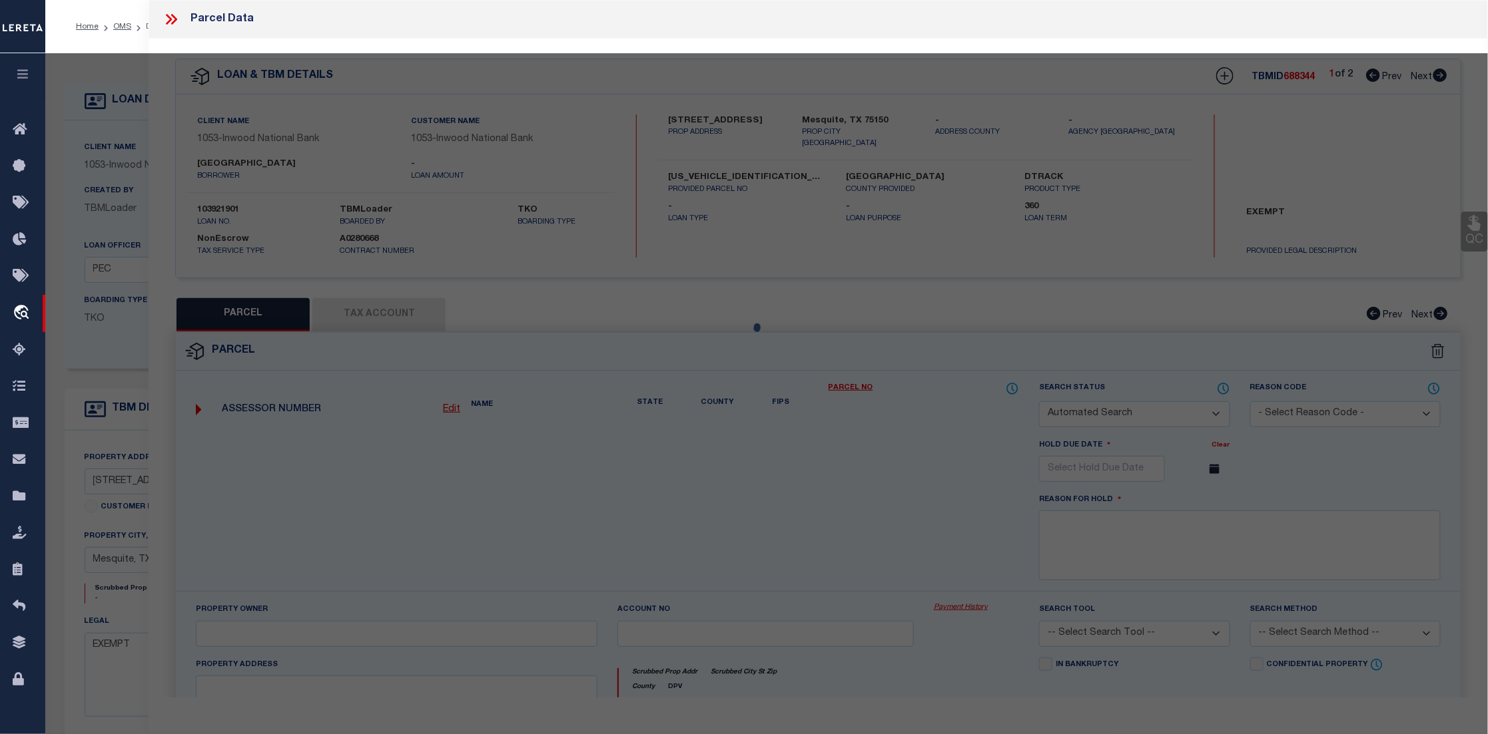
checkbox input "false"
type input "MESQUITE TX"
type textarea "EMPORIUM PH 1 BLK A LT 8 ACS 11.7830 SEE CU FOR TAXABLE IMPTS VOL2004172/00413 …"
type textarea "Matched on parcel number and name given. [STREET_ADDRESS] is Business Personal …"
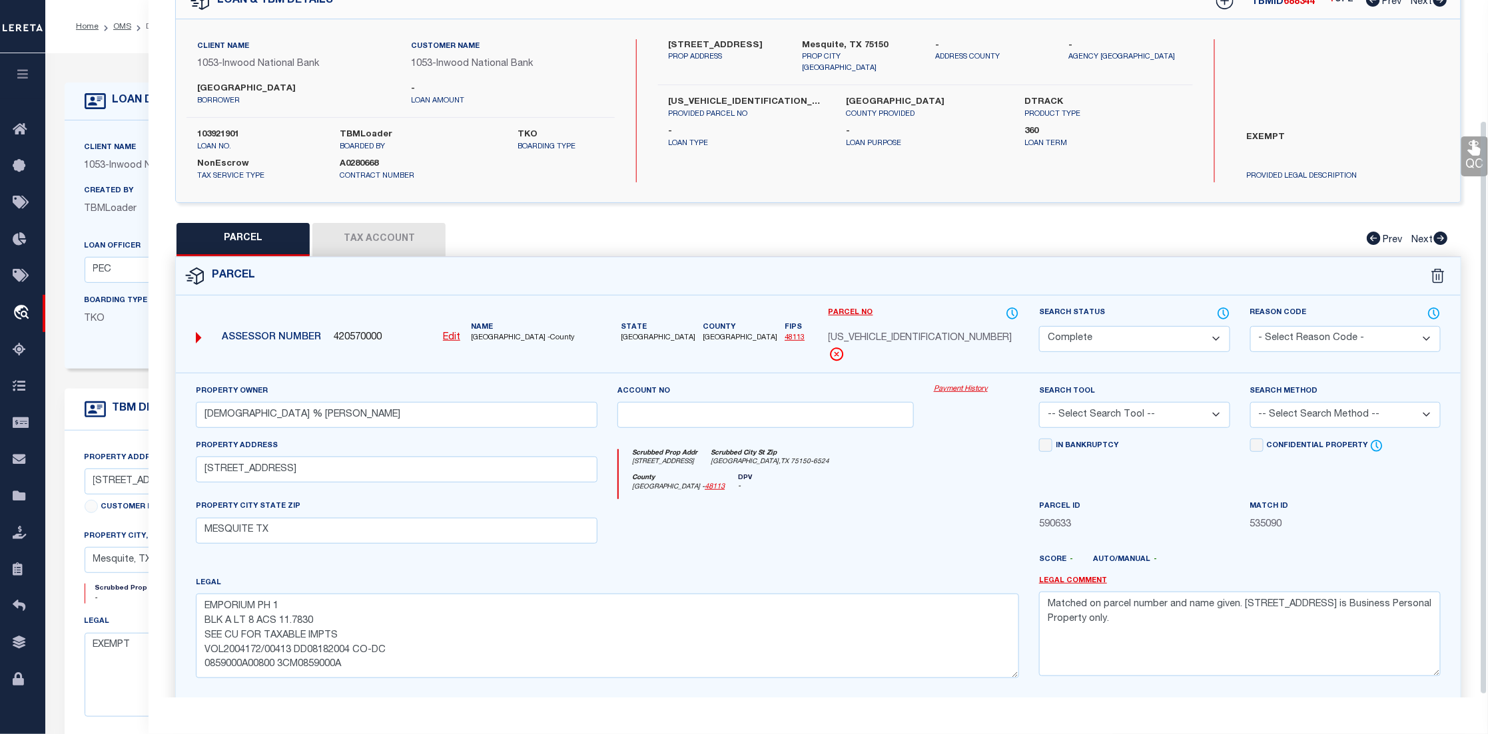
scroll to position [149, 0]
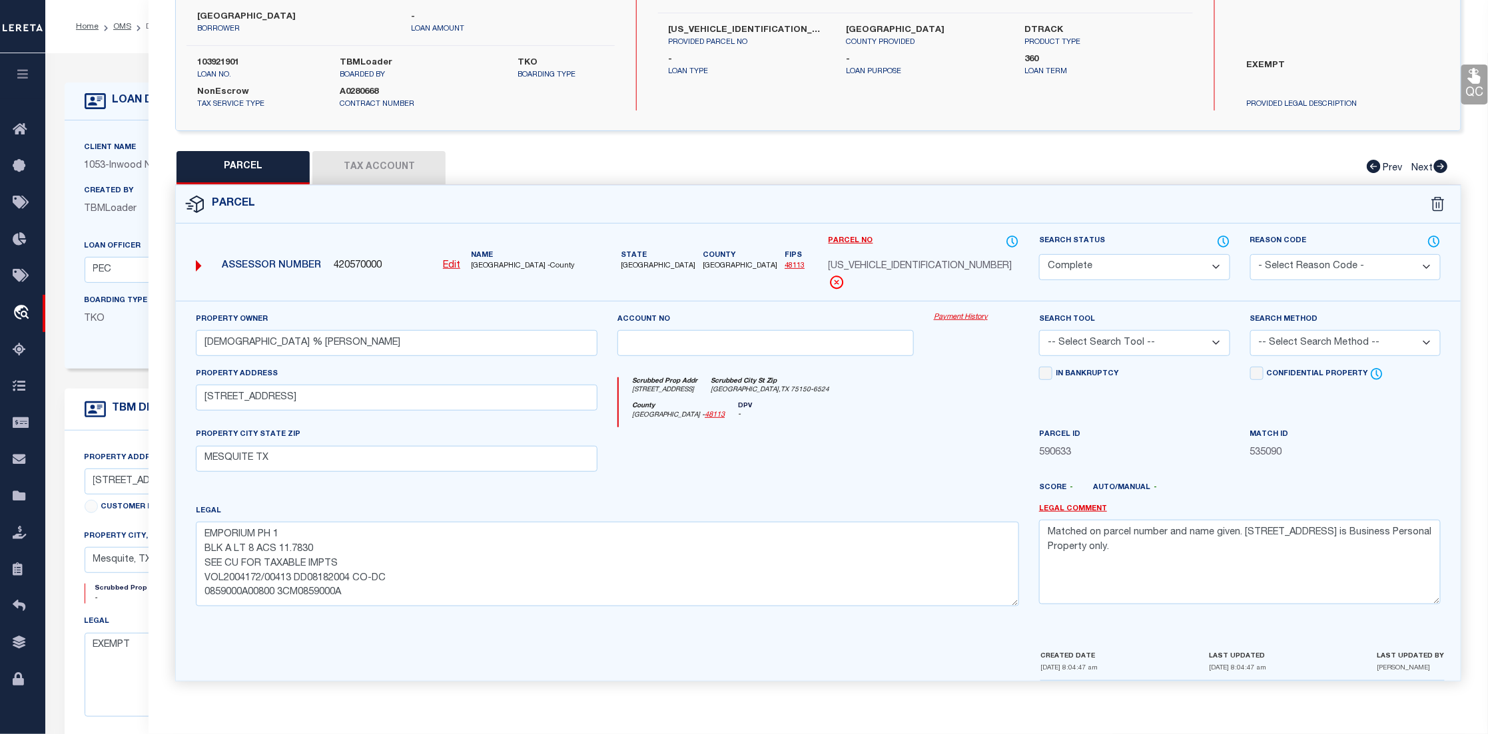
click at [954, 317] on link "Payment History" at bounding box center [976, 317] width 85 height 11
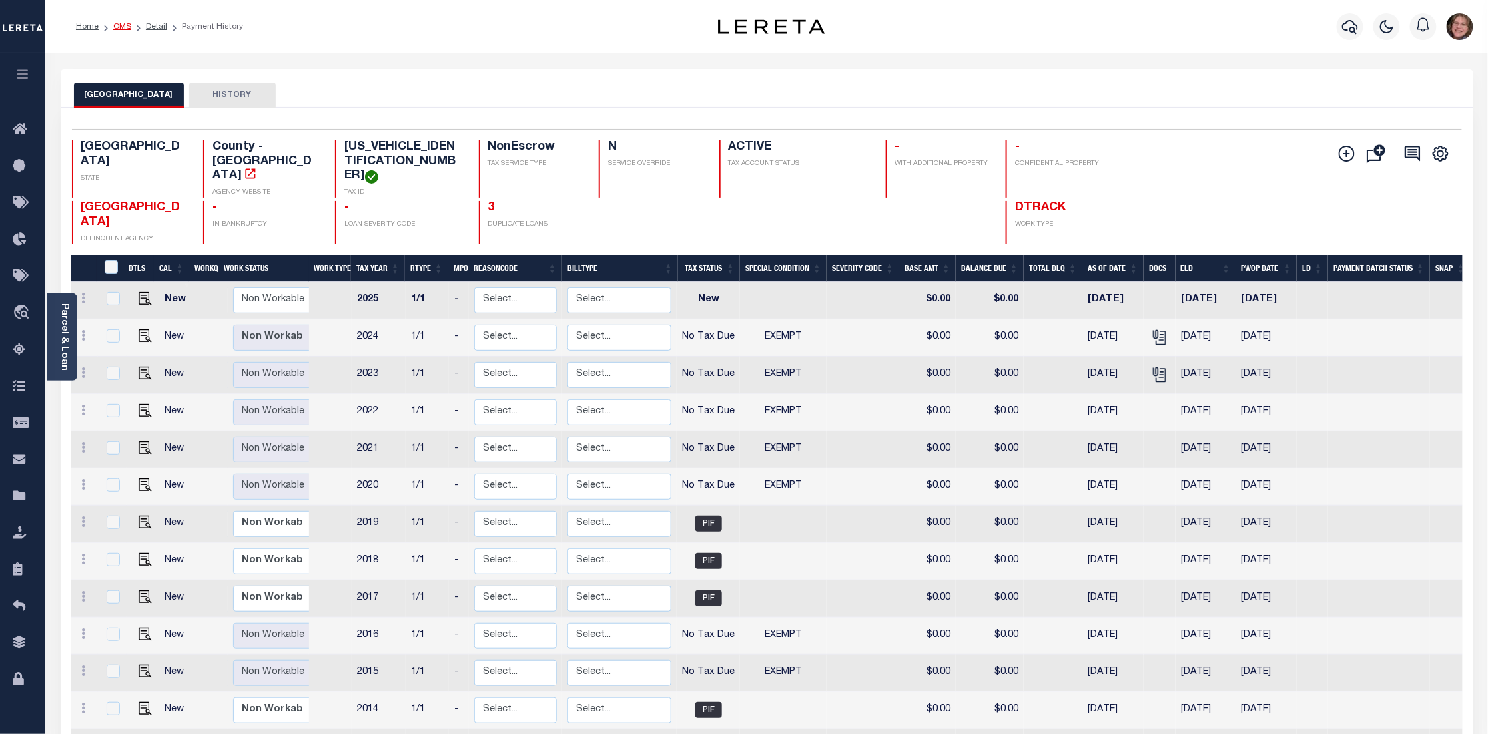
click at [127, 27] on link "OMS" at bounding box center [122, 27] width 18 height 8
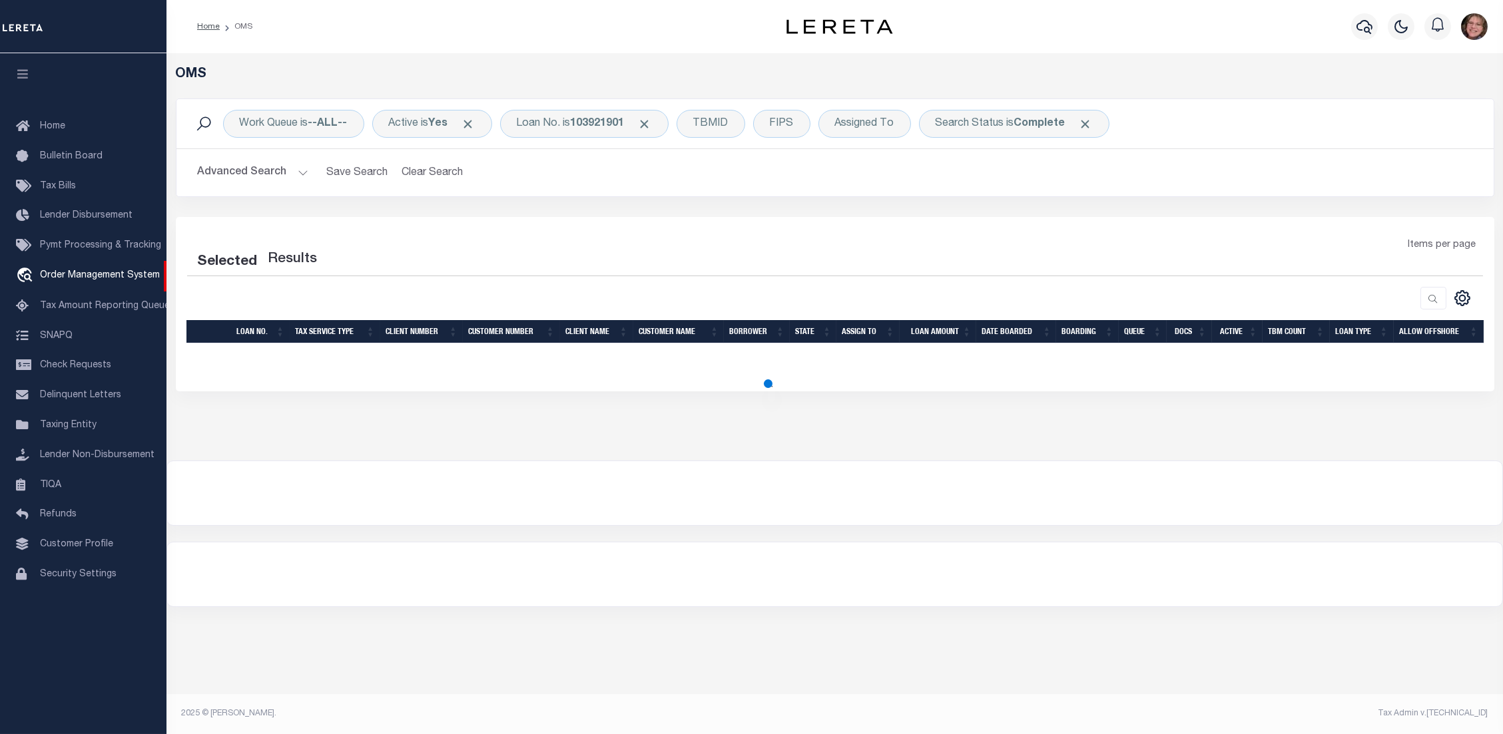
select select "200"
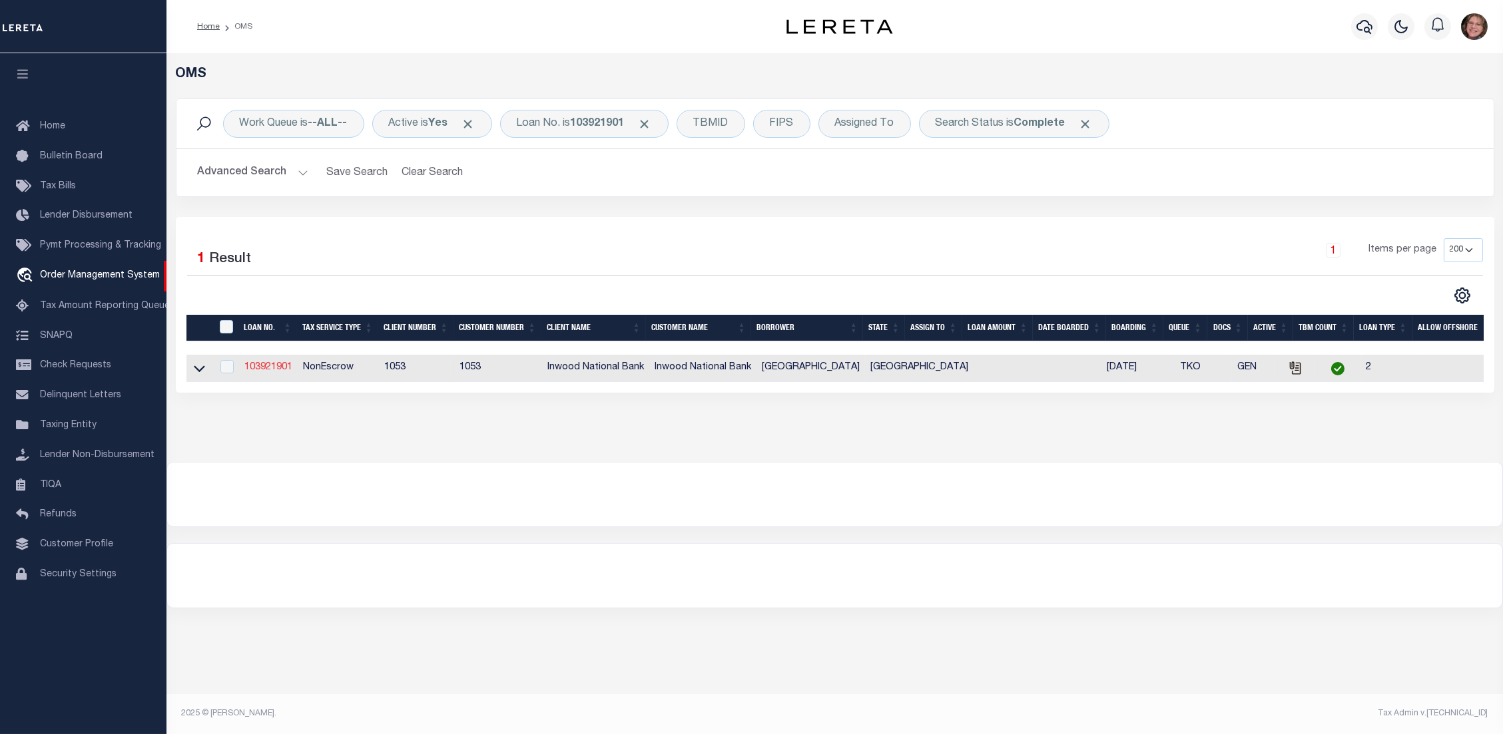
click at [257, 370] on link "103921901" at bounding box center [268, 367] width 48 height 9
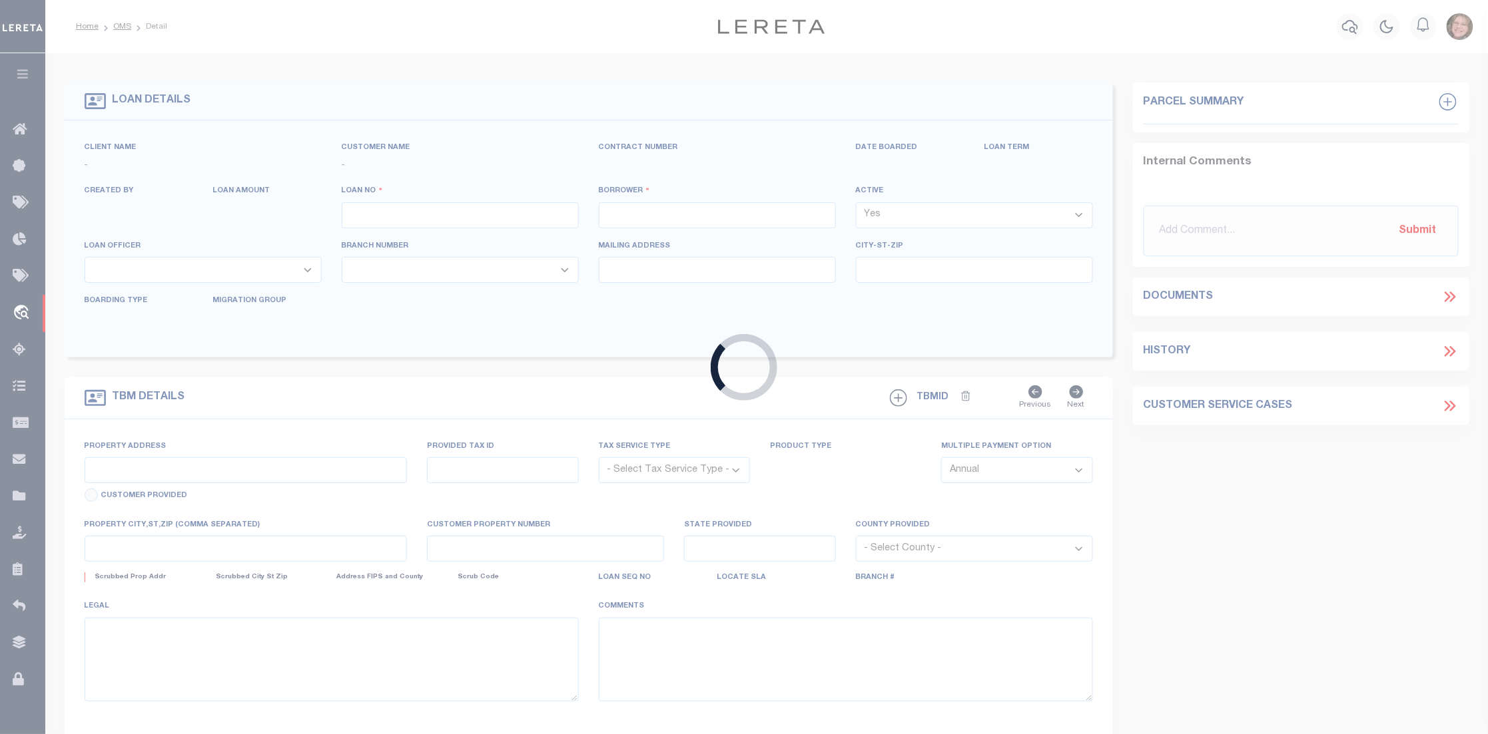
type input "103921901"
type input "[GEOGRAPHIC_DATA]"
select select
select select "NonEscrow"
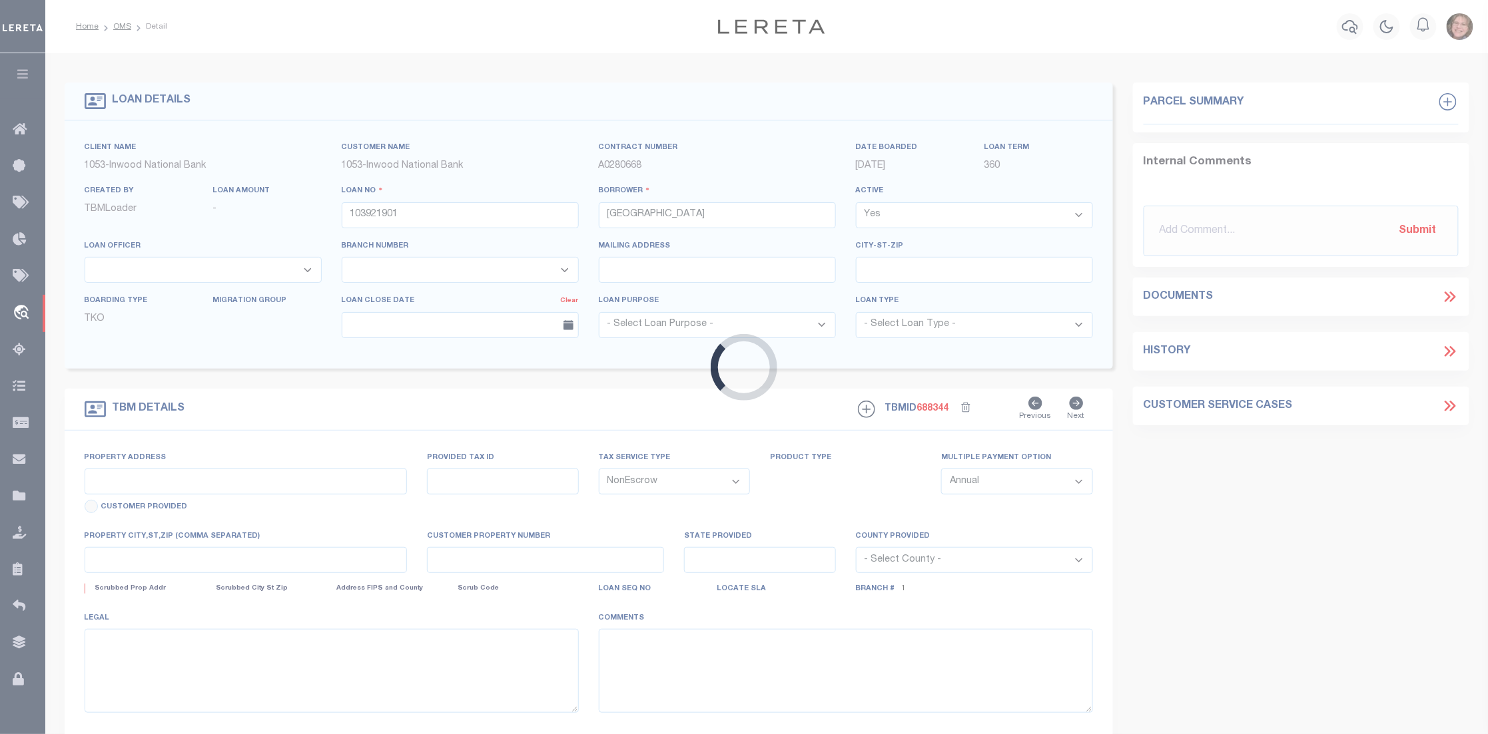
type input "[STREET_ADDRESS]"
type input "[US_VEHICLE_IDENTIFICATION_NUMBER]"
select select
type input "Mesquite, TX 75150"
type input "[GEOGRAPHIC_DATA]"
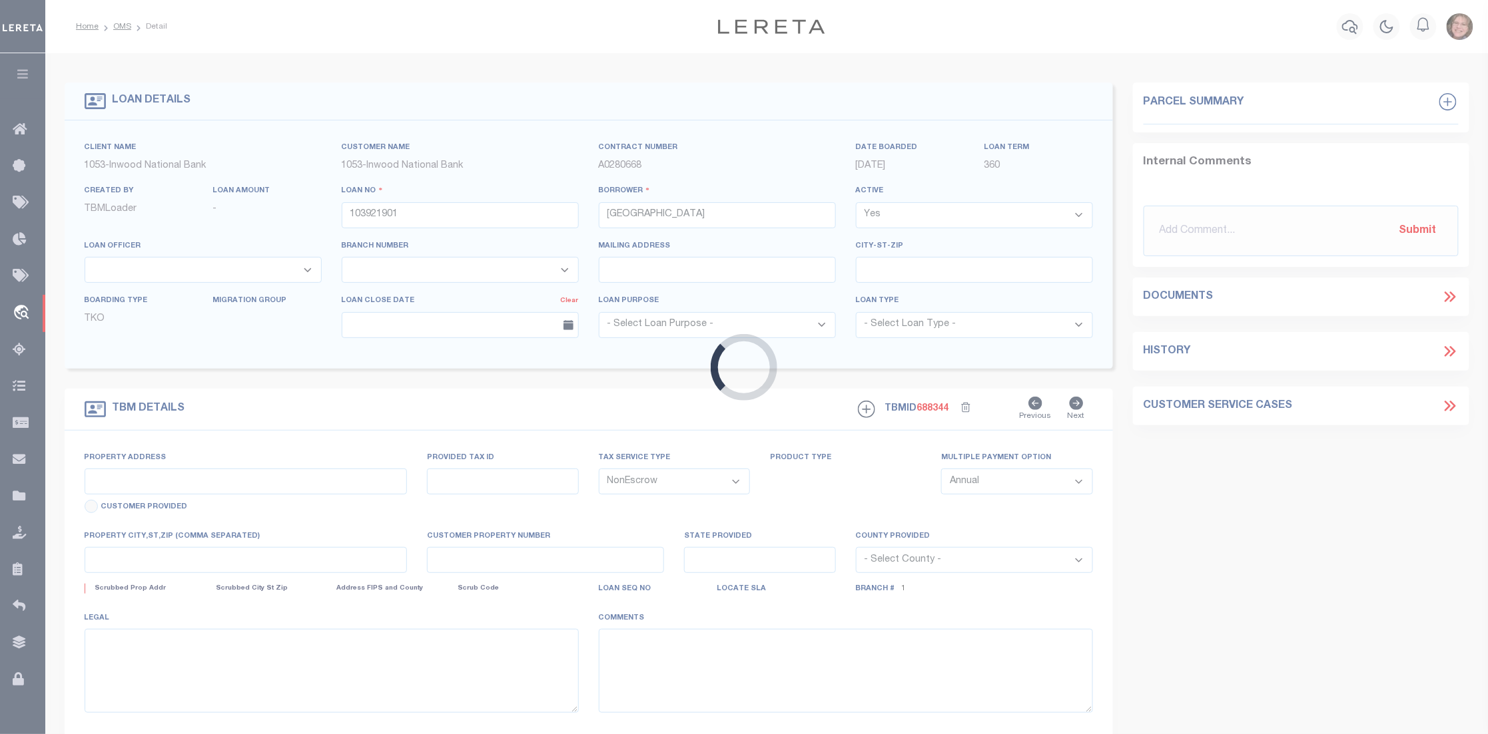
select select "[GEOGRAPHIC_DATA]"
type textarea "EXEMPT"
select select "260"
select select "91"
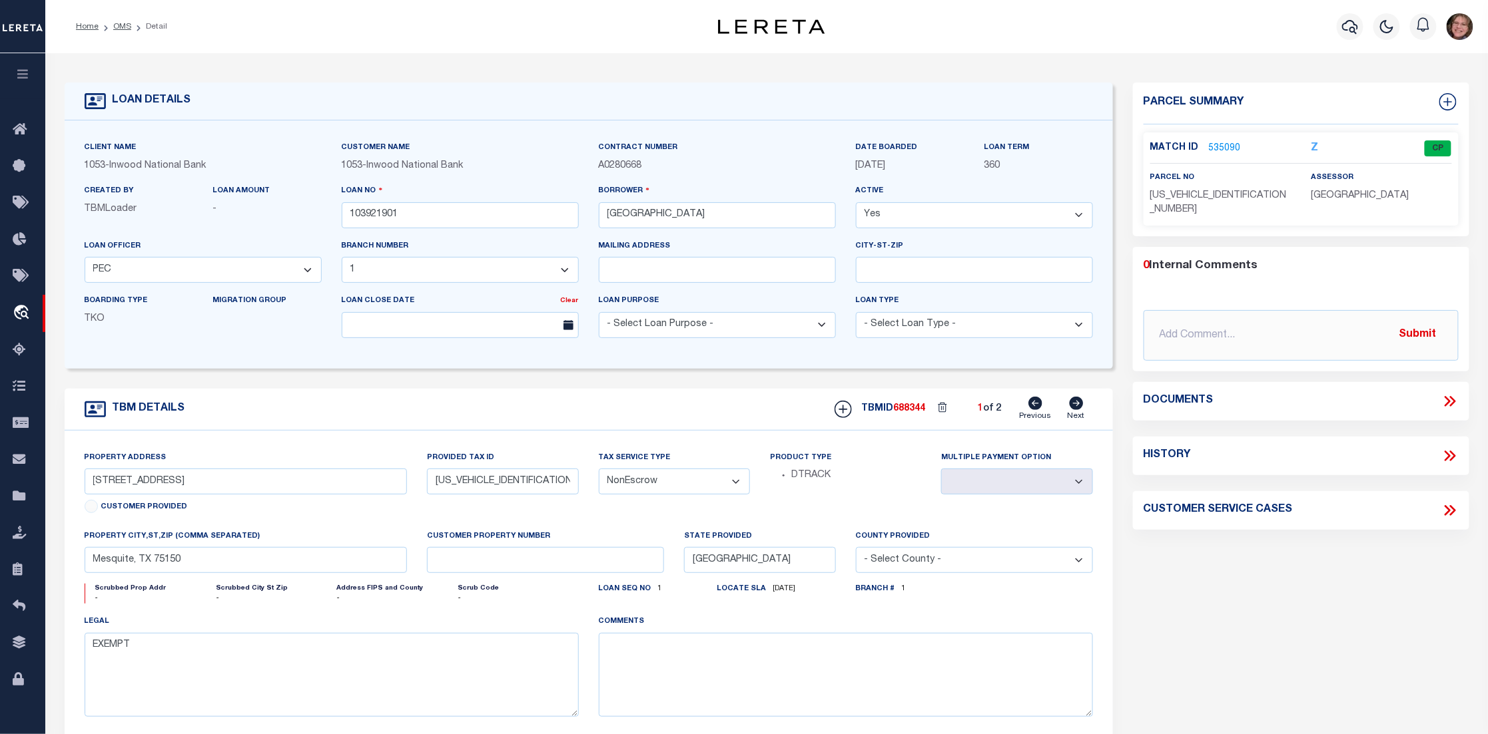
click at [1226, 144] on link "535090" at bounding box center [1225, 149] width 32 height 14
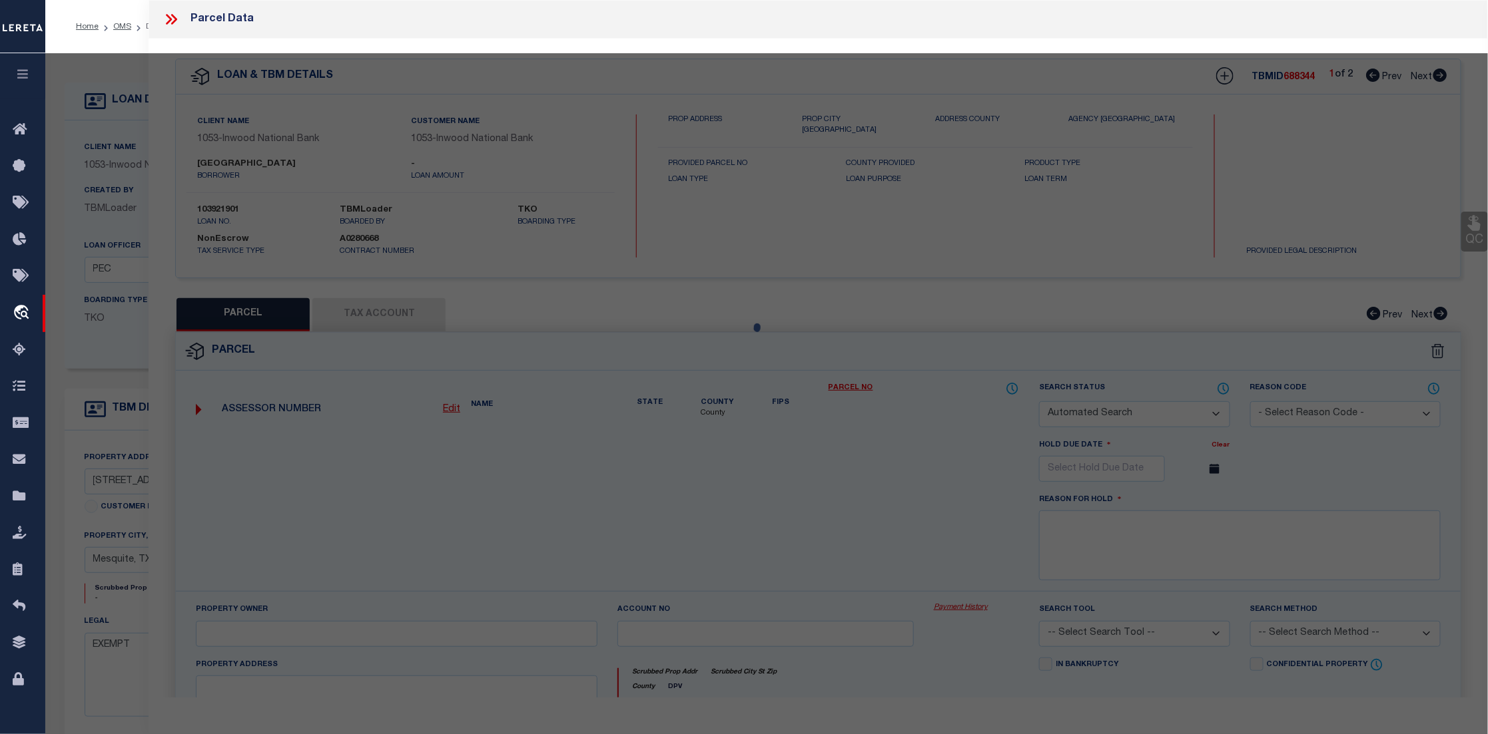
checkbox input "false"
select select "CP"
type input "[DEMOGRAPHIC_DATA] % [PERSON_NAME]"
type input "[STREET_ADDRESS]"
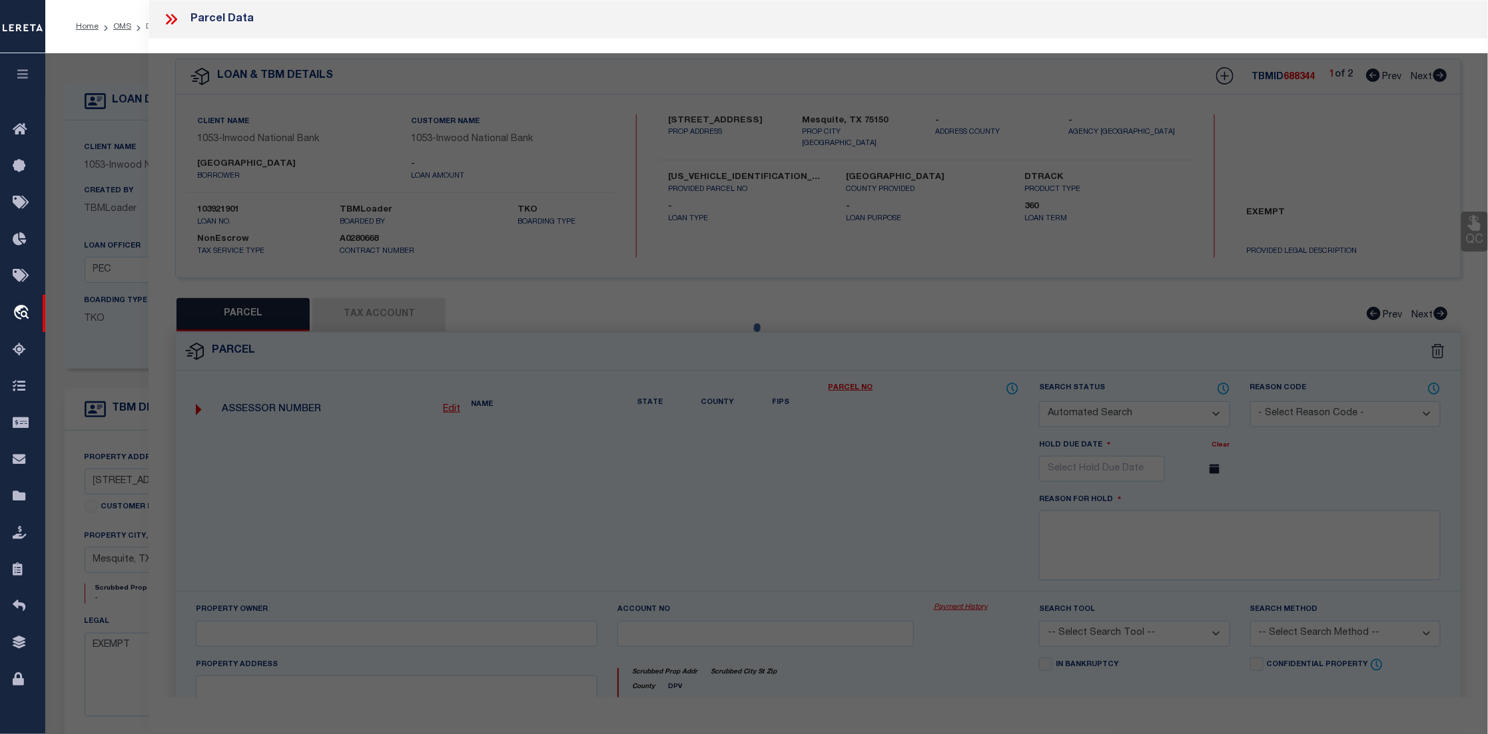
checkbox input "false"
type input "MESQUITE TX"
type textarea "EMPORIUM PH 1 BLK A LT 8 ACS 11.7830 SEE CU FOR TAXABLE IMPTS VOL2004172/00413 …"
type textarea "Matched on parcel number and name given. [STREET_ADDRESS] is Business Personal …"
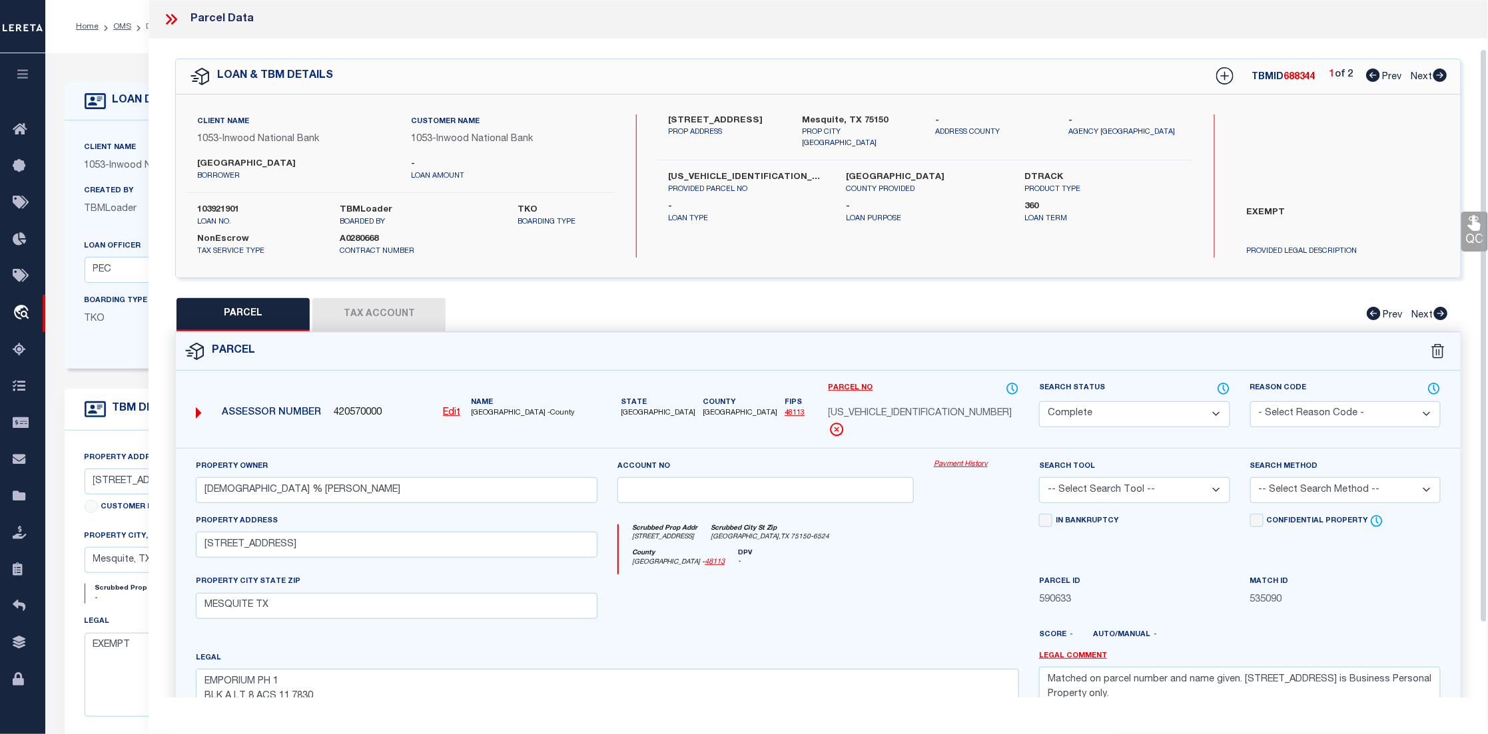
scroll to position [149, 0]
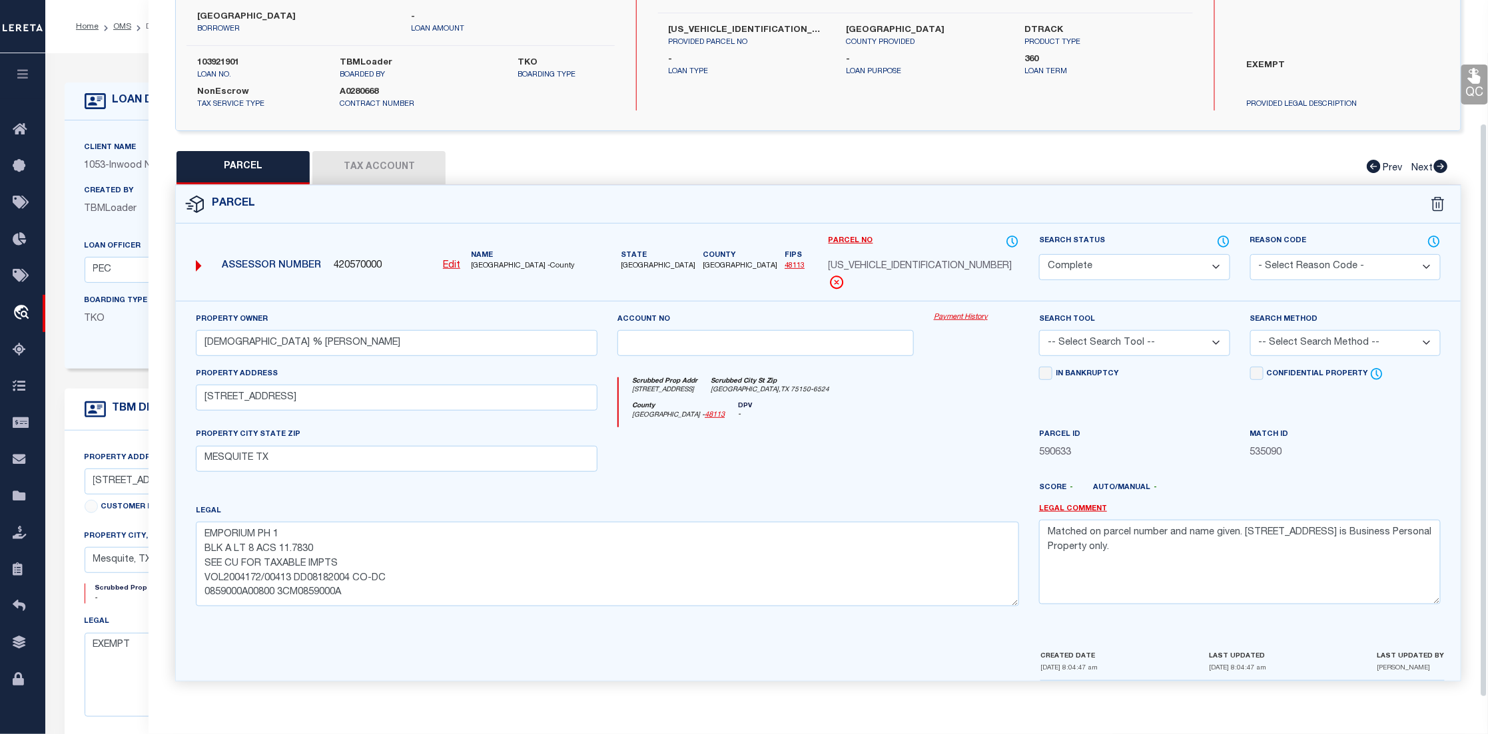
click at [388, 166] on button "Tax Account" at bounding box center [378, 167] width 133 height 33
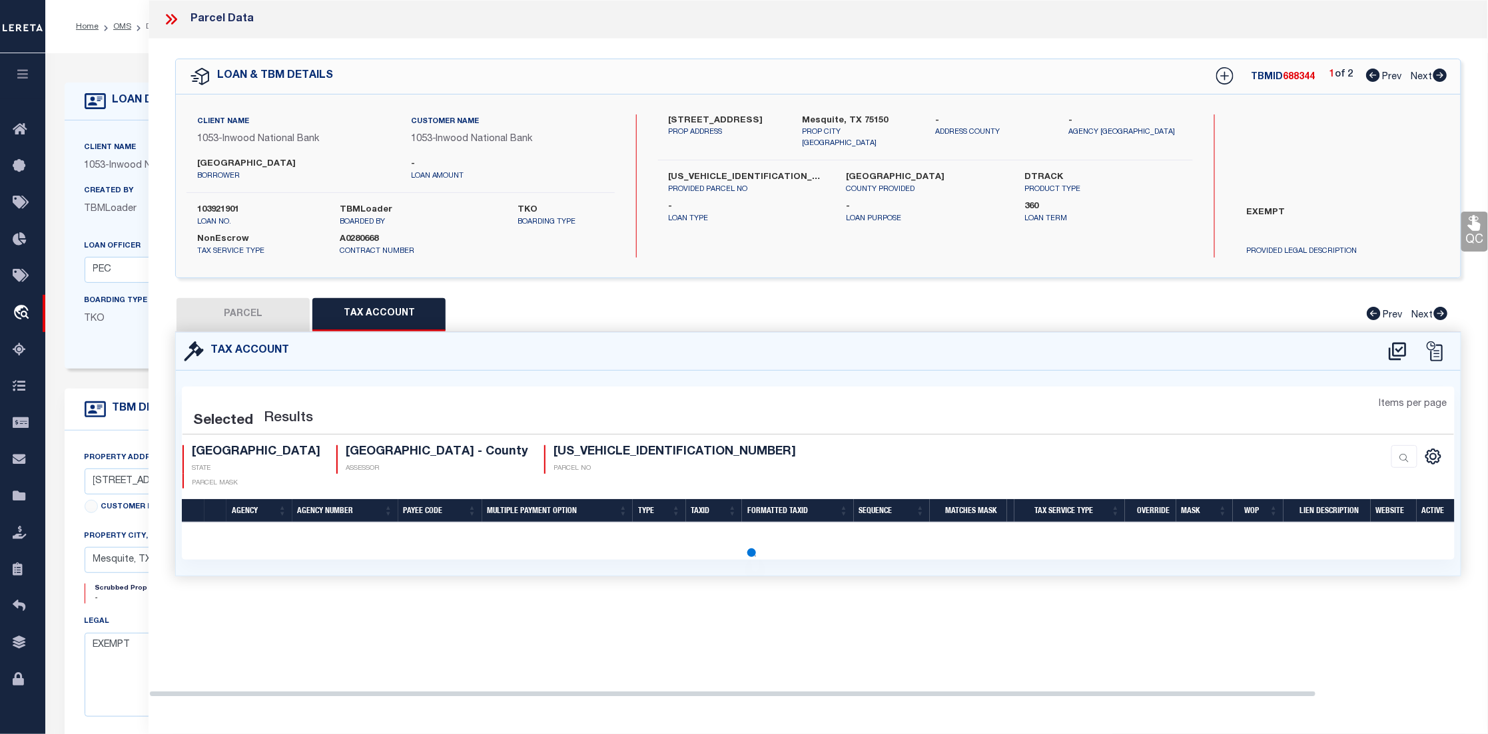
select select "100"
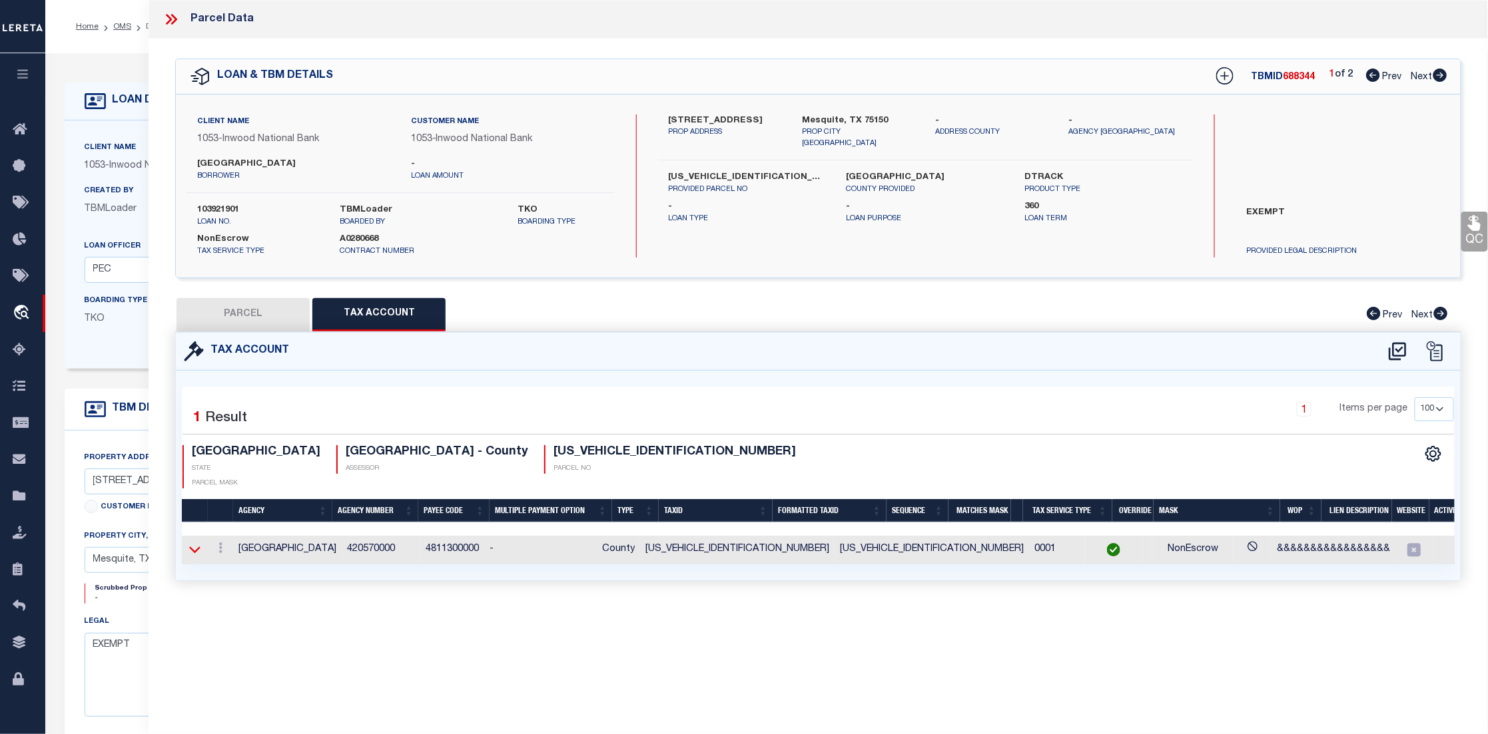
click at [196, 543] on icon at bounding box center [194, 550] width 11 height 14
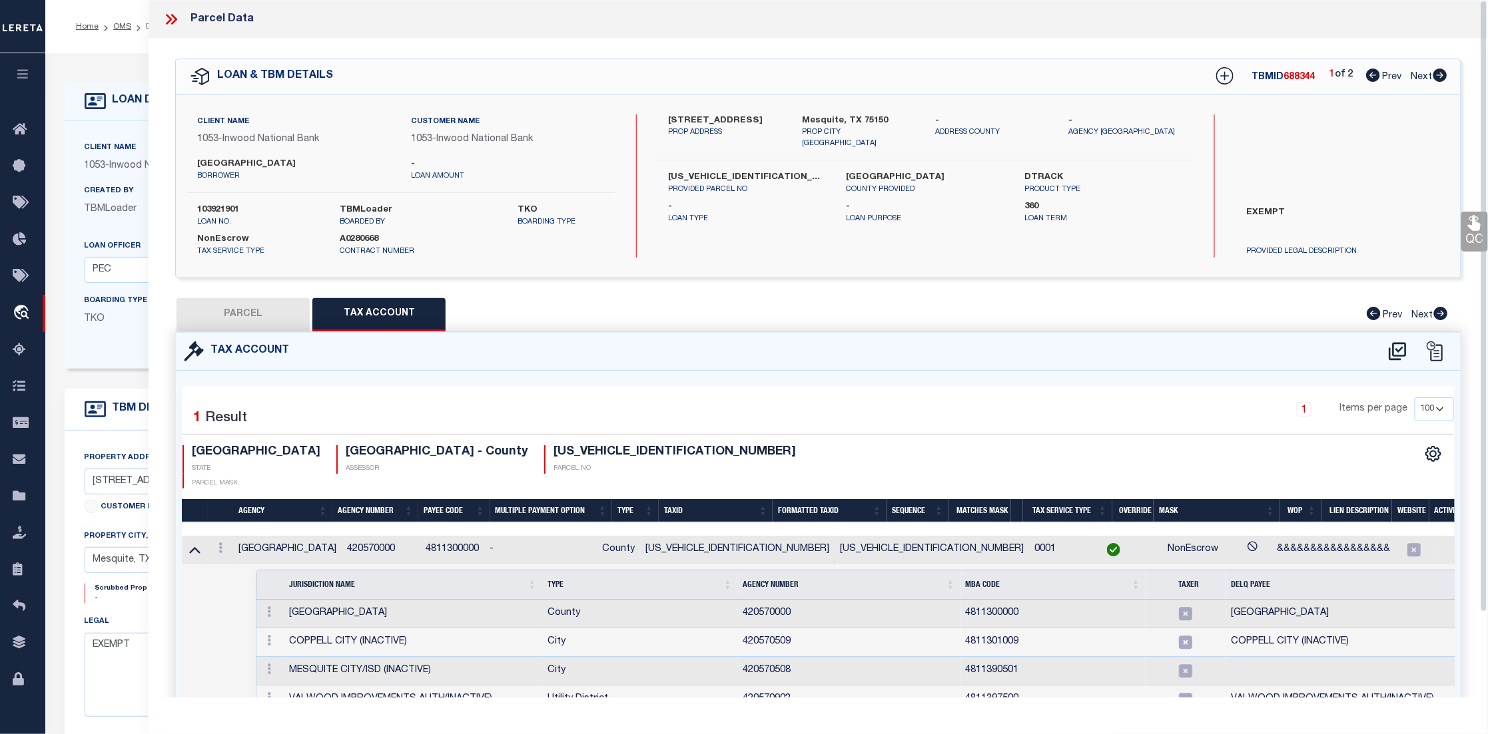
click at [173, 16] on icon at bounding box center [174, 19] width 6 height 11
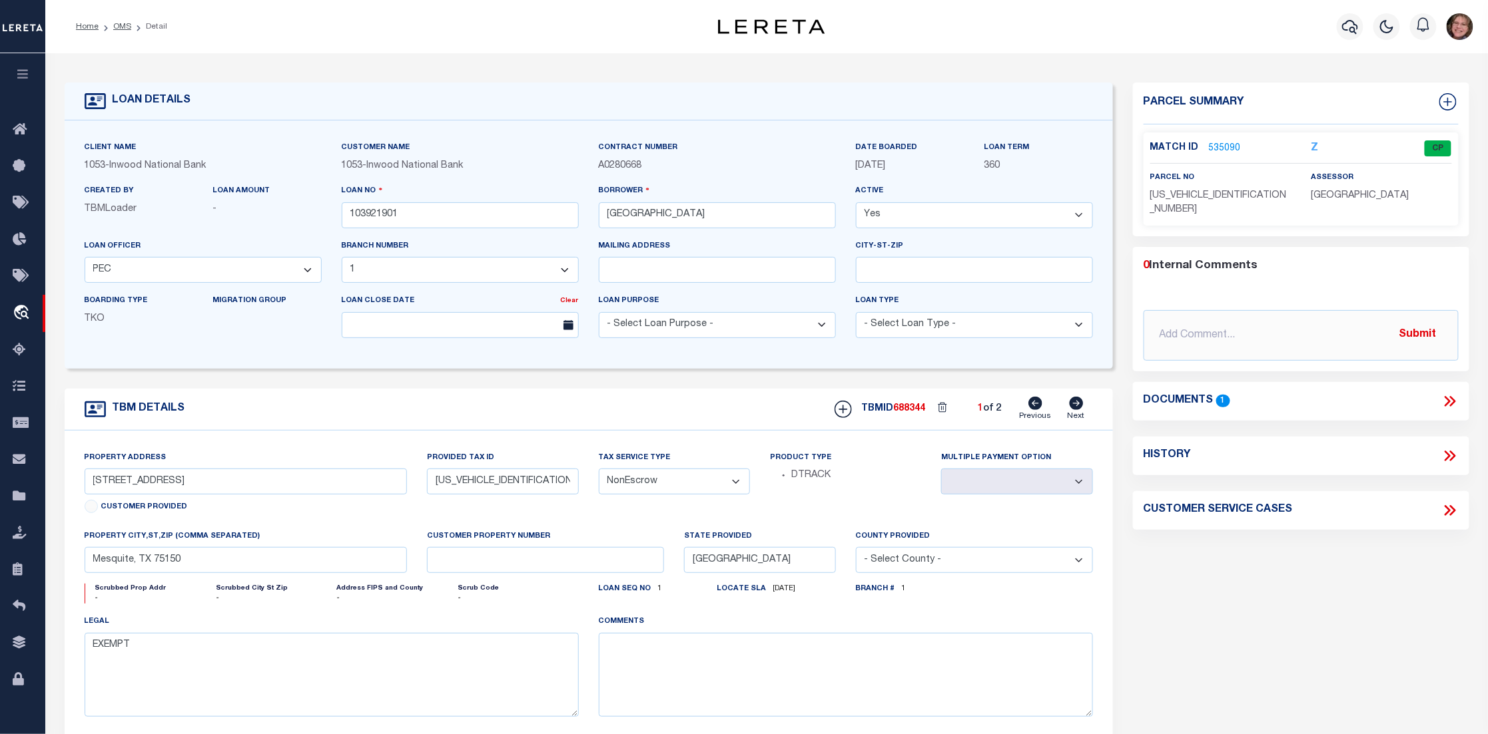
click at [1468, 27] on img "button" at bounding box center [1459, 26] width 27 height 27
click at [1405, 86] on link "Sign out" at bounding box center [1424, 95] width 105 height 22
